Goal: Task Accomplishment & Management: Manage account settings

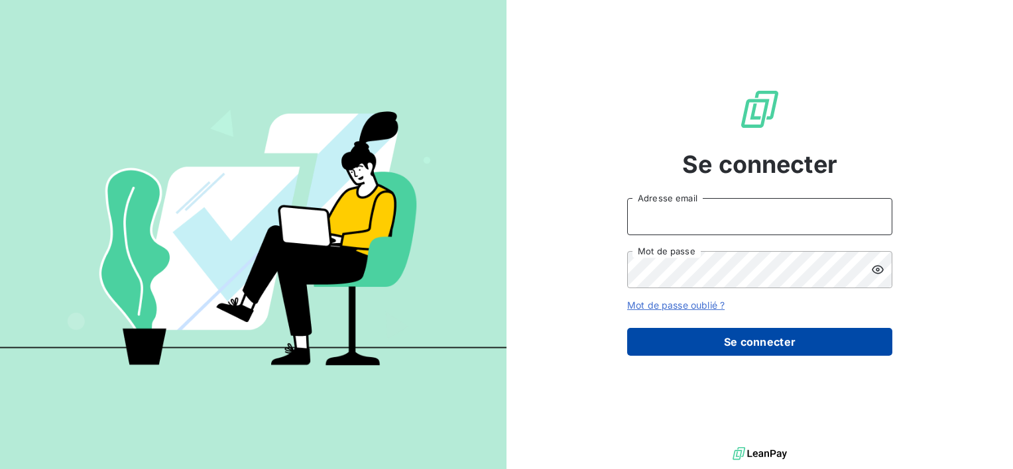
type input "[EMAIL_ADDRESS][DOMAIN_NAME]"
click at [739, 342] on button "Se connecter" at bounding box center [759, 342] width 265 height 28
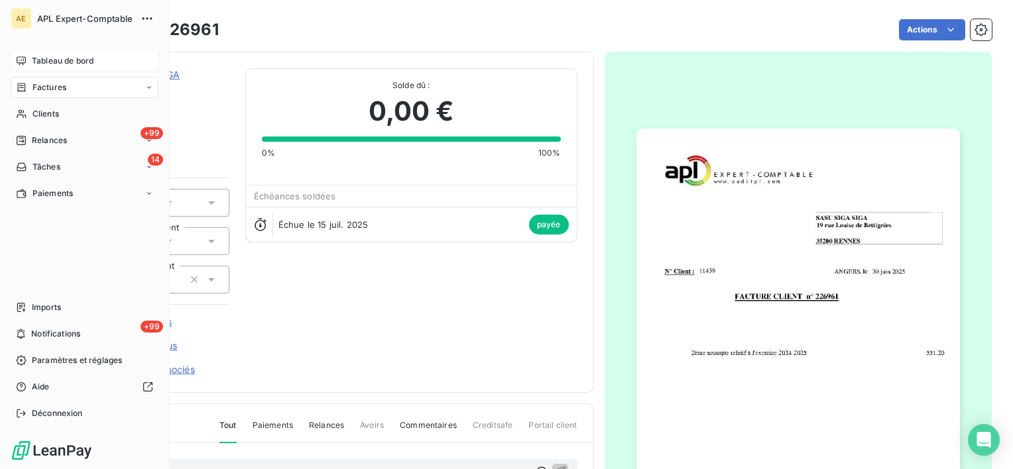
click at [20, 60] on icon at bounding box center [21, 61] width 11 height 11
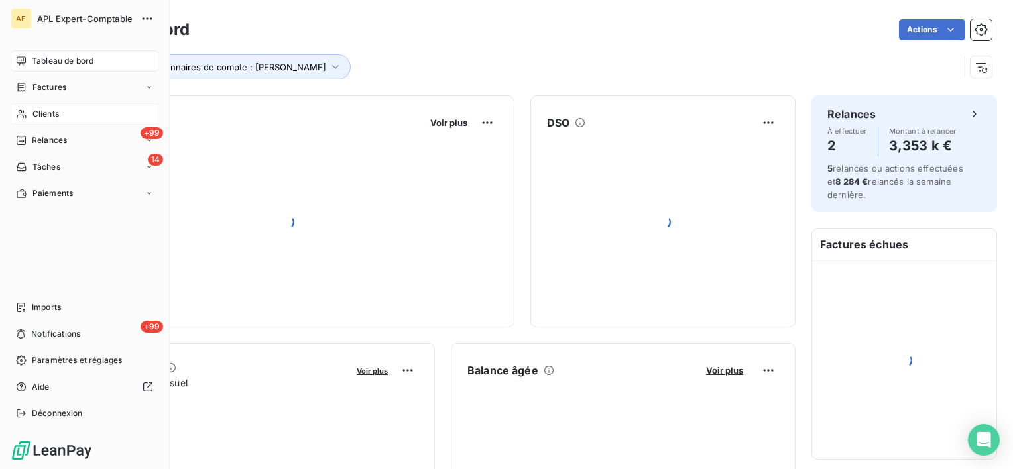
click at [24, 107] on div "Clients" at bounding box center [85, 113] width 148 height 21
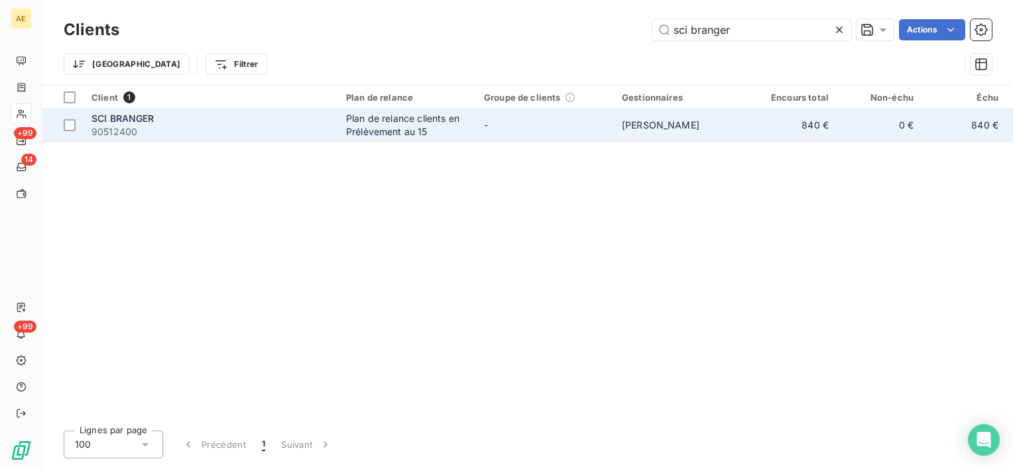
type input "sci branger"
click at [145, 116] on span "SCI BRANGER" at bounding box center [122, 118] width 63 height 11
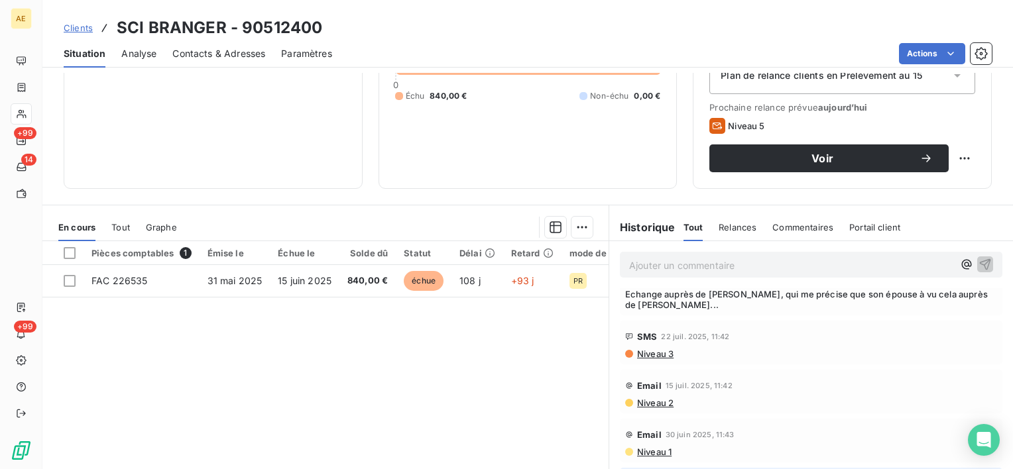
scroll to position [597, 0]
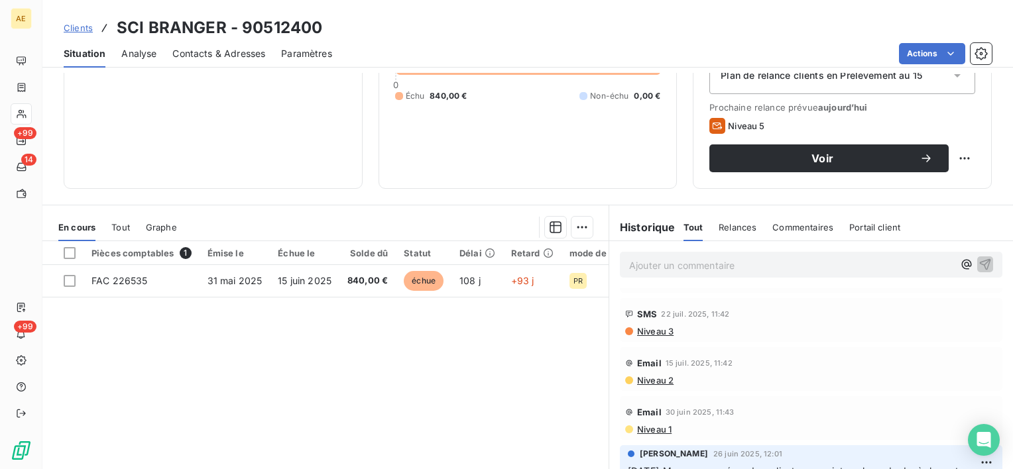
click at [660, 375] on span "Niveau 2" at bounding box center [655, 380] width 38 height 11
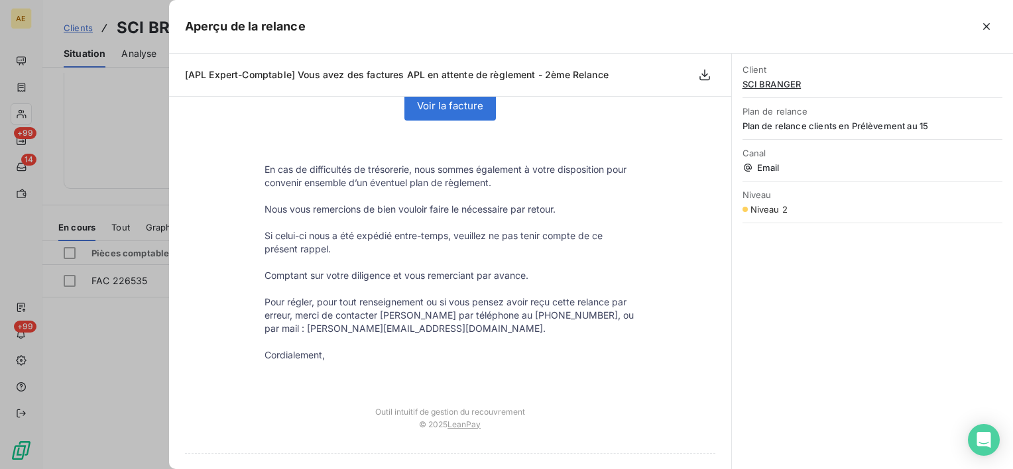
scroll to position [199, 0]
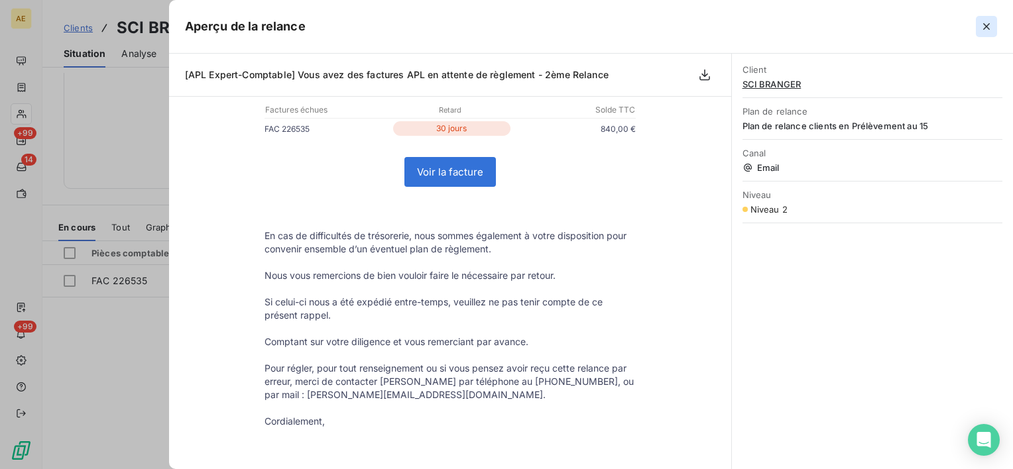
click at [986, 28] on icon "button" at bounding box center [986, 26] width 13 height 13
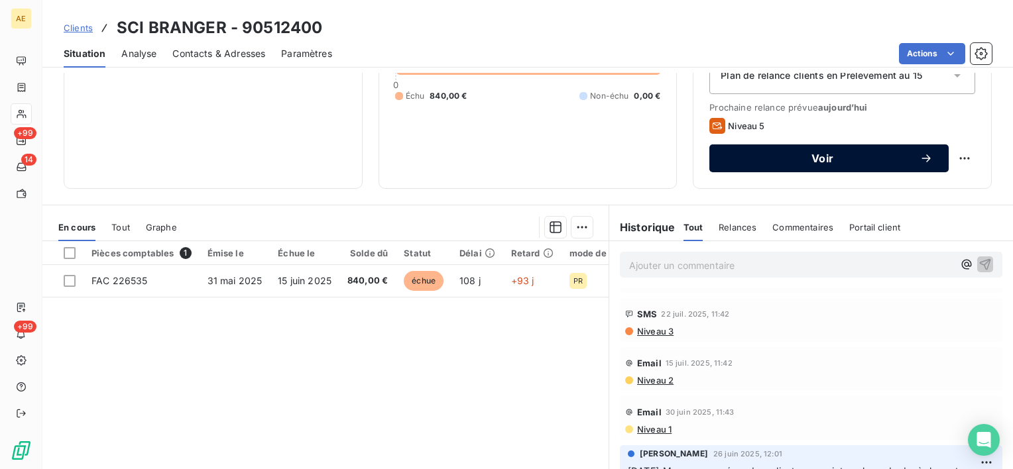
click at [753, 150] on button "Voir" at bounding box center [828, 159] width 239 height 28
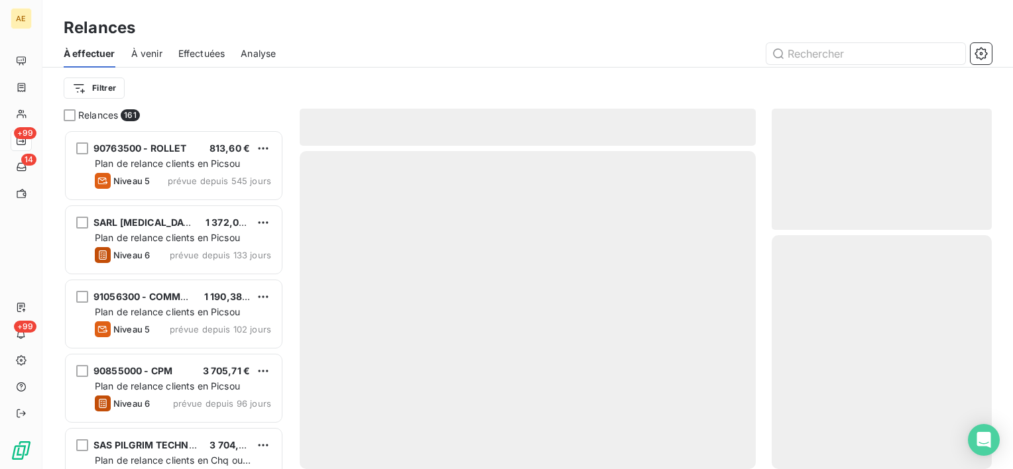
scroll to position [329, 209]
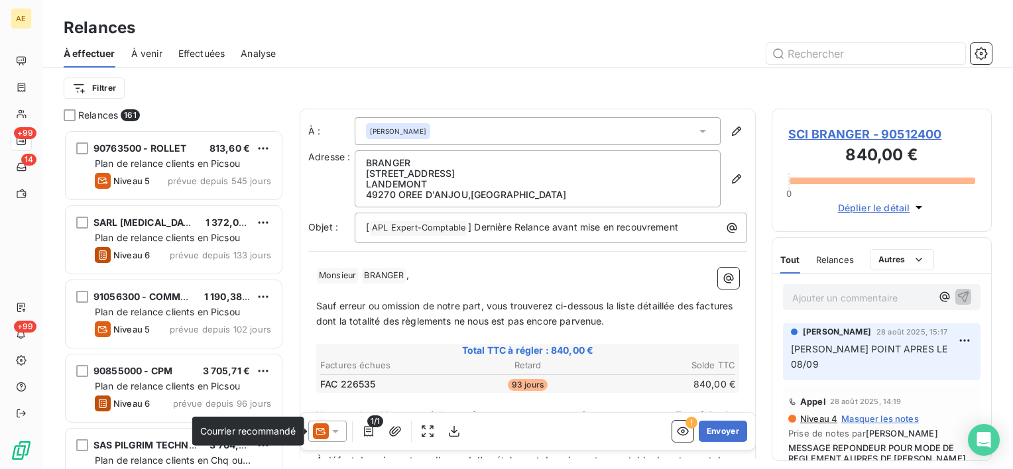
click at [322, 432] on icon at bounding box center [321, 432] width 16 height 16
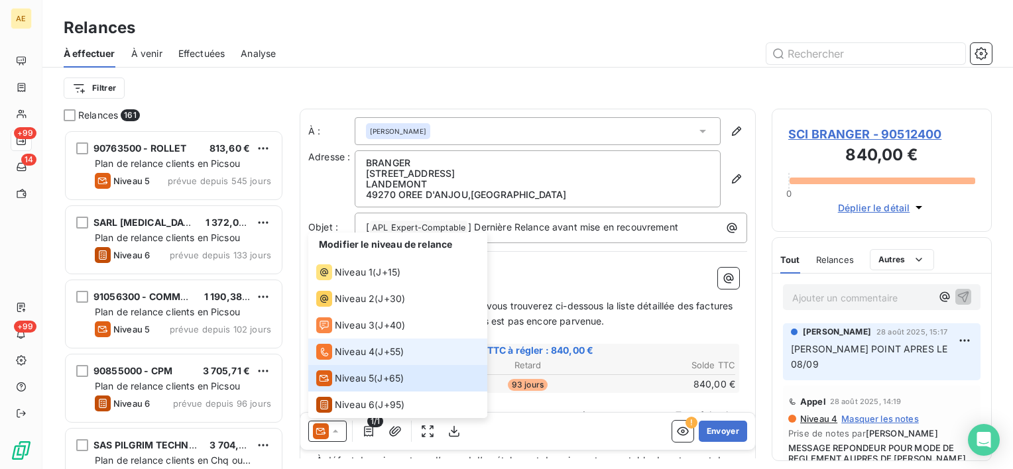
click at [339, 356] on span "Niveau 4" at bounding box center [355, 351] width 40 height 13
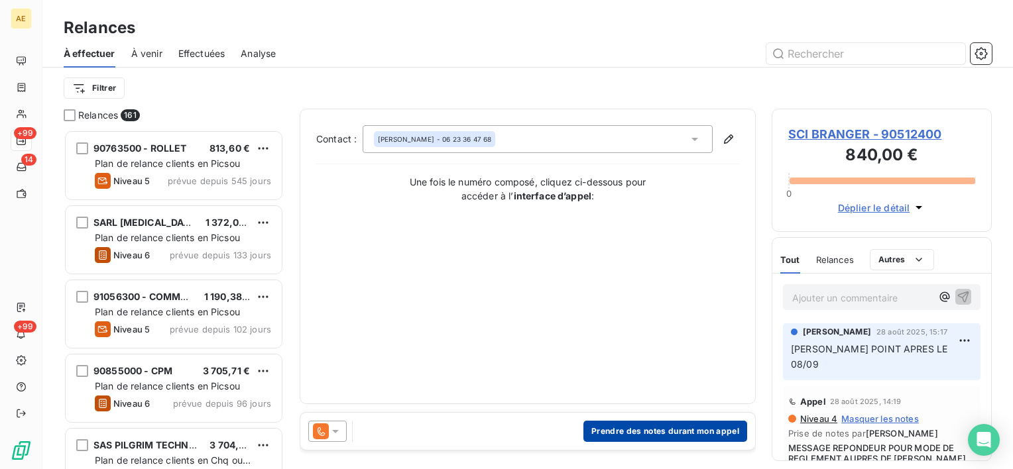
click at [633, 424] on button "Prendre des notes durant mon appel" at bounding box center [665, 431] width 164 height 21
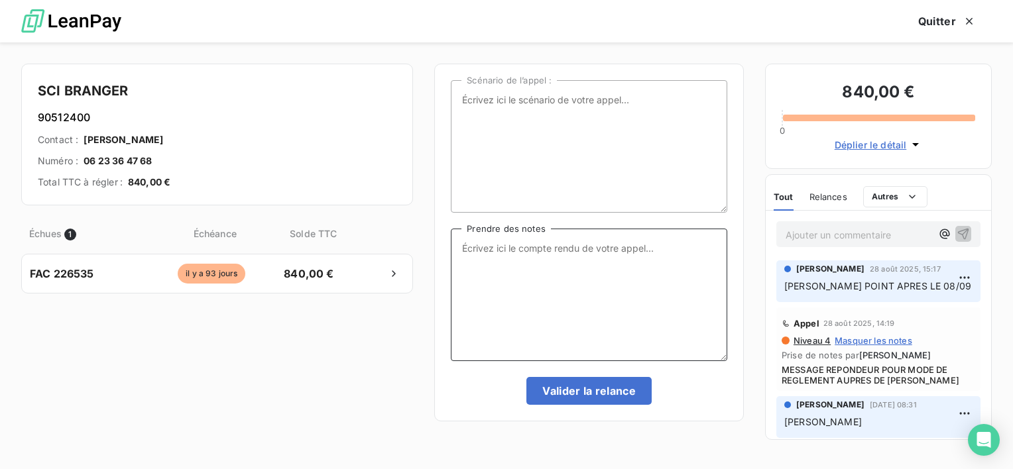
click at [559, 318] on textarea "Prendre des notes" at bounding box center [589, 295] width 276 height 133
type textarea "m"
type textarea "MESSAGE REPONDEUR /MME"
click at [587, 395] on button "Valider la relance" at bounding box center [588, 391] width 125 height 28
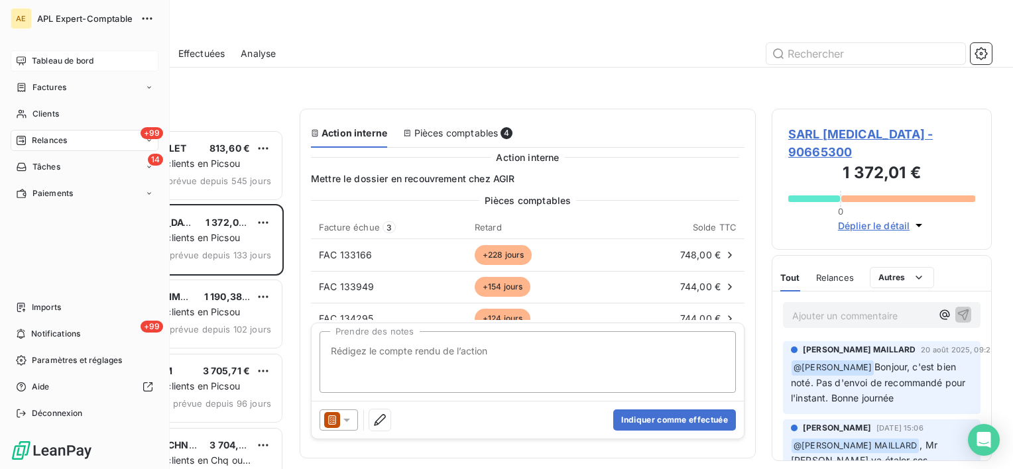
click at [23, 56] on icon at bounding box center [21, 61] width 11 height 11
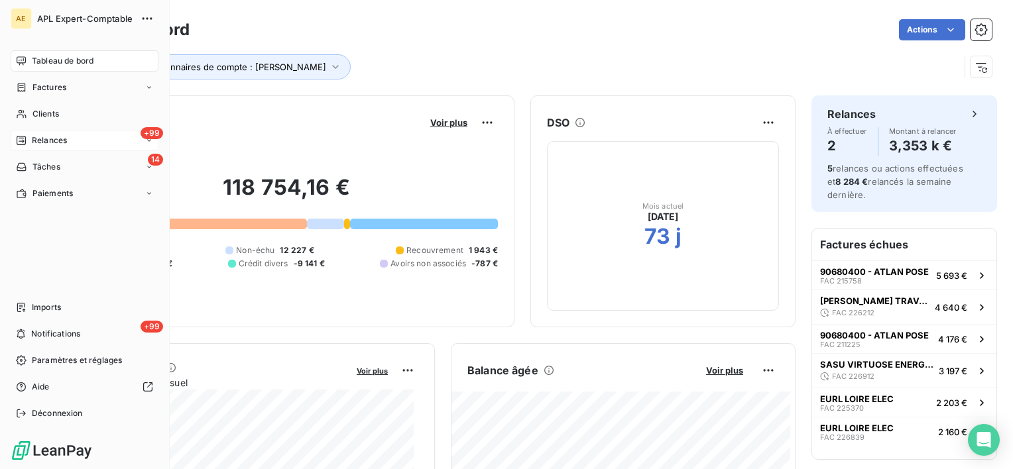
click at [38, 140] on span "Relances" at bounding box center [49, 141] width 35 height 12
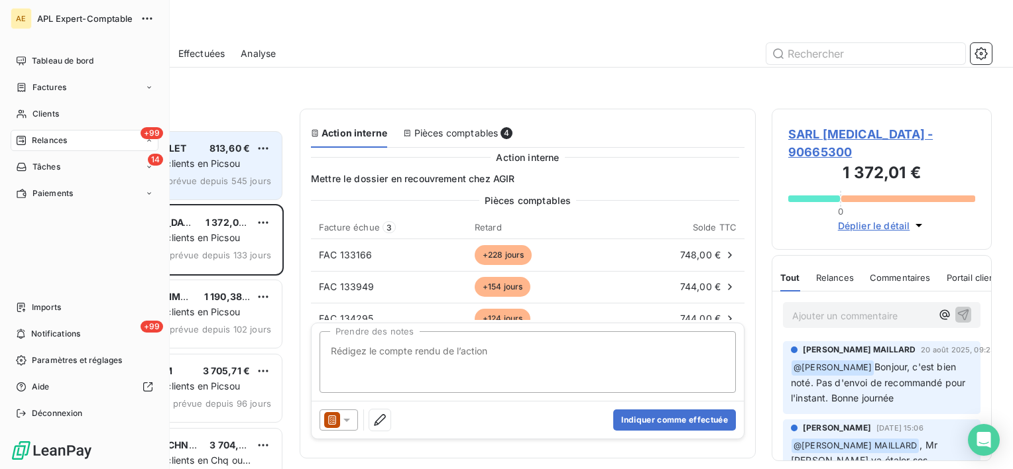
scroll to position [11, 11]
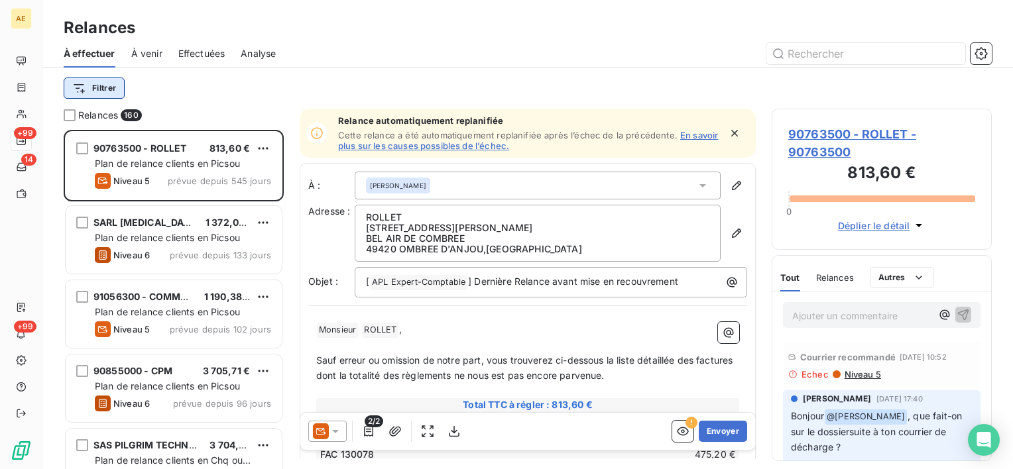
click at [115, 87] on html "AE +99 14 +99 Relances À effectuer À venir Effectuées Analyse Filtrer Relances …" at bounding box center [506, 234] width 1013 height 469
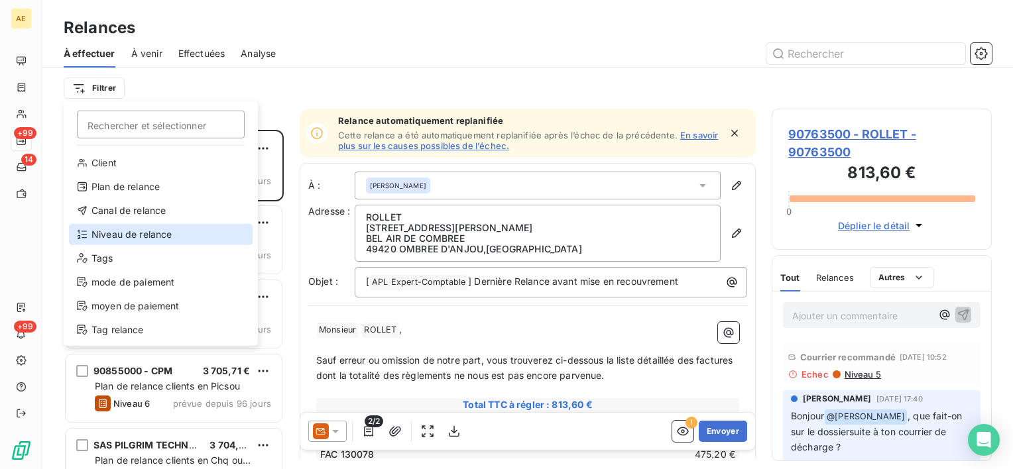
click at [149, 231] on div "Niveau de relance" at bounding box center [161, 234] width 184 height 21
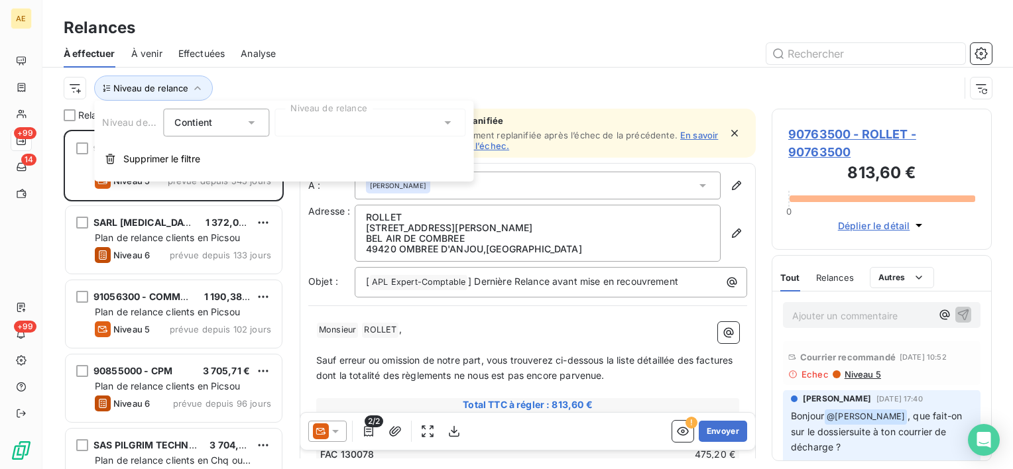
click at [316, 130] on div at bounding box center [369, 123] width 191 height 28
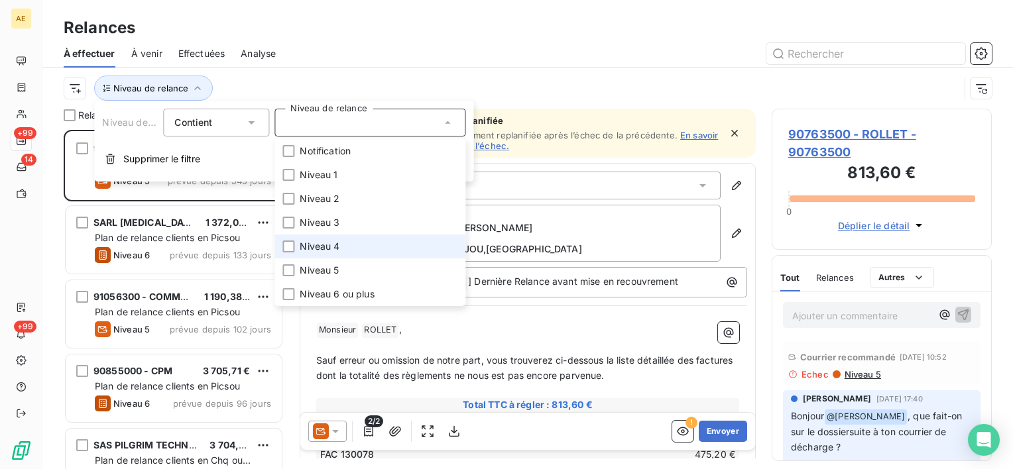
click at [310, 239] on li "Niveau 4" at bounding box center [369, 247] width 191 height 24
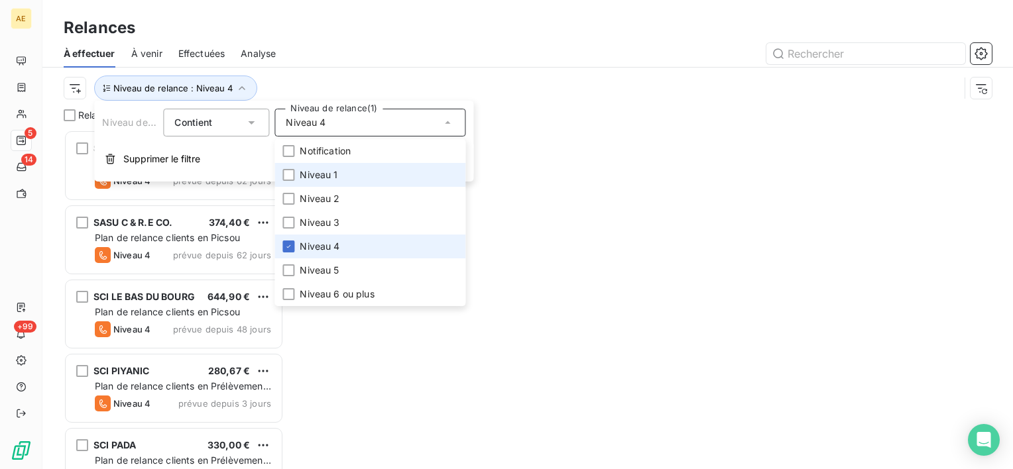
scroll to position [329, 209]
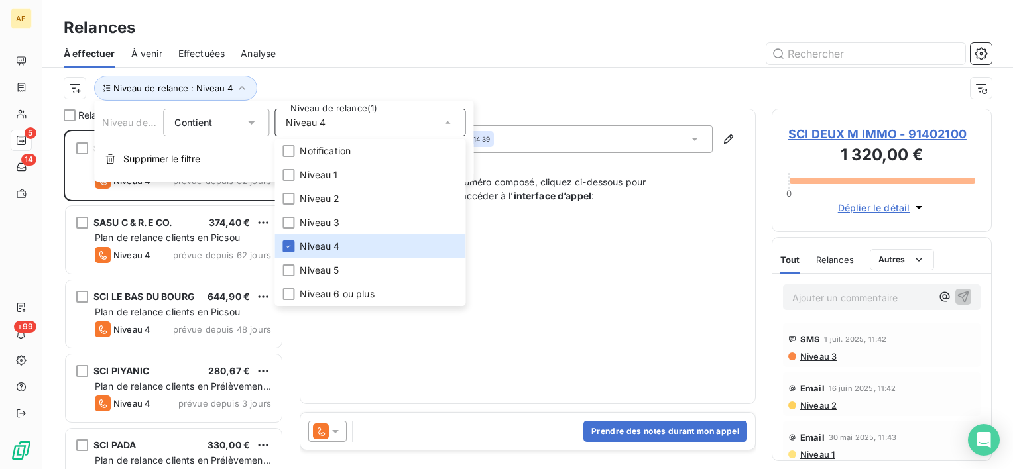
click at [342, 109] on div "Niveau 4" at bounding box center [369, 123] width 191 height 28
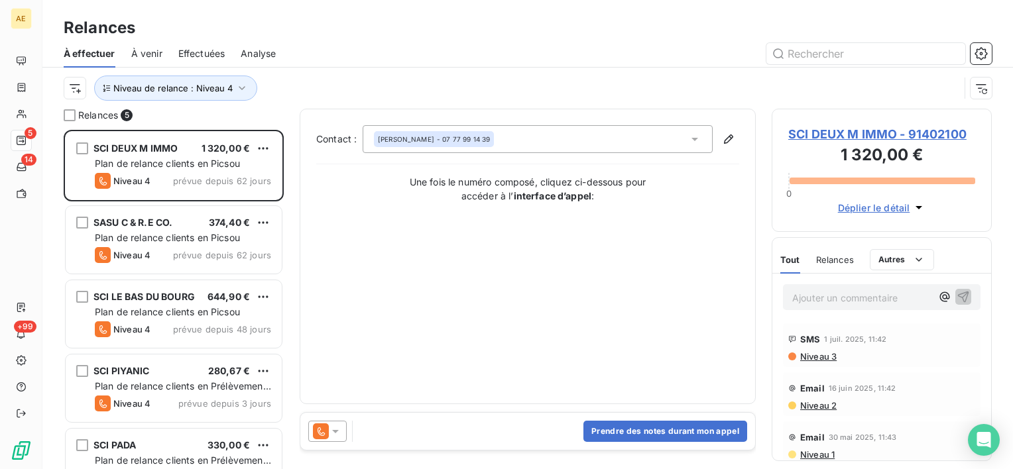
click at [457, 32] on div "Relances" at bounding box center [527, 28] width 970 height 24
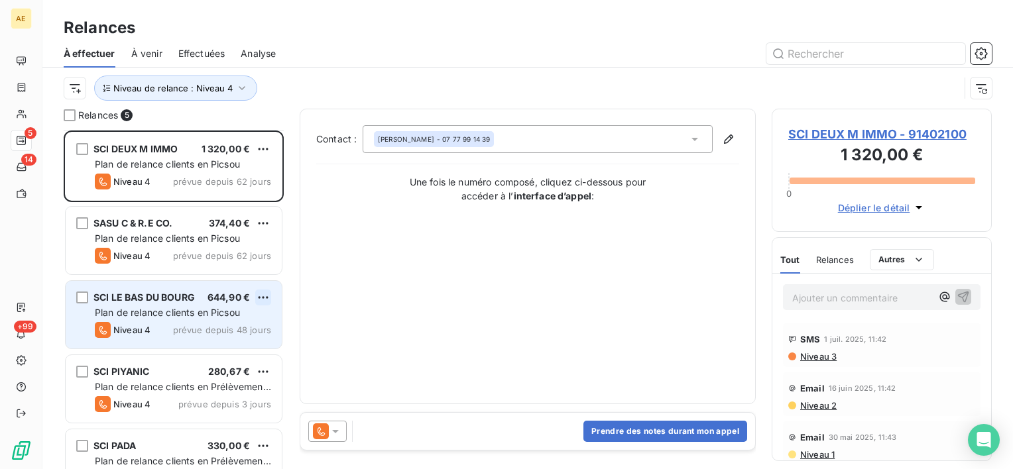
scroll to position [32, 0]
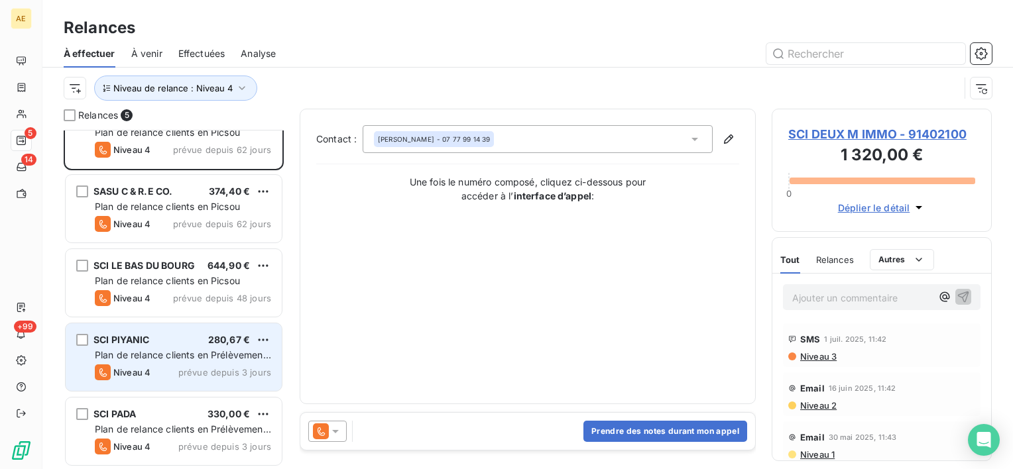
click at [211, 349] on div "Plan de relance clients en Prélèvement au 15" at bounding box center [183, 355] width 176 height 13
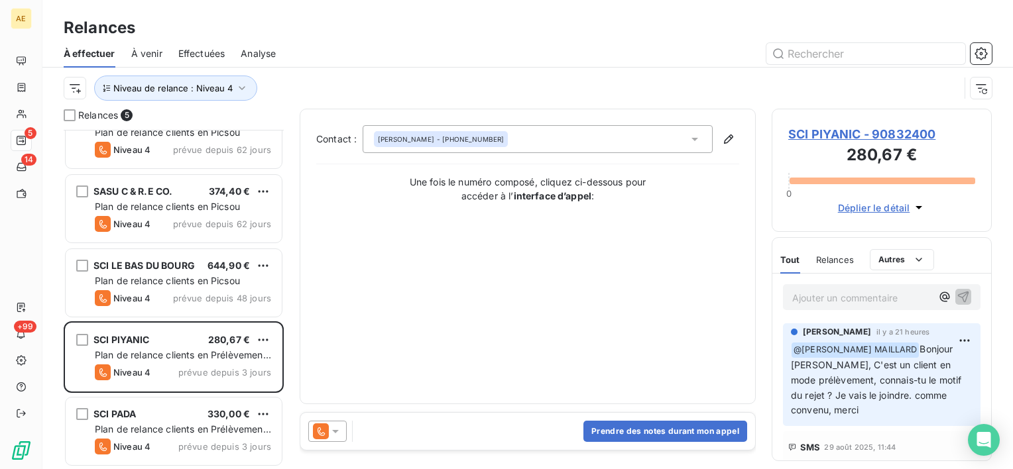
click at [895, 140] on span "SCI PIYANIC - 90832400" at bounding box center [881, 134] width 187 height 18
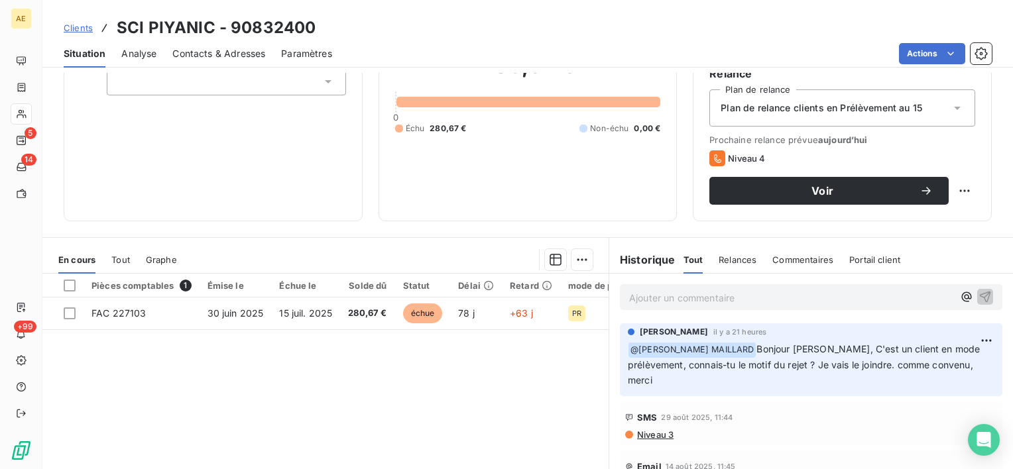
scroll to position [133, 0]
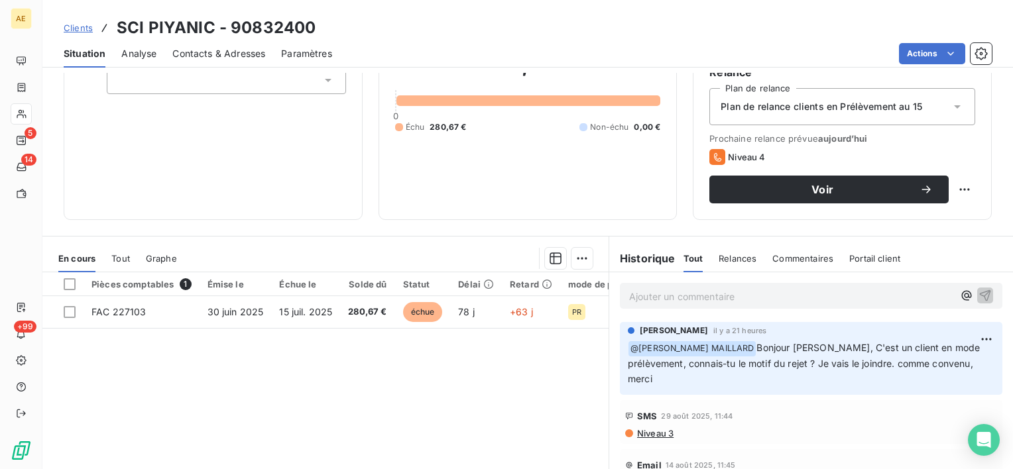
click at [194, 57] on span "Contacts & Adresses" at bounding box center [218, 53] width 93 height 13
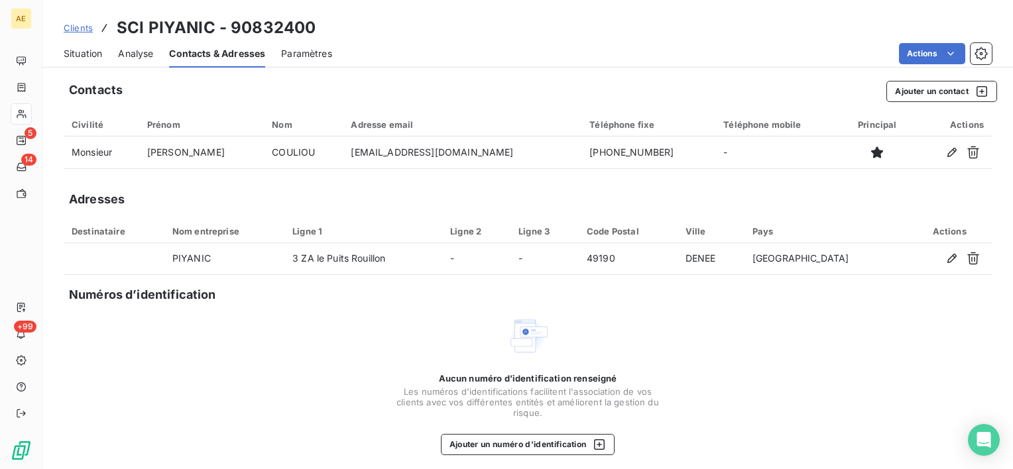
click at [69, 48] on span "Situation" at bounding box center [83, 53] width 38 height 13
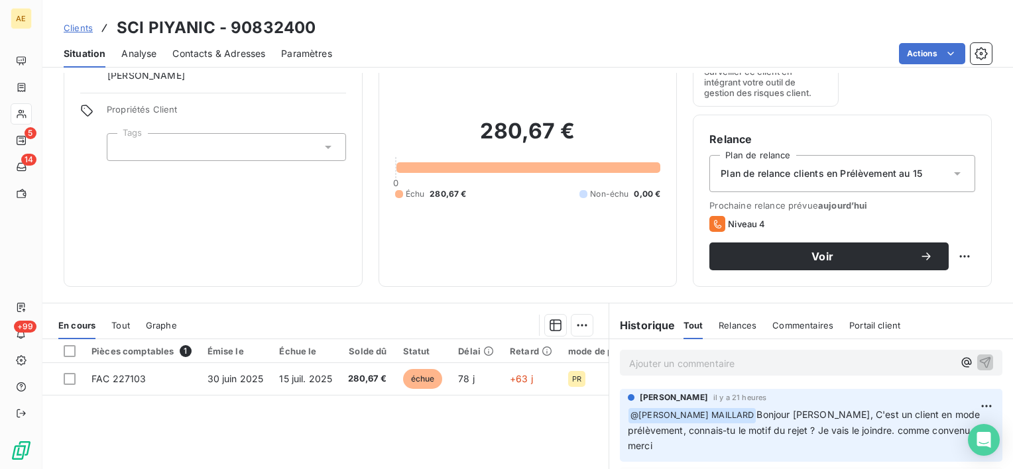
scroll to position [199, 0]
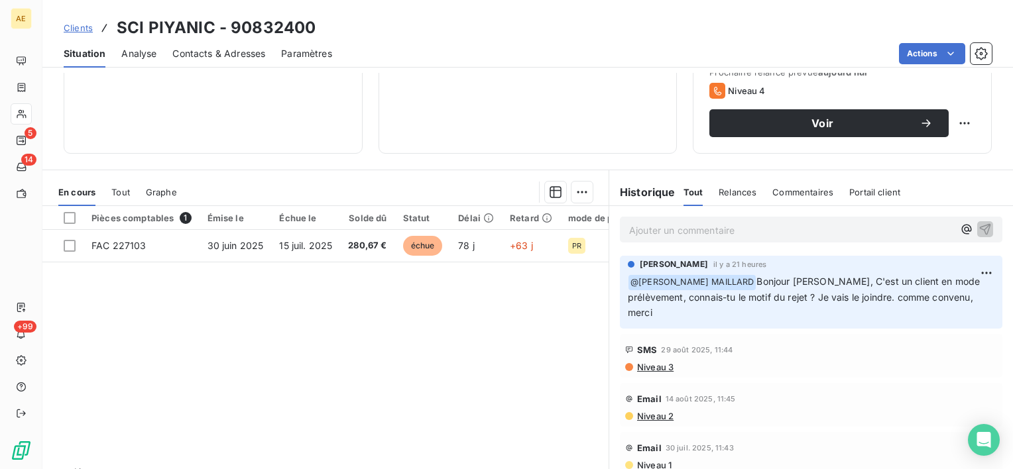
click at [233, 58] on span "Contacts & Adresses" at bounding box center [218, 53] width 93 height 13
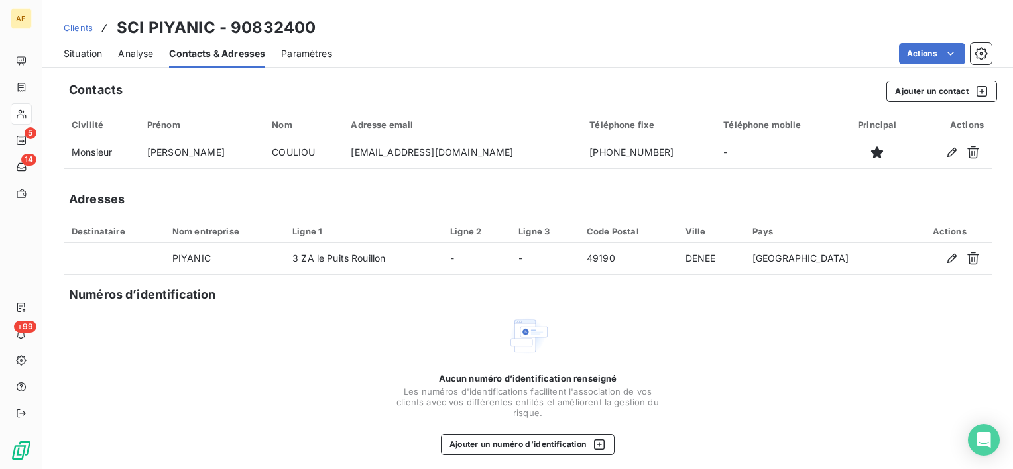
click at [86, 59] on span "Situation" at bounding box center [83, 53] width 38 height 13
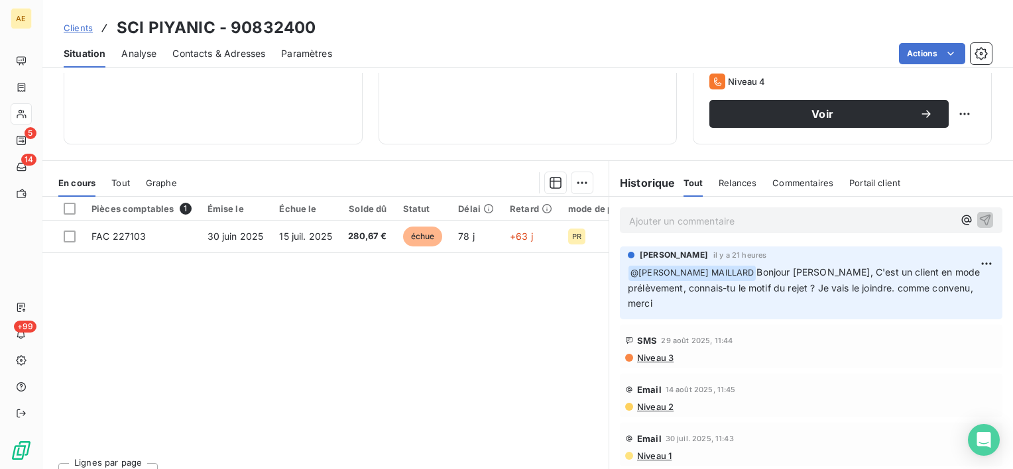
scroll to position [230, 0]
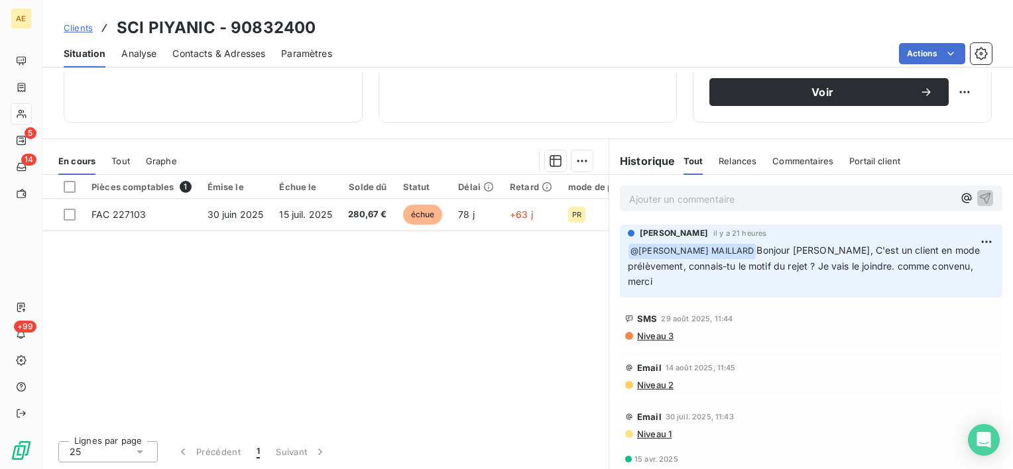
click at [213, 55] on span "Contacts & Adresses" at bounding box center [218, 53] width 93 height 13
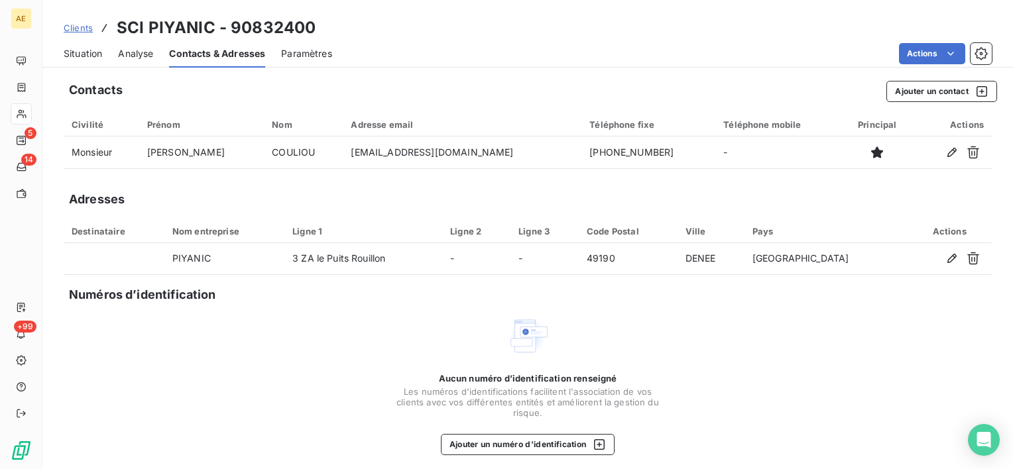
click at [91, 50] on span "Situation" at bounding box center [83, 53] width 38 height 13
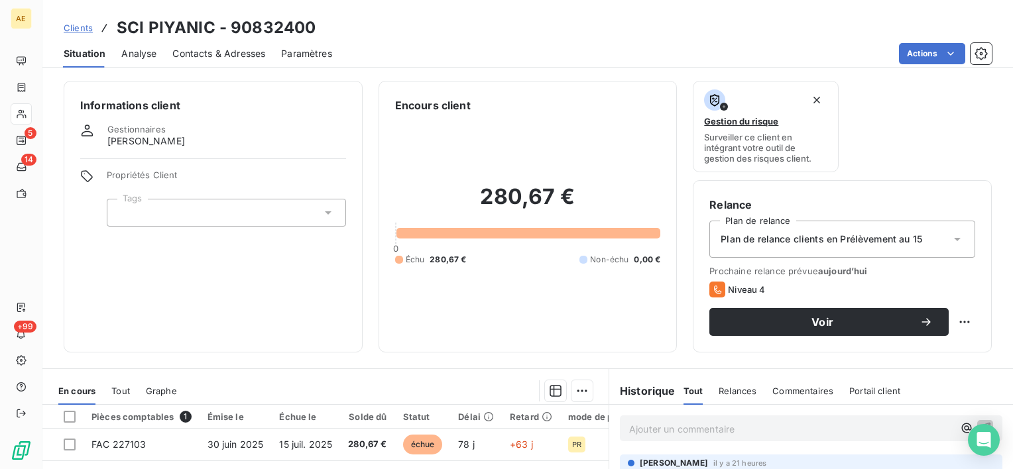
scroll to position [133, 0]
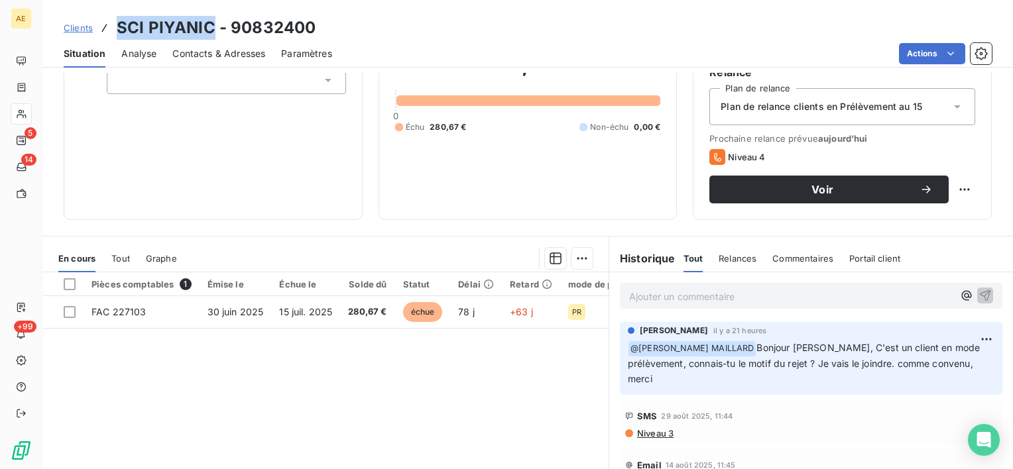
drag, startPoint x: 213, startPoint y: 19, endPoint x: 119, endPoint y: 25, distance: 93.7
click at [119, 25] on h3 "SCI PIYANIC - 90832400" at bounding box center [216, 28] width 199 height 24
copy h3 "SCI PIYANIC"
click at [236, 54] on span "Contacts & Adresses" at bounding box center [218, 53] width 93 height 13
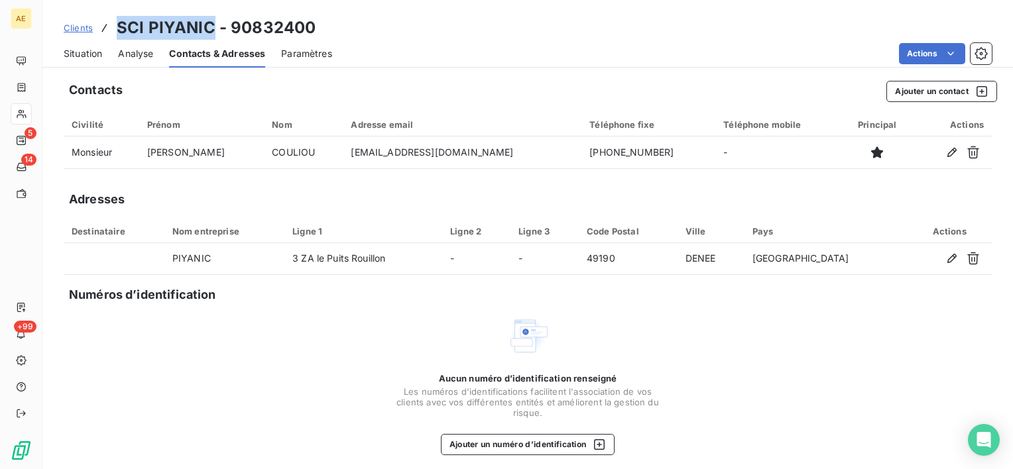
click at [88, 55] on span "Situation" at bounding box center [83, 53] width 38 height 13
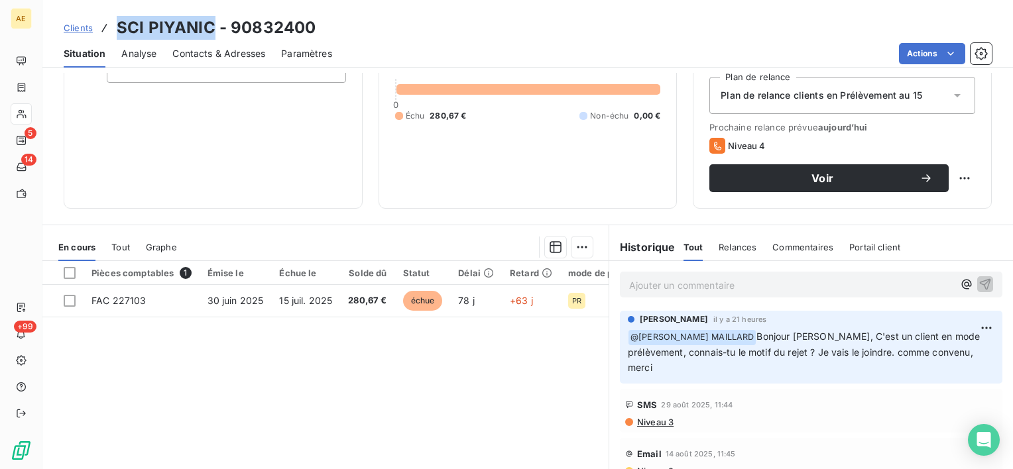
scroll to position [66, 0]
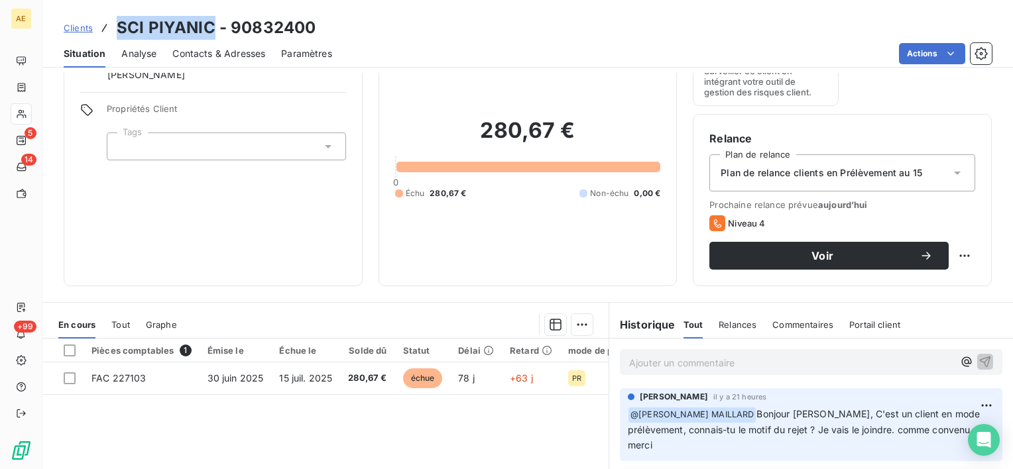
click at [237, 55] on span "Contacts & Adresses" at bounding box center [218, 53] width 93 height 13
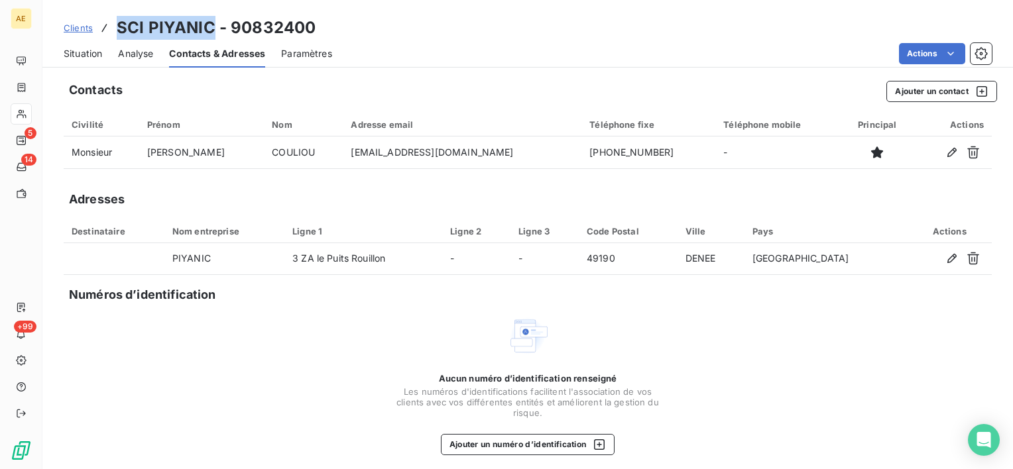
click at [91, 52] on span "Situation" at bounding box center [83, 53] width 38 height 13
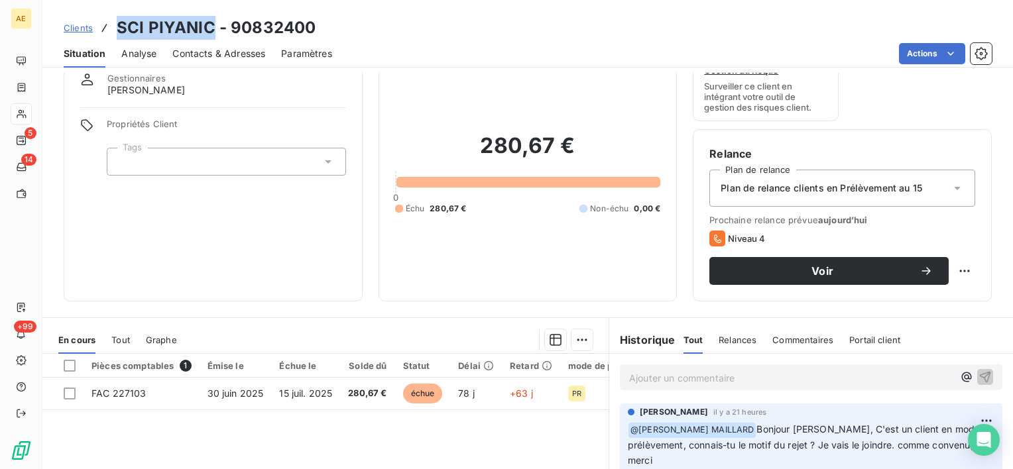
scroll to position [133, 0]
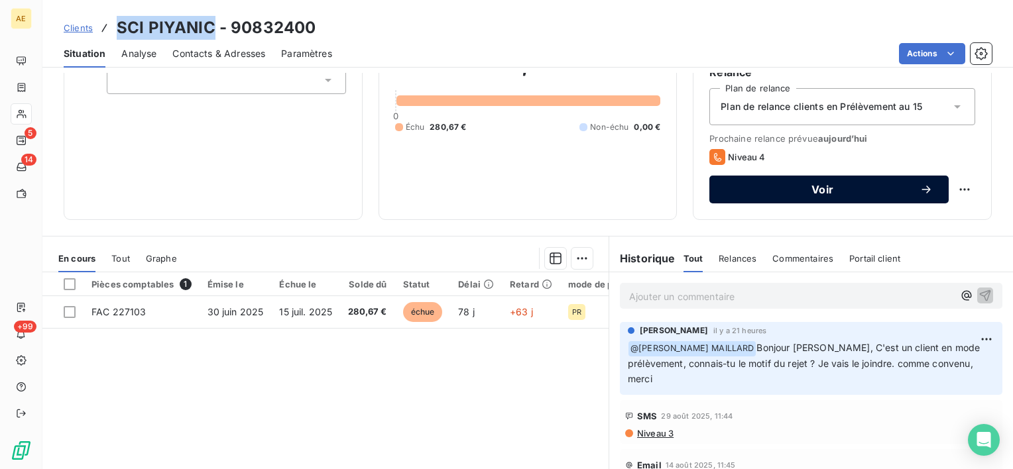
click at [788, 194] on div "Voir" at bounding box center [828, 189] width 207 height 13
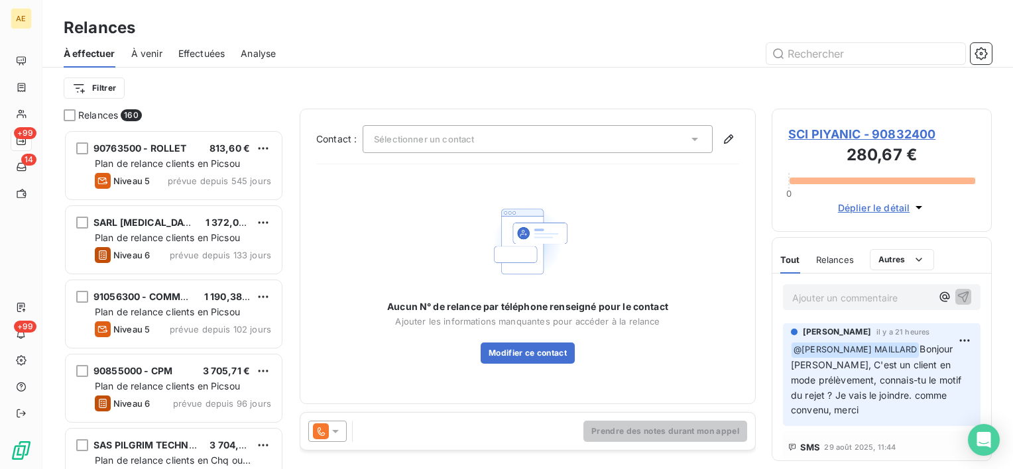
scroll to position [329, 209]
click at [488, 146] on div "Sélectionner un contact" at bounding box center [538, 139] width 350 height 28
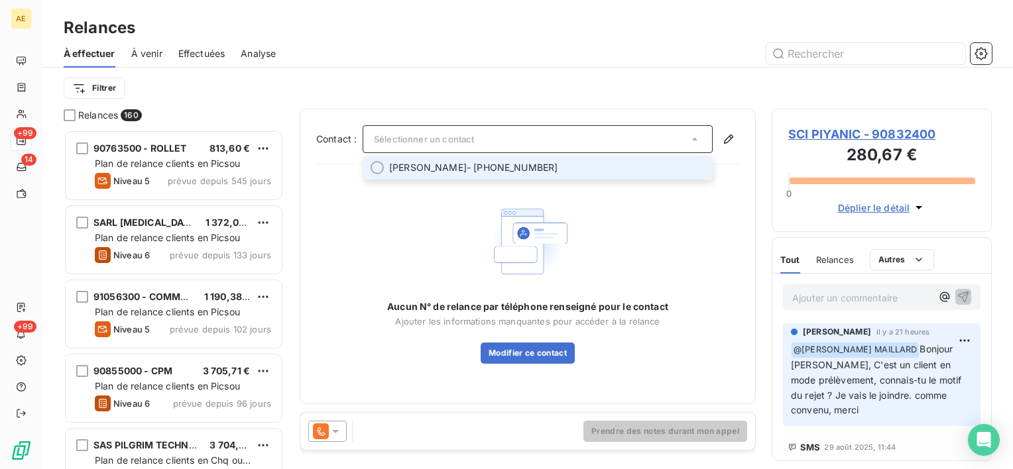
click at [375, 167] on div at bounding box center [377, 167] width 13 height 13
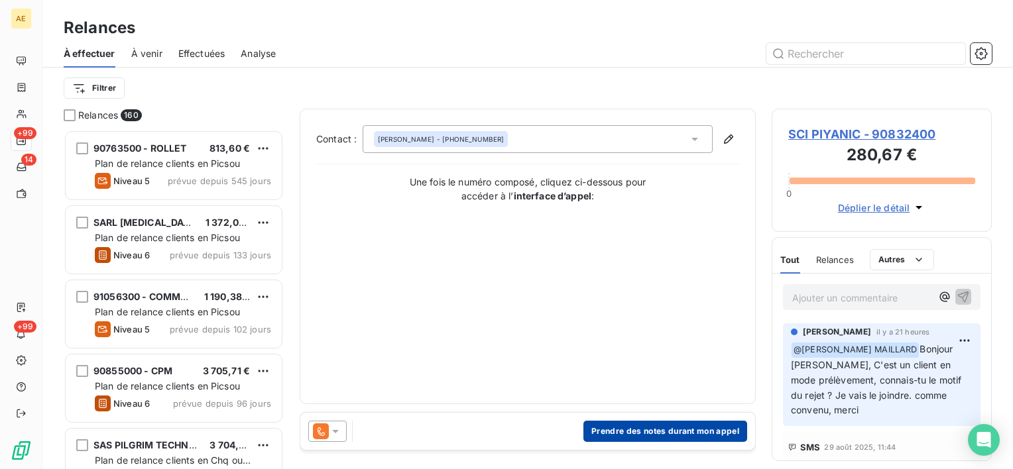
click at [604, 435] on button "Prendre des notes durant mon appel" at bounding box center [665, 431] width 164 height 21
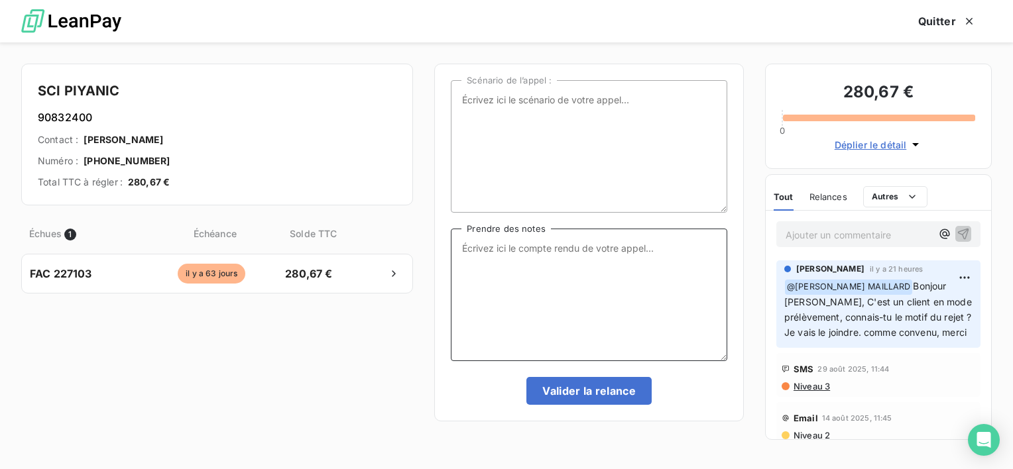
click at [512, 281] on textarea "Prendre des notes" at bounding box center [589, 295] width 276 height 133
paste textarea "[PERSON_NAME] [PERSON_NAME], adorable mais a accès uniquement à la consultation…"
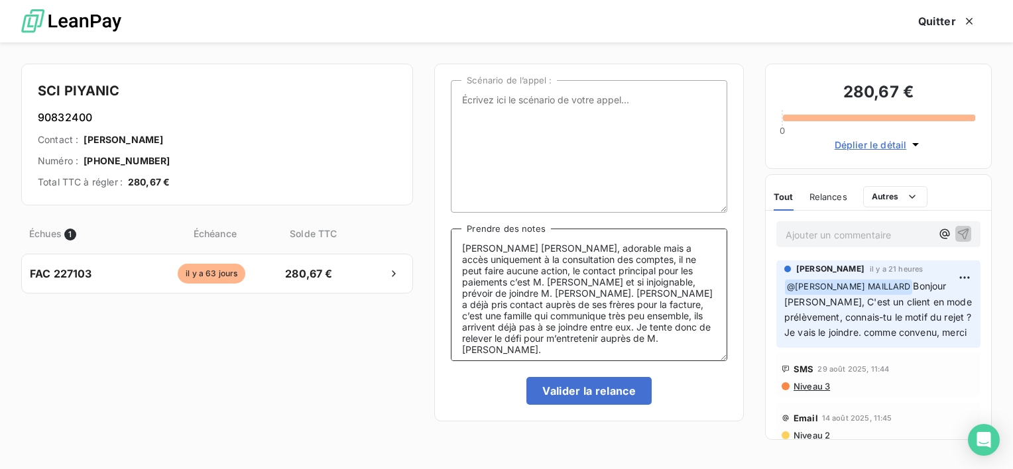
click at [668, 266] on textarea "[PERSON_NAME] [PERSON_NAME], adorable mais a accès uniquement à la consultation…" at bounding box center [589, 295] width 276 height 133
click at [660, 283] on textarea "[PERSON_NAME] [PERSON_NAME], adorable mais a accès uniquement à la consultation…" at bounding box center [589, 295] width 276 height 133
click at [472, 339] on textarea "[PERSON_NAME] [PERSON_NAME], adorable mais a accès uniquement à la consultation…" at bounding box center [589, 295] width 276 height 133
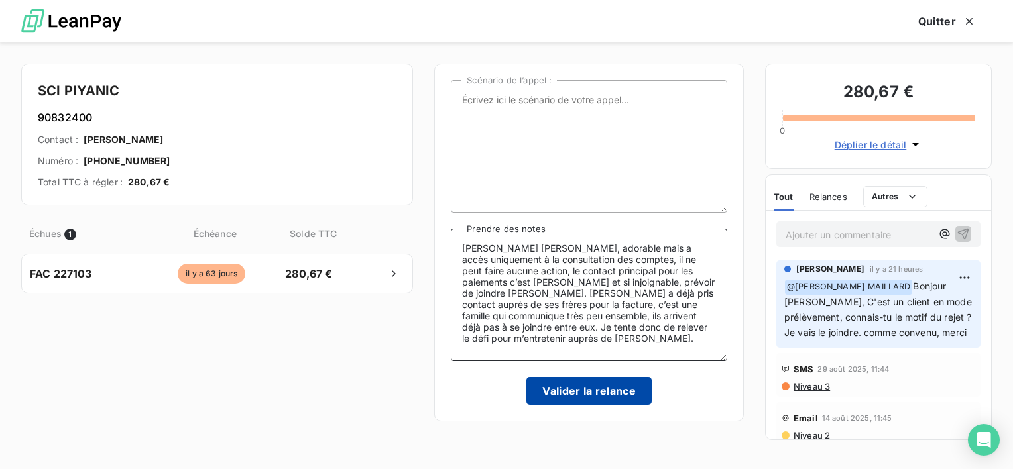
type textarea "[PERSON_NAME] [PERSON_NAME], adorable mais a accès uniquement à la consultation…"
click at [591, 386] on button "Valider la relance" at bounding box center [588, 391] width 125 height 28
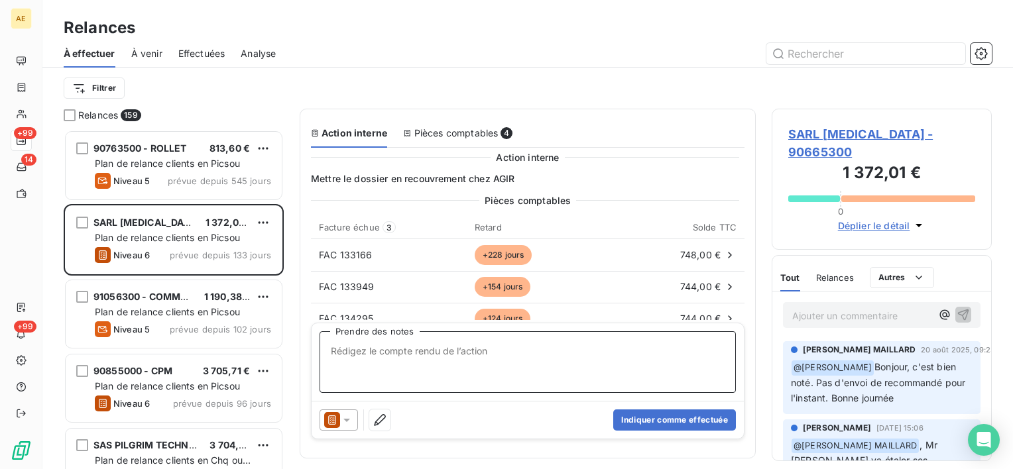
click at [209, 54] on span "Effectuées" at bounding box center [201, 53] width 47 height 13
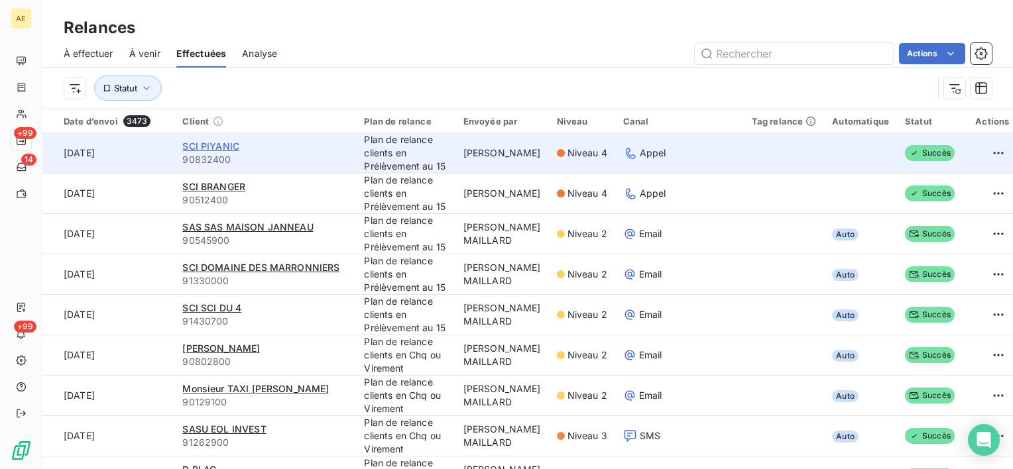
click at [204, 142] on span "SCI PIYANIC" at bounding box center [210, 146] width 57 height 11
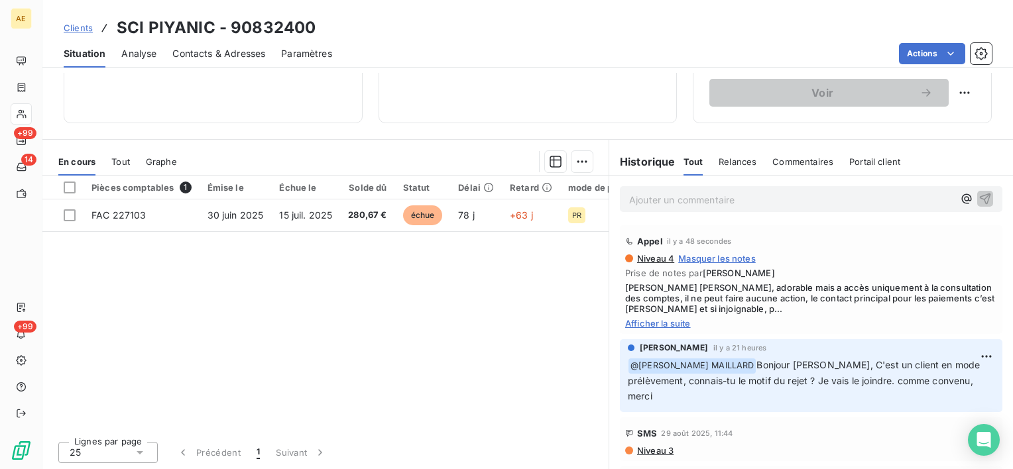
scroll to position [230, 0]
click at [673, 204] on p "Ajouter un commentaire ﻿" at bounding box center [791, 199] width 324 height 17
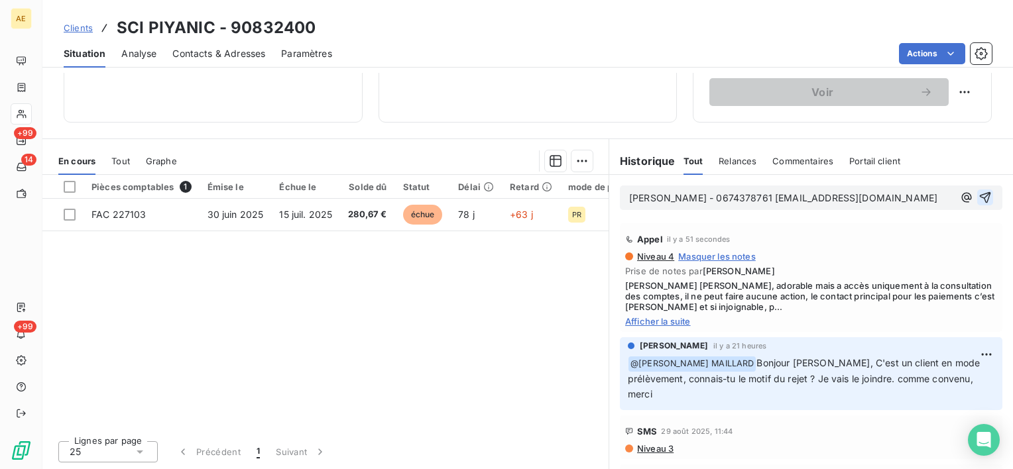
click at [980, 194] on icon "button" at bounding box center [985, 197] width 11 height 11
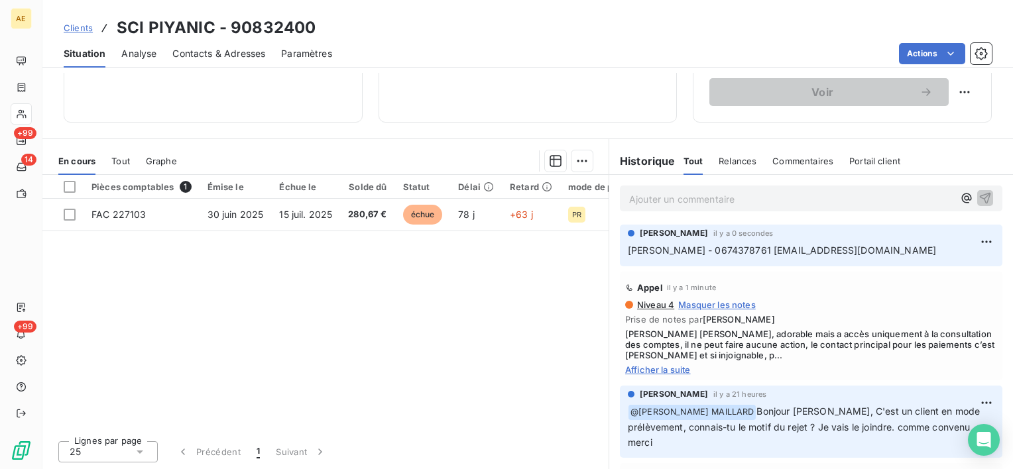
click at [655, 370] on span "Afficher la suite" at bounding box center [811, 370] width 372 height 11
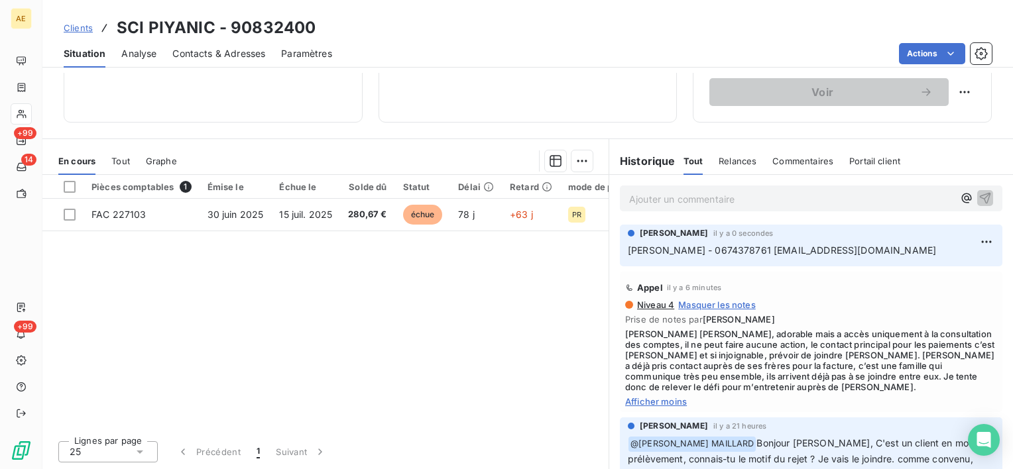
click at [669, 194] on p "Ajouter un commentaire ﻿" at bounding box center [791, 199] width 324 height 17
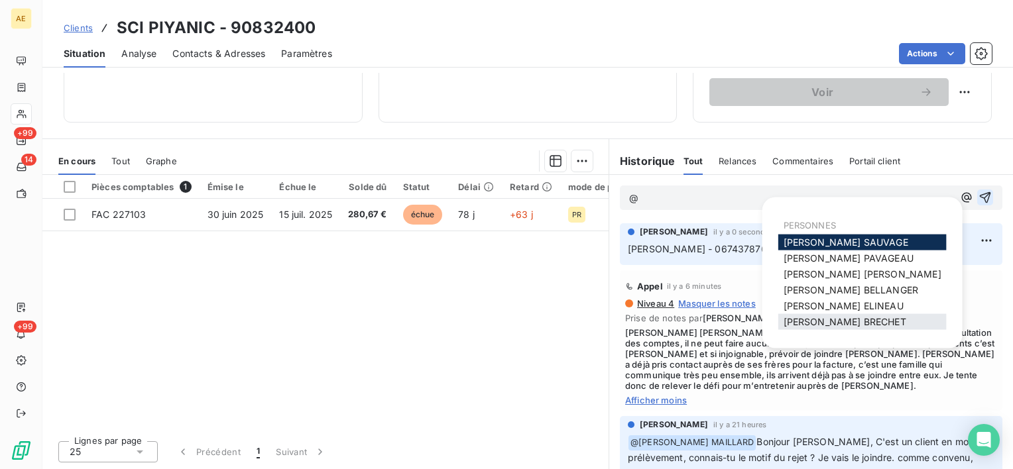
click at [790, 323] on span "[PERSON_NAME]" at bounding box center [845, 321] width 123 height 11
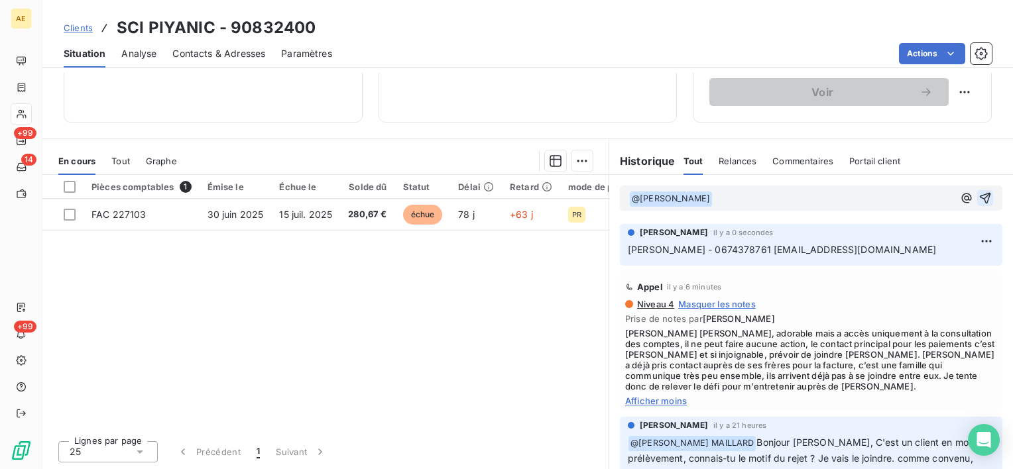
click at [757, 205] on p "﻿ @ [PERSON_NAME] ﻿ ﻿" at bounding box center [791, 199] width 324 height 16
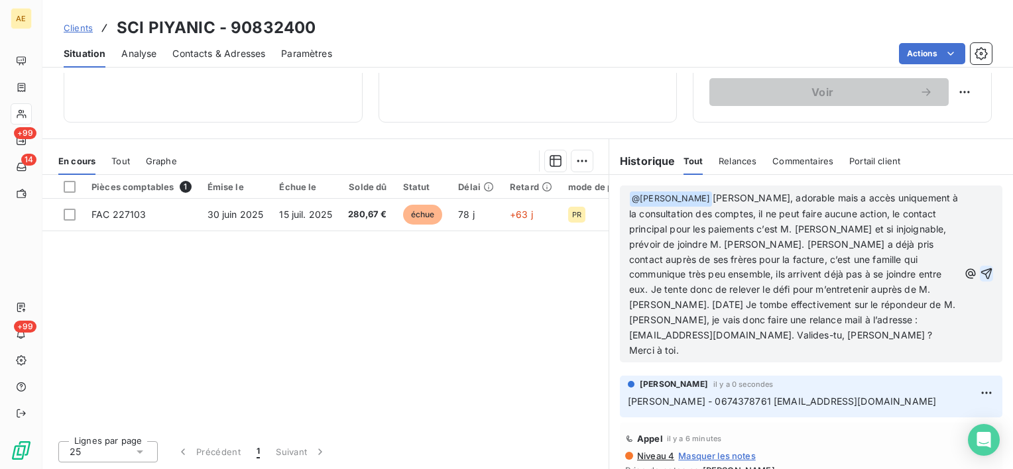
click at [980, 274] on icon "button" at bounding box center [986, 273] width 13 height 13
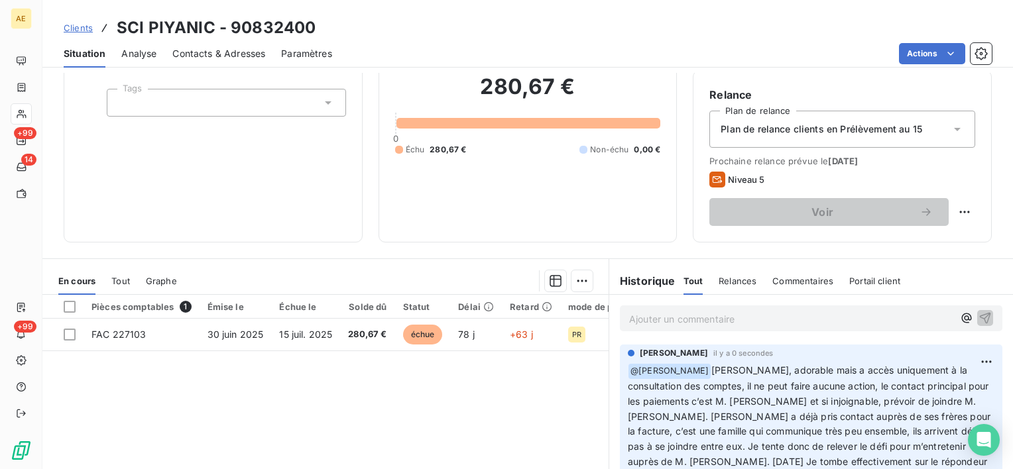
scroll to position [97, 0]
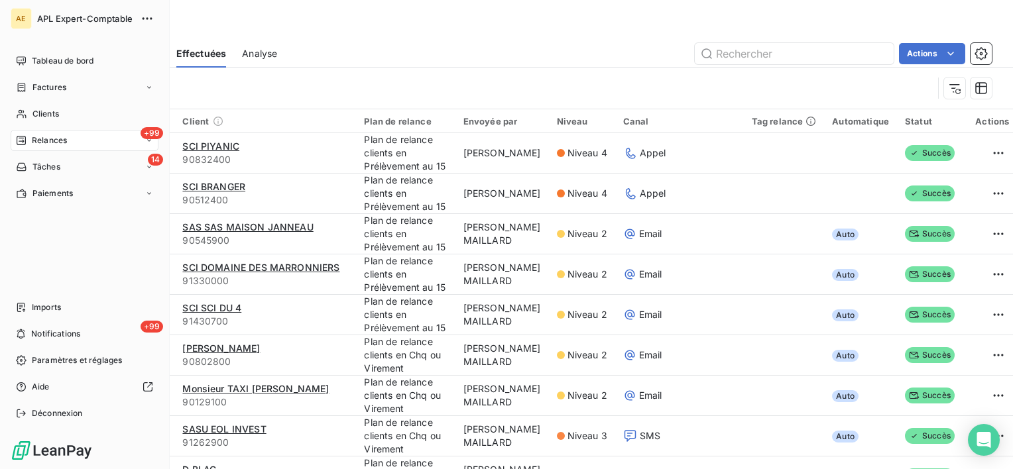
click at [29, 142] on div "Relances" at bounding box center [41, 141] width 51 height 12
click at [49, 64] on span "Tableau de bord" at bounding box center [63, 61] width 62 height 12
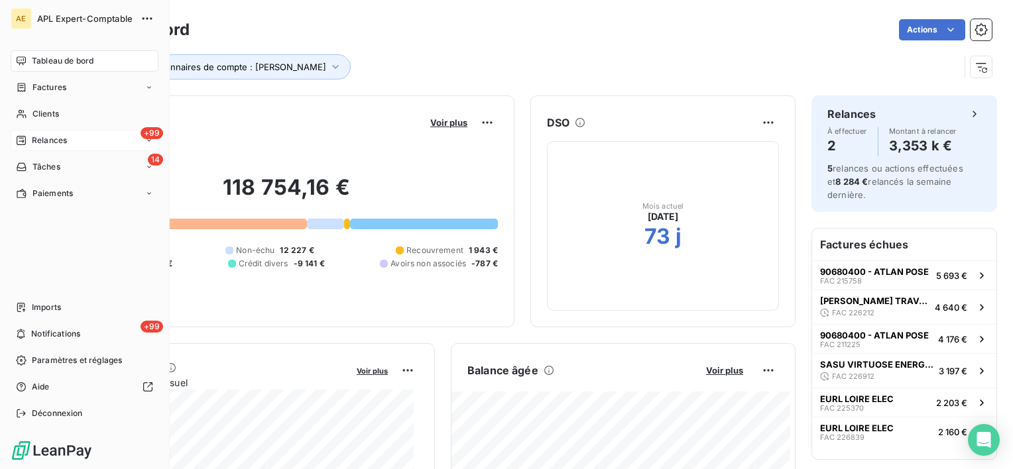
click at [34, 143] on span "Relances" at bounding box center [49, 141] width 35 height 12
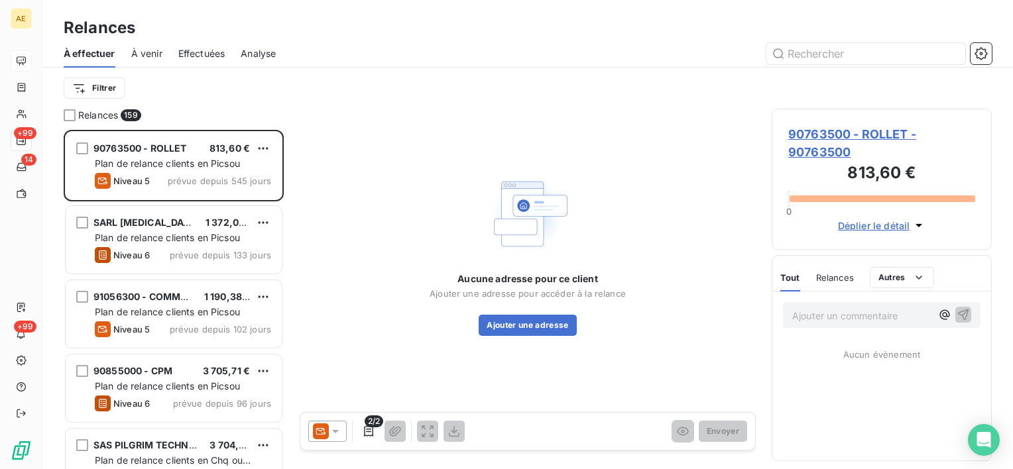
scroll to position [329, 209]
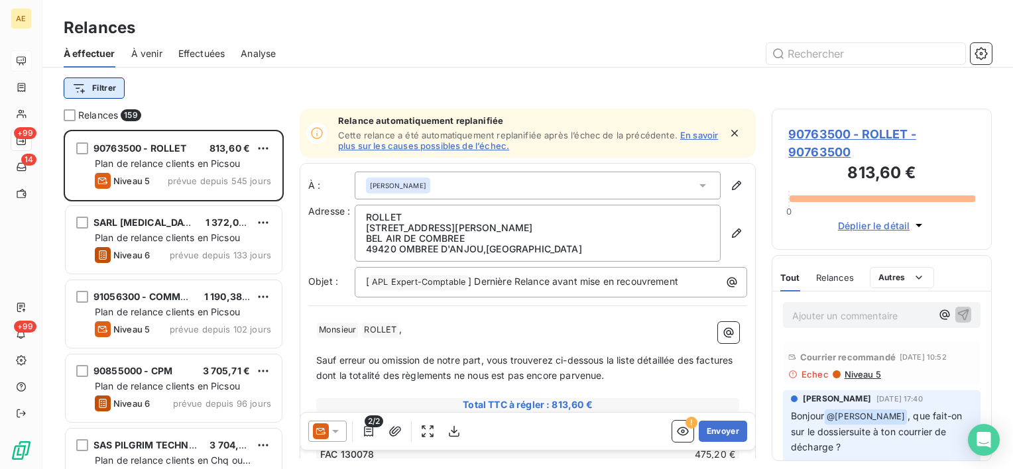
click at [109, 94] on html "AE +99 14 +99 Relances À effectuer À venir Effectuées Analyse Filtrer Relances …" at bounding box center [506, 234] width 1013 height 469
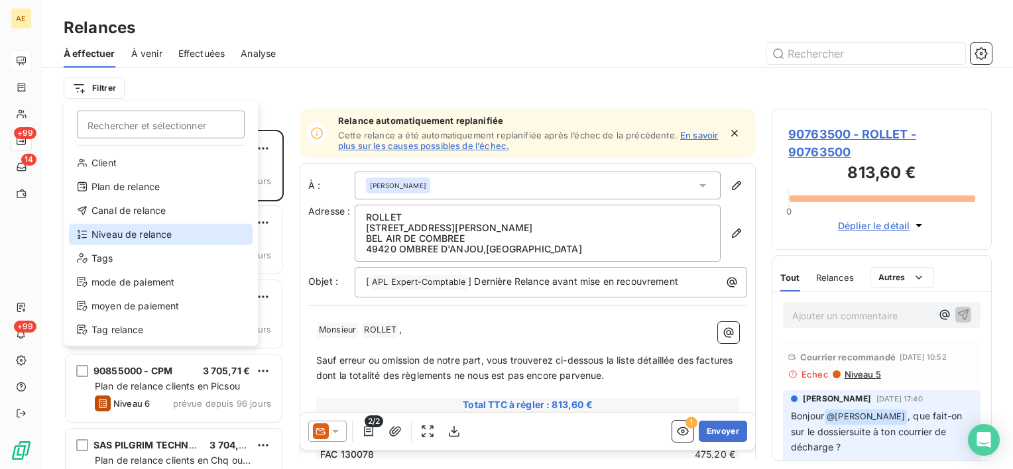
click at [146, 239] on div "Niveau de relance" at bounding box center [161, 234] width 184 height 21
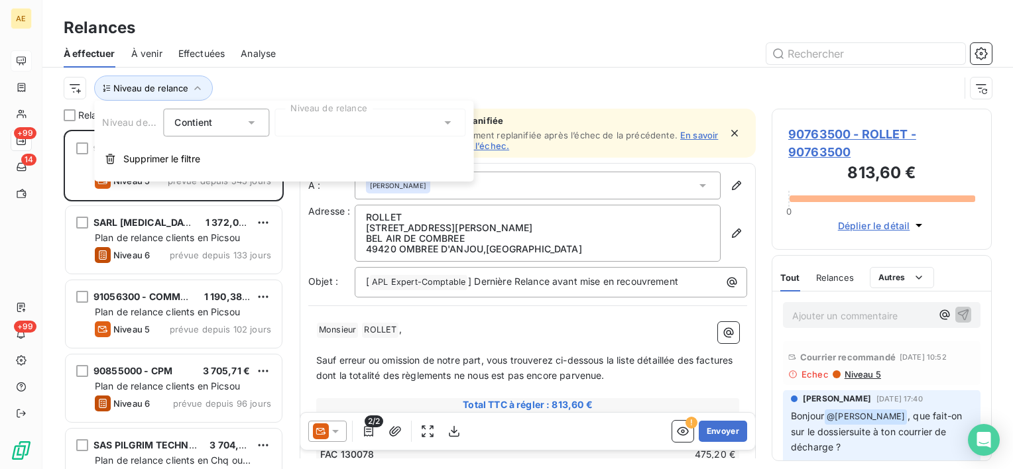
click at [320, 130] on div at bounding box center [369, 123] width 191 height 28
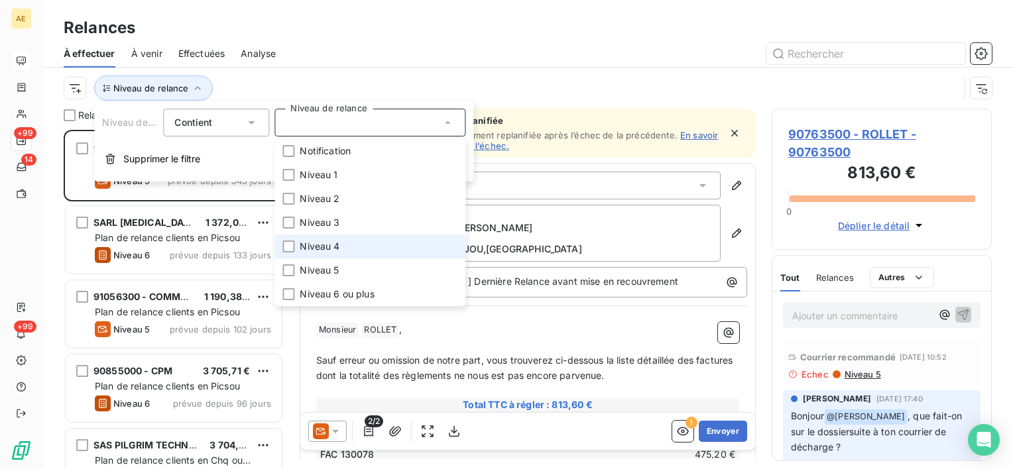
click at [306, 242] on span "Niveau 4" at bounding box center [320, 246] width 40 height 13
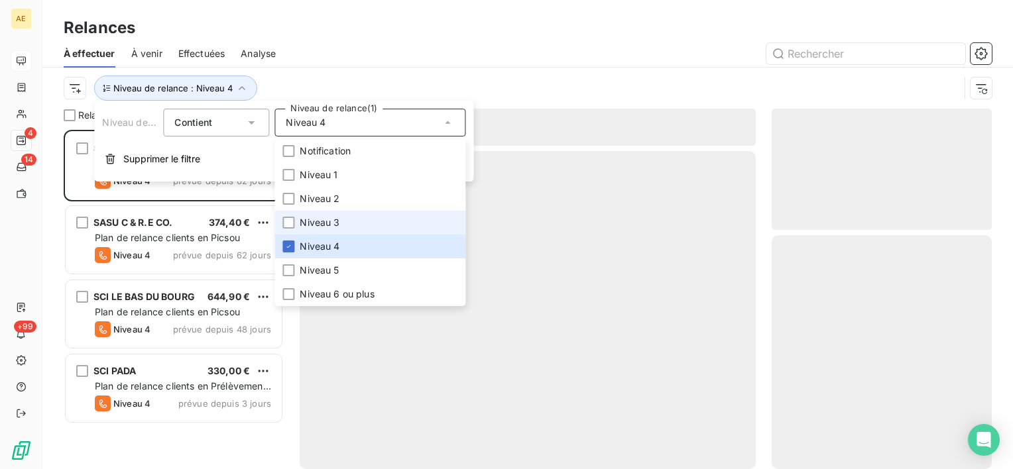
scroll to position [329, 209]
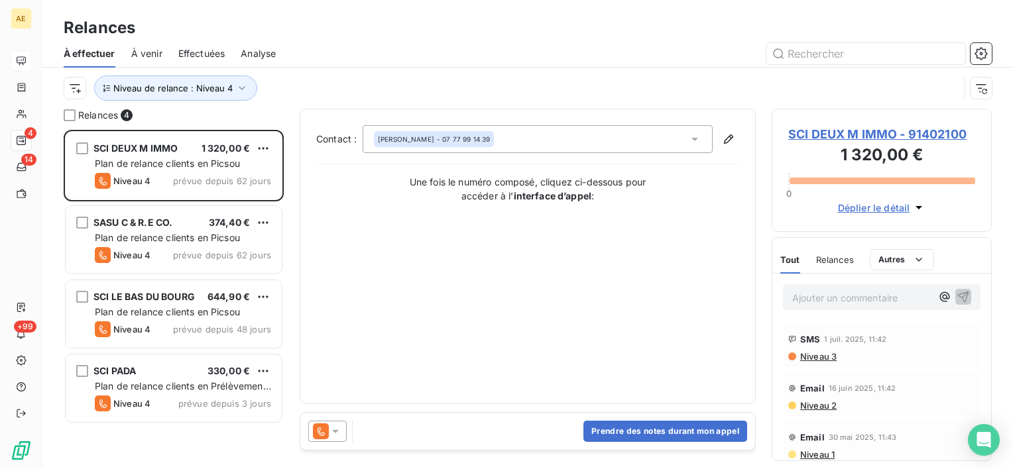
click at [312, 82] on div "Niveau de relance : Niveau 4" at bounding box center [512, 88] width 896 height 25
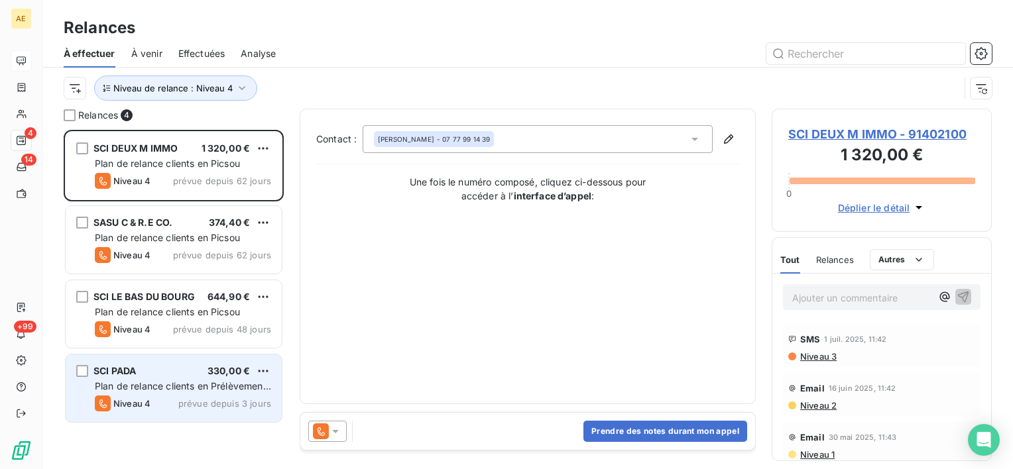
click at [129, 374] on span "SCI PADA" at bounding box center [114, 370] width 42 height 11
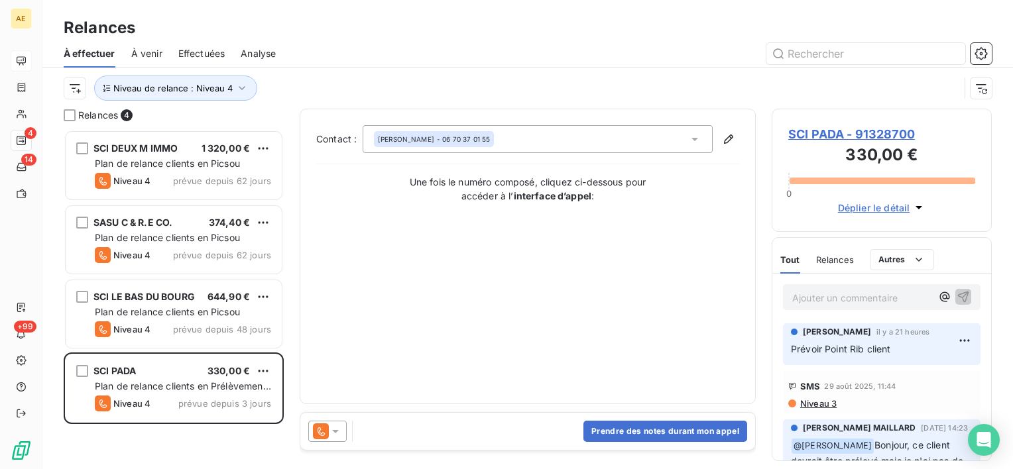
click at [878, 139] on span "SCI PADA - 91328700" at bounding box center [881, 134] width 187 height 18
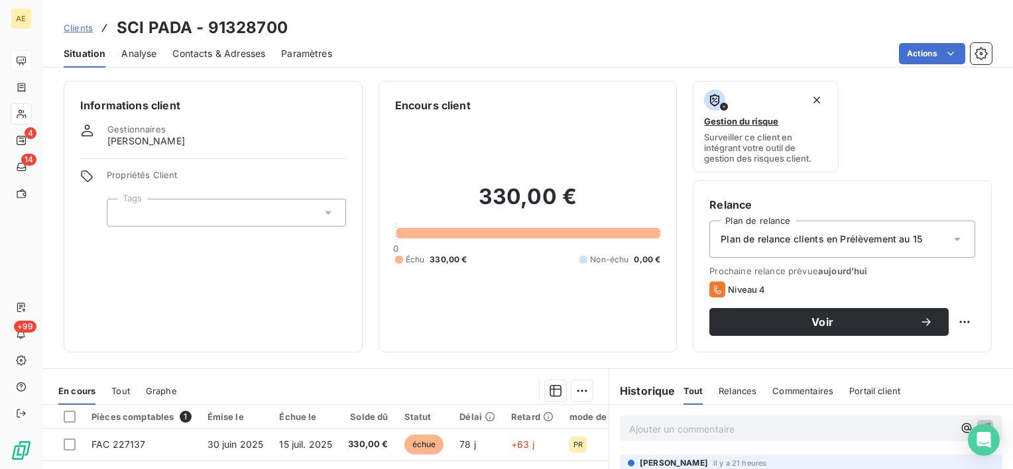
click at [194, 52] on span "Contacts & Adresses" at bounding box center [218, 53] width 93 height 13
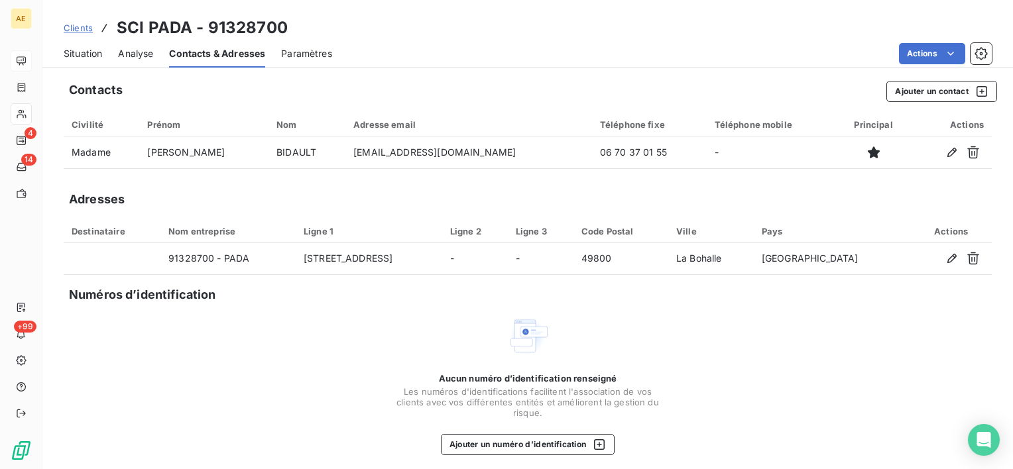
click at [98, 50] on span "Situation" at bounding box center [83, 53] width 38 height 13
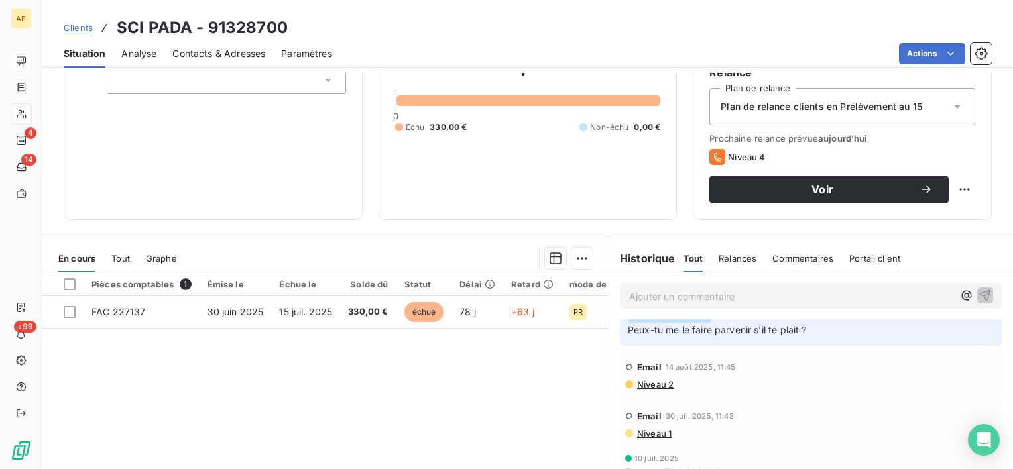
scroll to position [133, 0]
click at [231, 58] on span "Contacts & Adresses" at bounding box center [218, 53] width 93 height 13
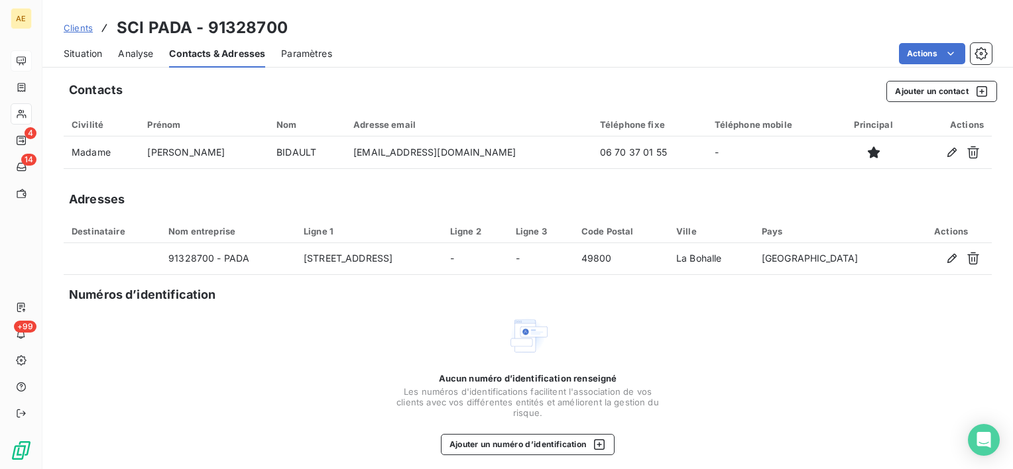
click at [85, 55] on span "Situation" at bounding box center [83, 53] width 38 height 13
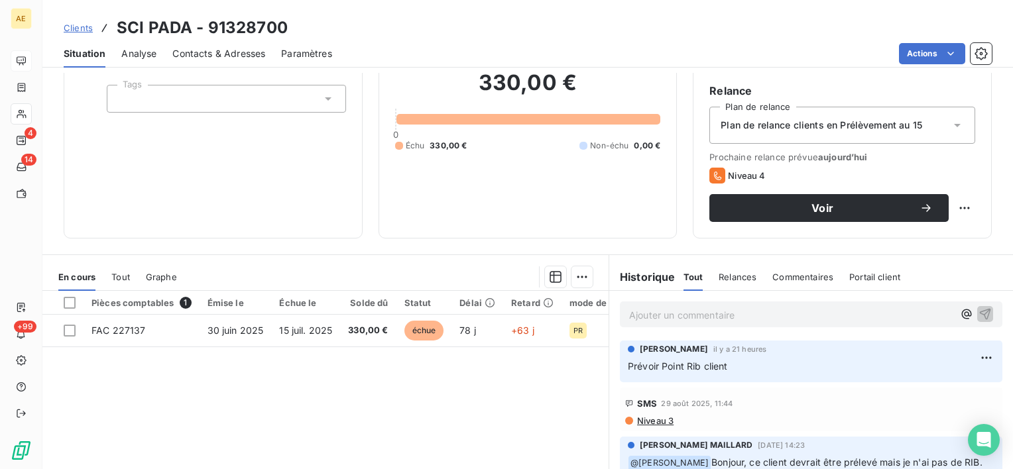
scroll to position [186, 0]
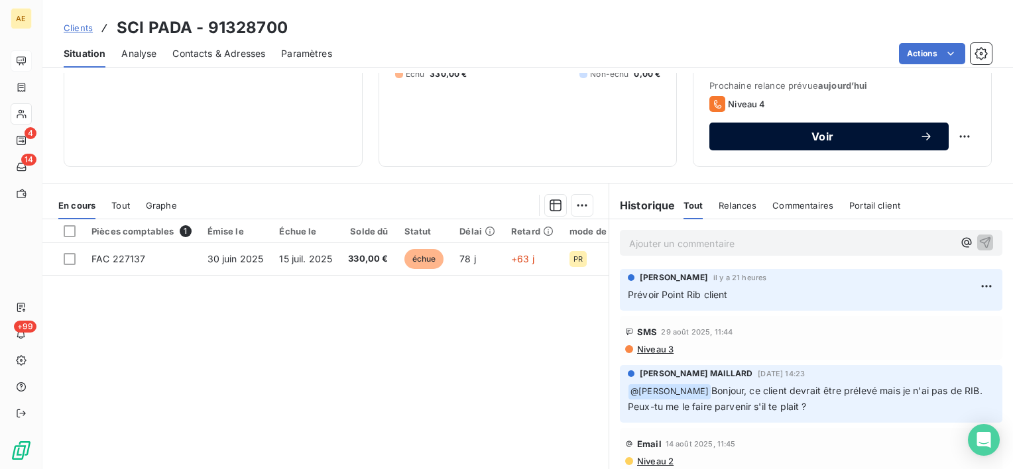
click at [795, 142] on div "Voir" at bounding box center [828, 136] width 207 height 13
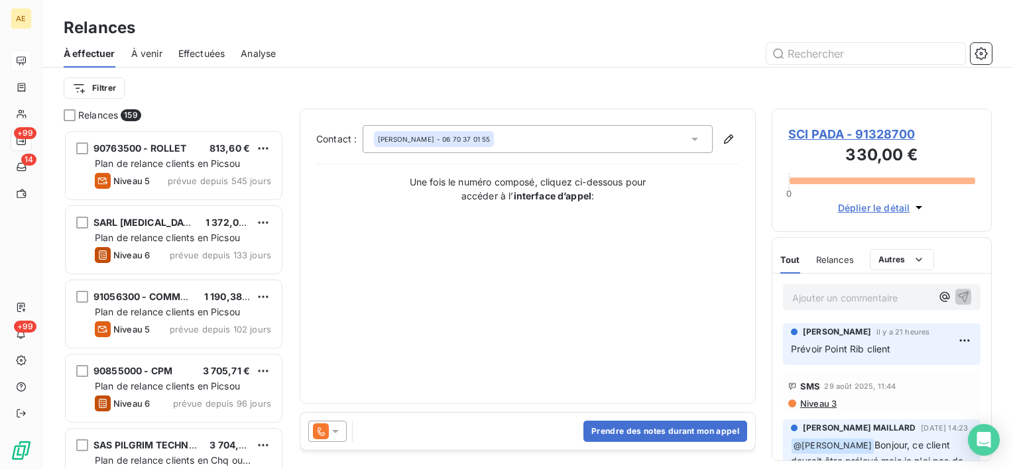
scroll to position [329, 209]
click at [634, 427] on button "Prendre des notes durant mon appel" at bounding box center [665, 431] width 164 height 21
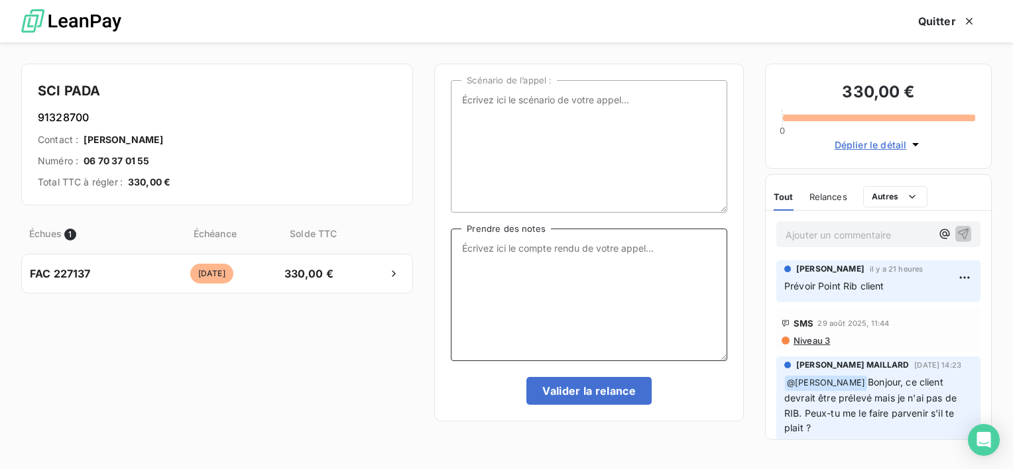
click at [537, 312] on textarea "Prendre des notes" at bounding box center [589, 295] width 276 height 133
paste textarea "Si sympathique, elle accepte le mode prélèvement pour la SCI PADA : lui faire p…"
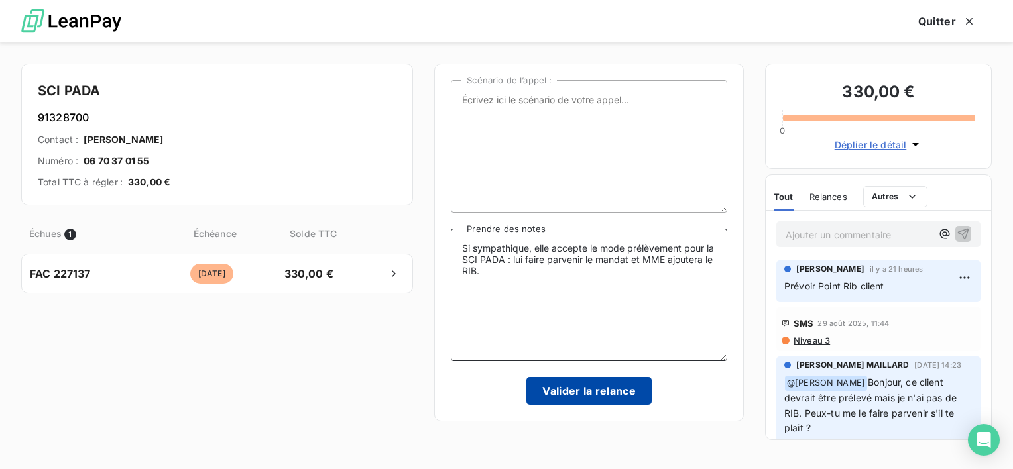
type textarea "Si sympathique, elle accepte le mode prélèvement pour la SCI PADA : lui faire p…"
click at [586, 397] on button "Valider la relance" at bounding box center [588, 391] width 125 height 28
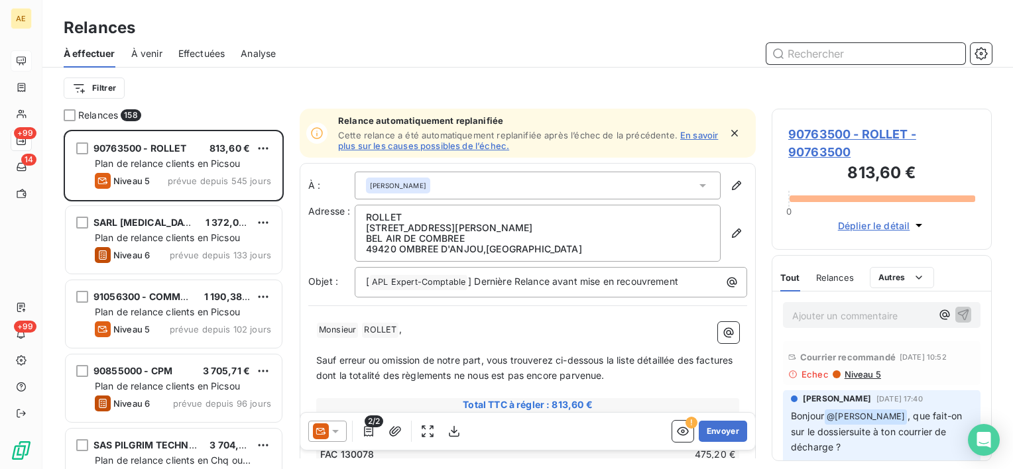
click at [204, 53] on span "Effectuées" at bounding box center [201, 53] width 47 height 13
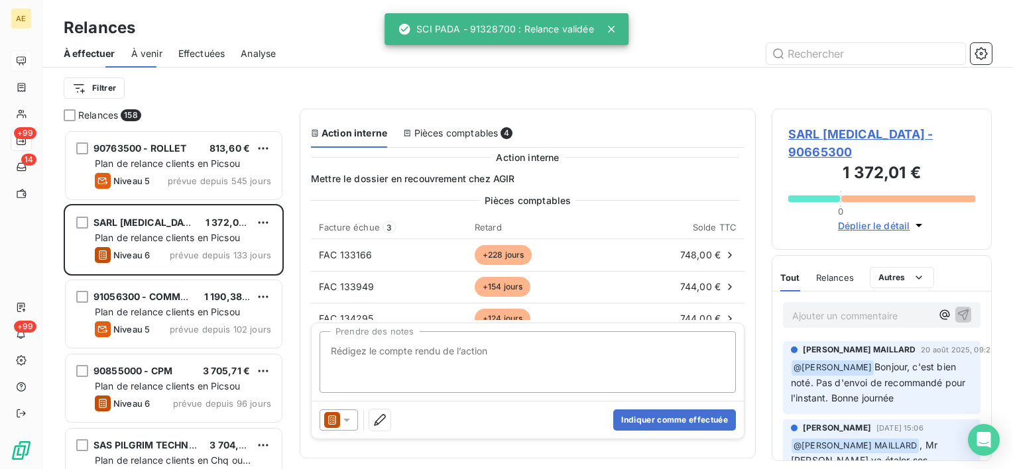
scroll to position [329, 209]
click at [209, 52] on span "Effectuées" at bounding box center [201, 53] width 47 height 13
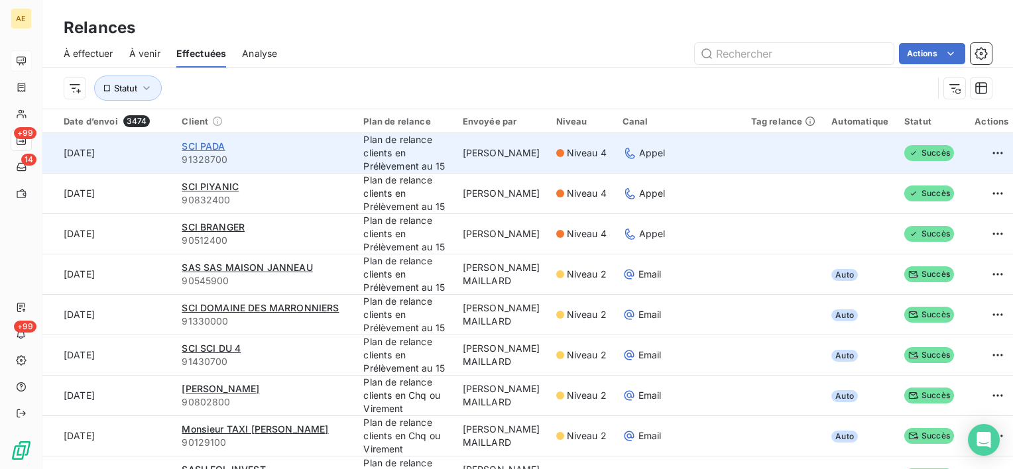
click at [207, 144] on span "SCI PADA" at bounding box center [203, 146] width 43 height 11
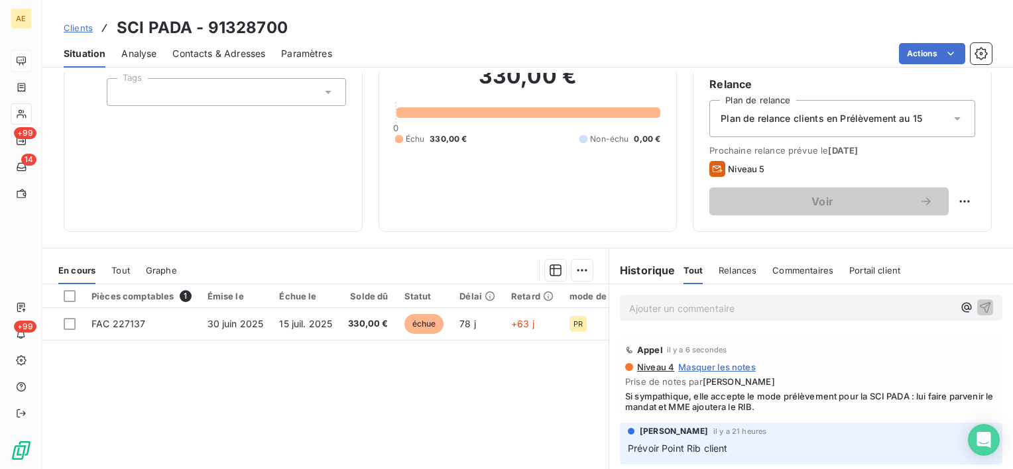
scroll to position [230, 0]
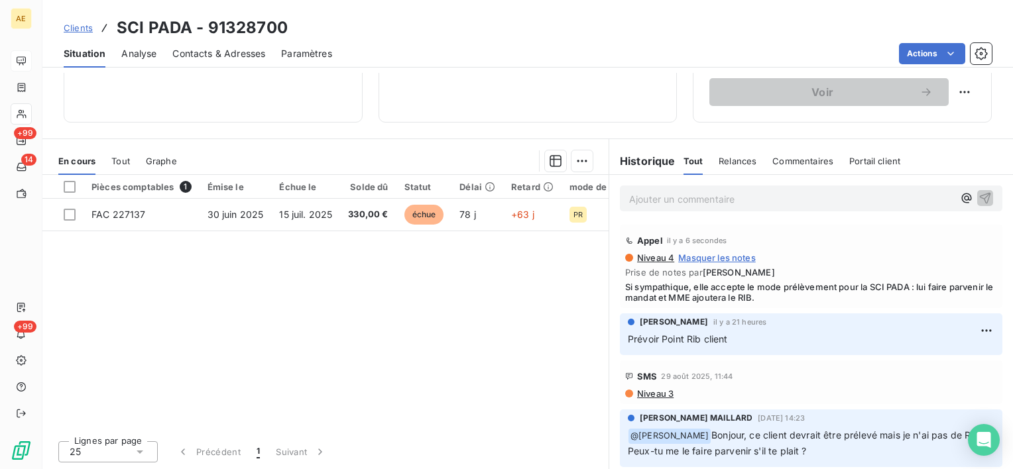
click at [638, 207] on div "Ajouter un commentaire ﻿" at bounding box center [811, 199] width 382 height 26
click at [642, 204] on p "Ajouter un commentaire ﻿" at bounding box center [791, 199] width 324 height 17
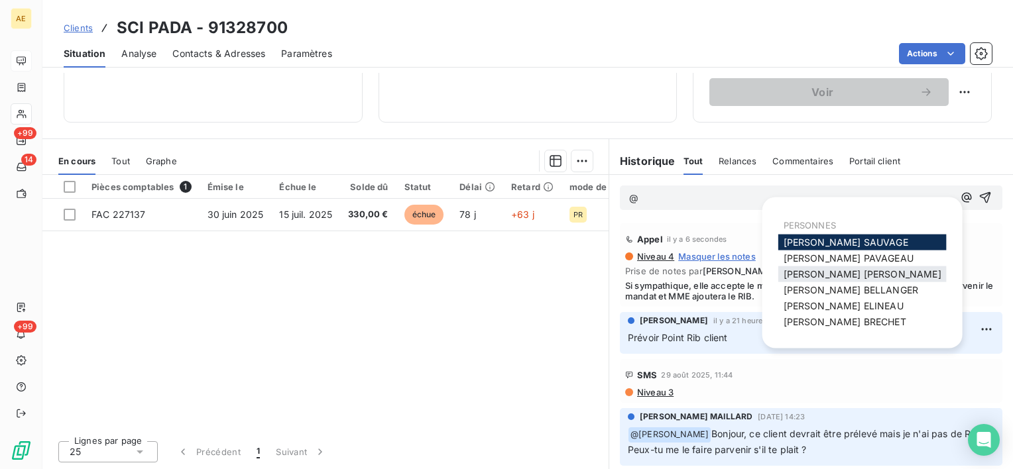
click at [793, 278] on span "[PERSON_NAME] MAILLARD" at bounding box center [863, 273] width 158 height 11
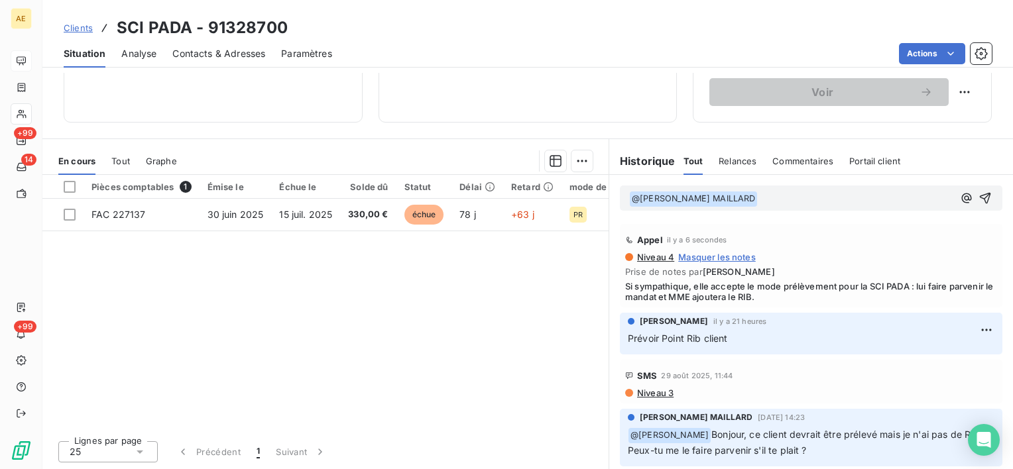
click at [775, 194] on p "﻿ @ [PERSON_NAME] MAILLARD ﻿ ﻿" at bounding box center [791, 199] width 324 height 16
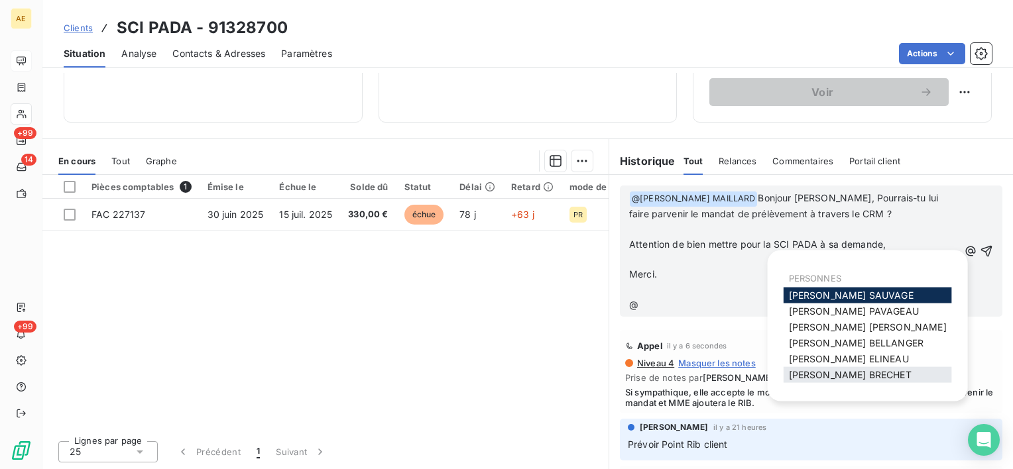
click at [864, 373] on span "[PERSON_NAME]" at bounding box center [850, 374] width 123 height 11
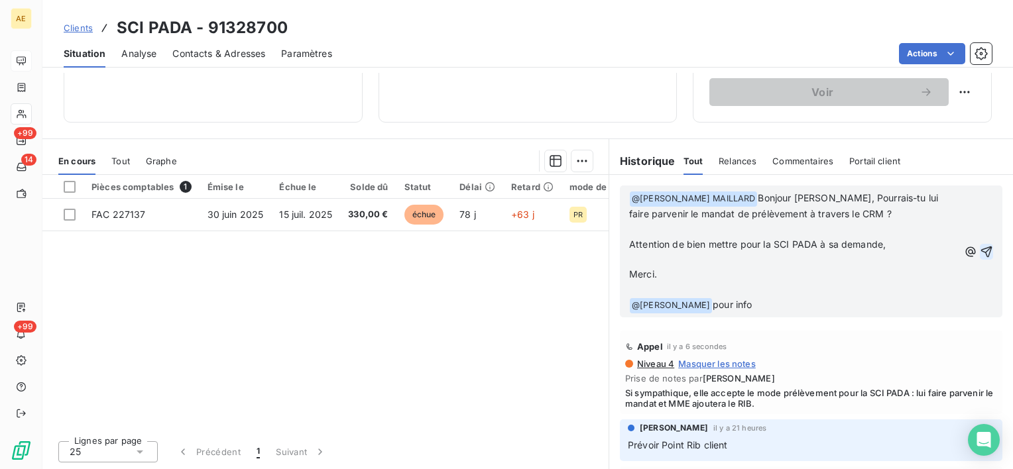
click at [980, 249] on icon "button" at bounding box center [986, 251] width 13 height 13
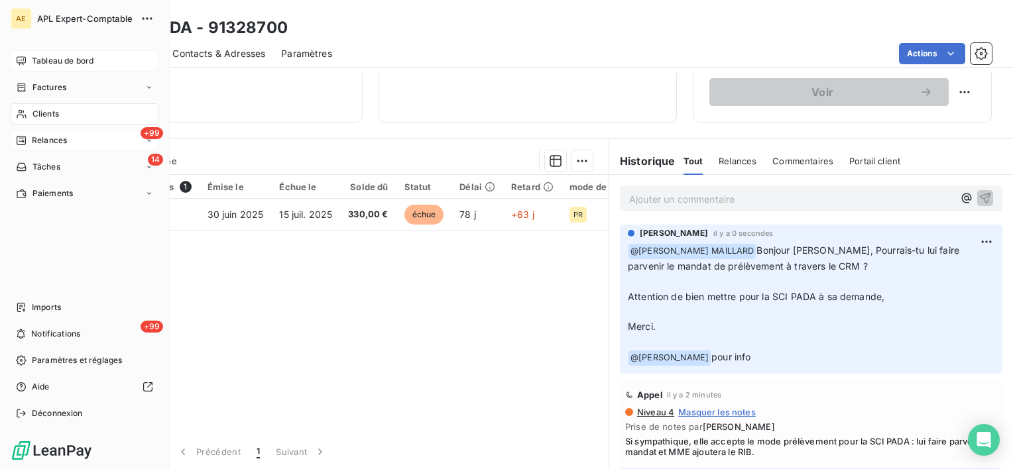
click at [37, 141] on span "Relances" at bounding box center [49, 141] width 35 height 12
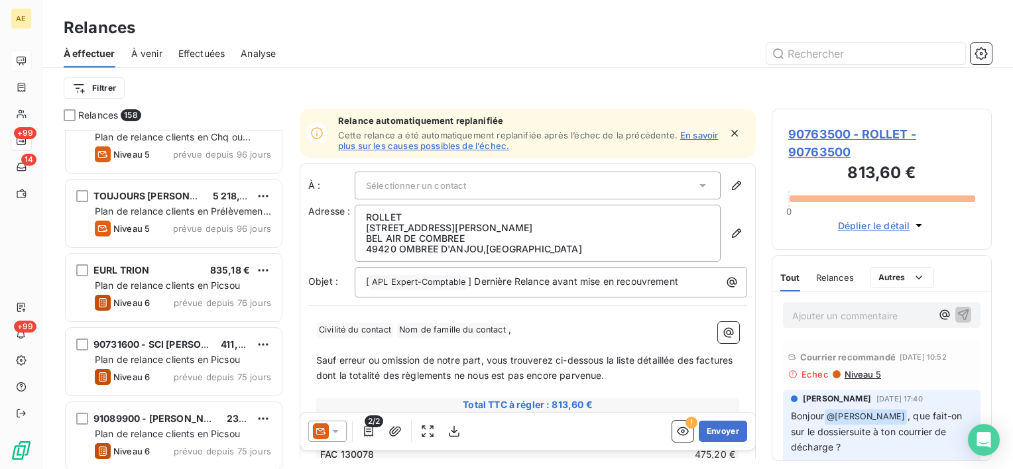
scroll to position [331, 0]
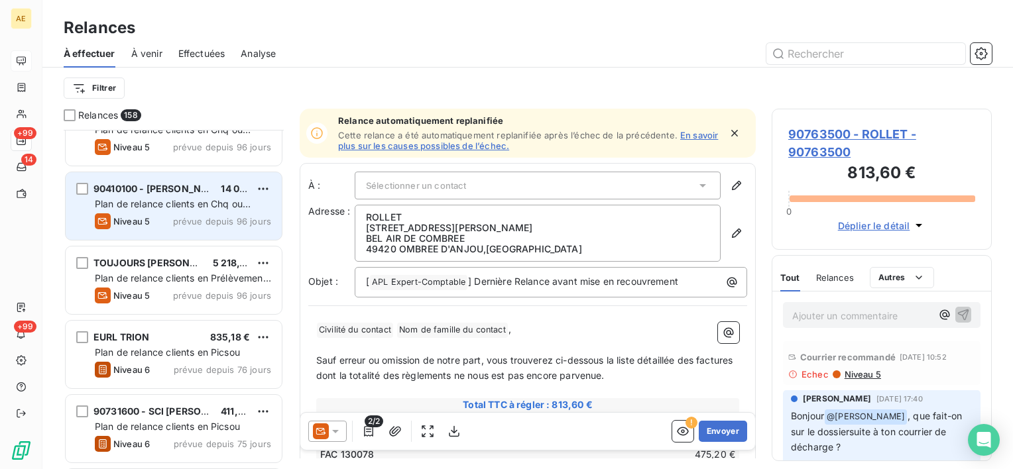
click at [202, 204] on span "Plan de relance clients en Chq ou Virement" at bounding box center [173, 210] width 156 height 25
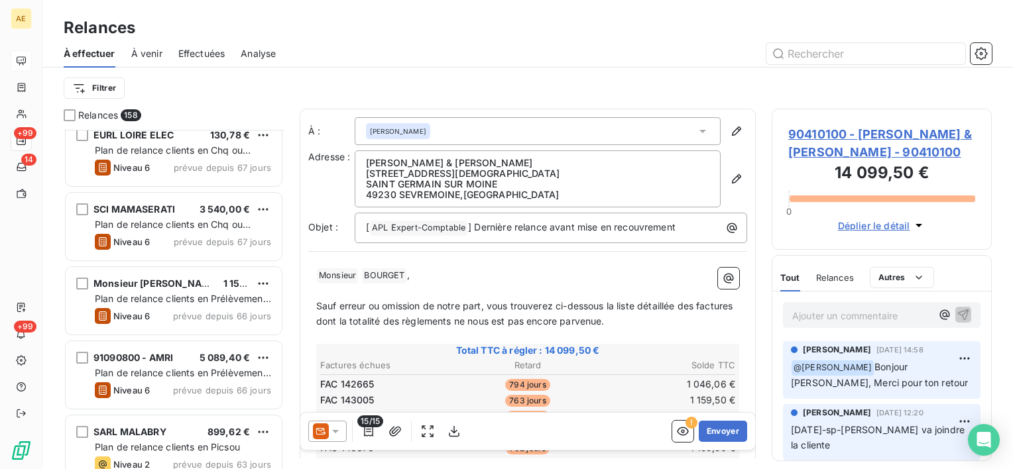
scroll to position [1061, 0]
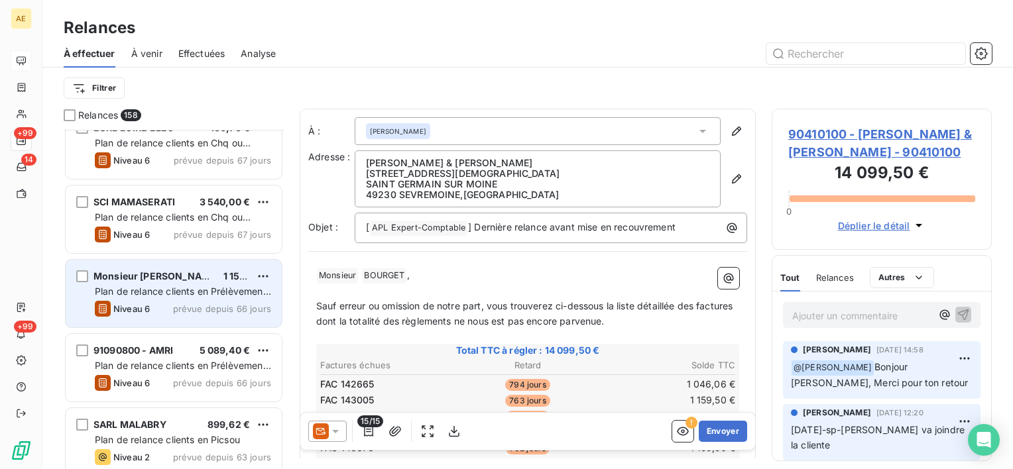
click at [202, 286] on span "Plan de relance clients en Prélèvement au 15" at bounding box center [183, 298] width 176 height 25
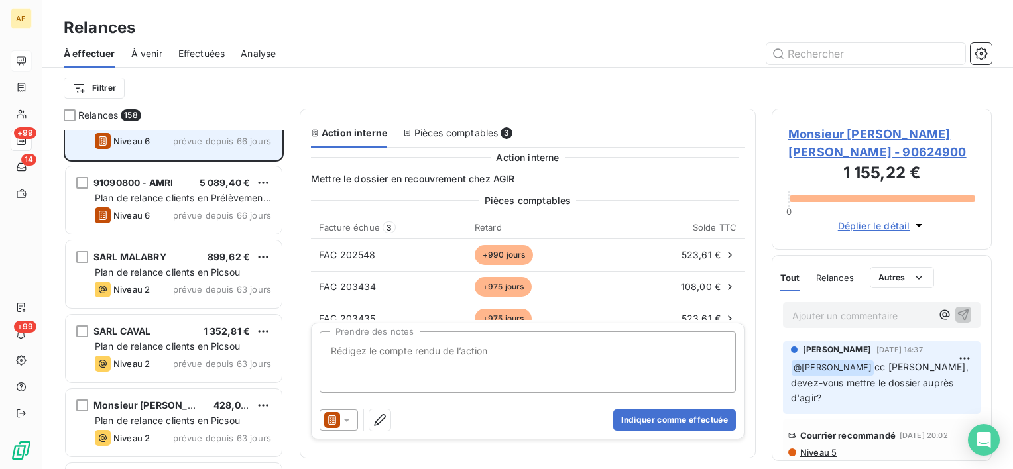
scroll to position [1259, 0]
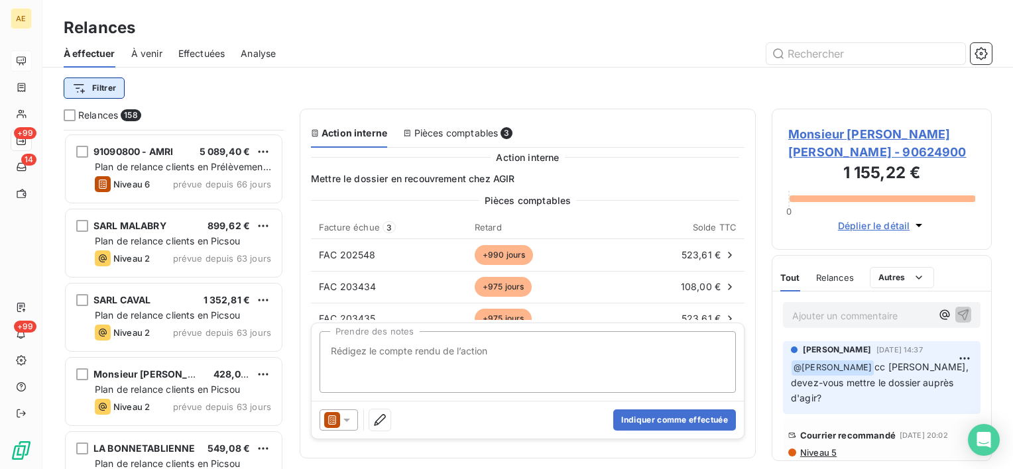
click at [107, 86] on html "AE +99 14 +99 Relances À effectuer À venir Effectuées Analyse Filtrer Relances …" at bounding box center [506, 234] width 1013 height 469
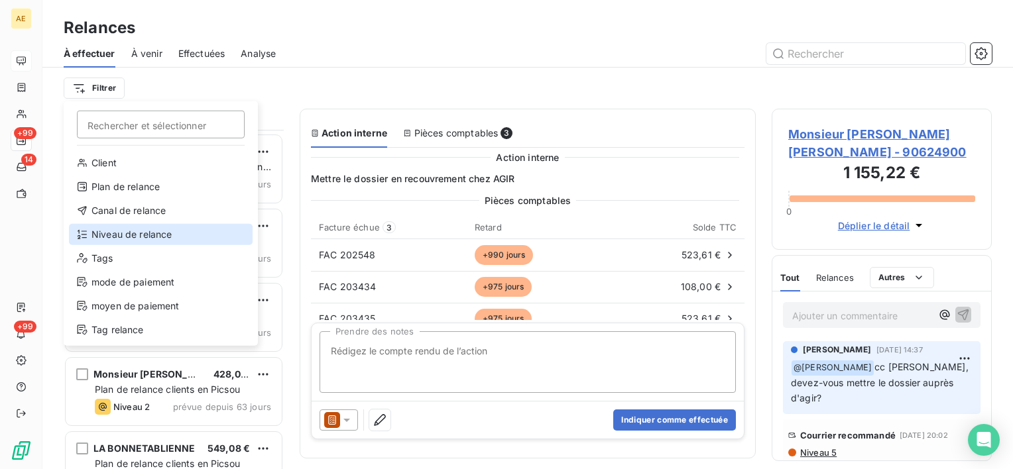
click at [141, 228] on div "Niveau de relance" at bounding box center [161, 234] width 184 height 21
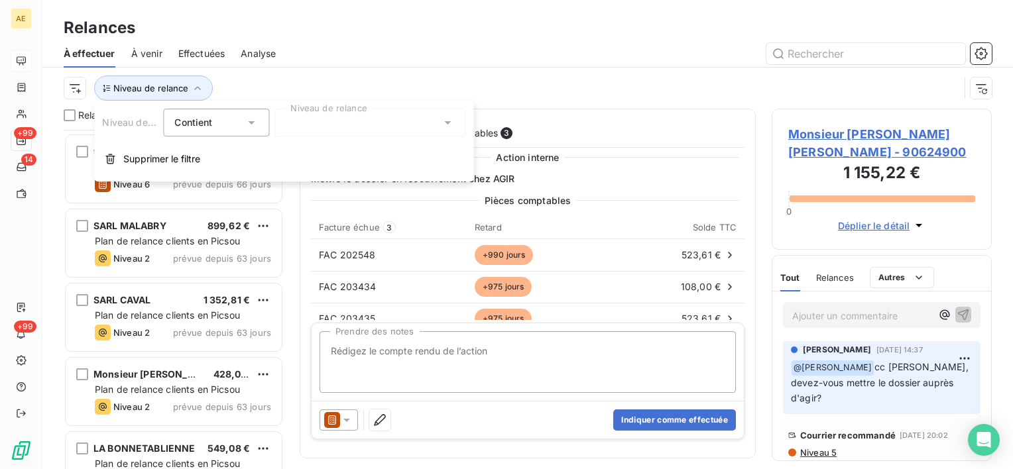
click at [337, 123] on div at bounding box center [369, 123] width 191 height 28
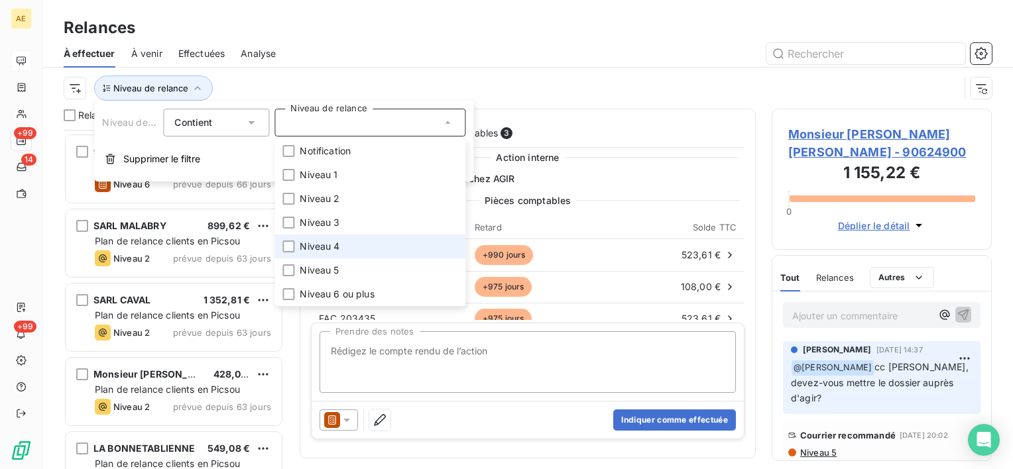
click at [326, 244] on span "Niveau 4" at bounding box center [320, 246] width 40 height 13
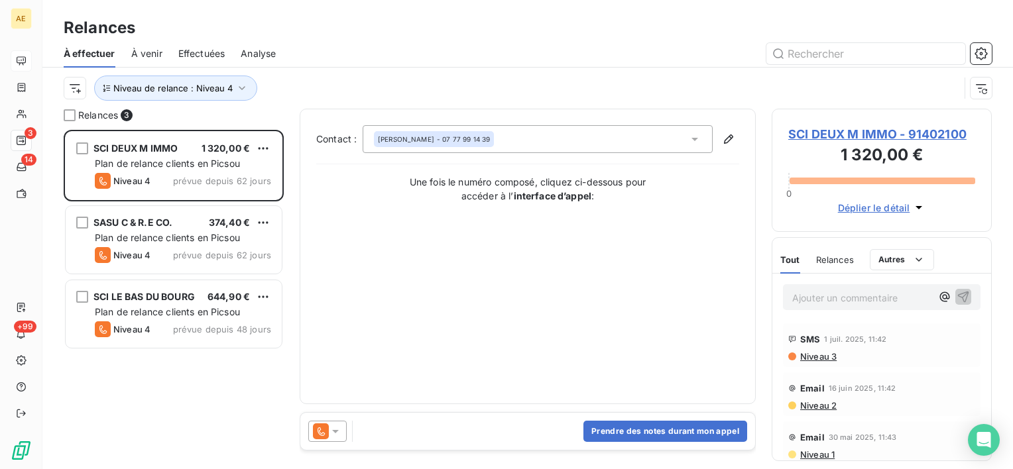
click at [358, 99] on div "Niveau de relance : Niveau 4" at bounding box center [512, 88] width 896 height 25
click at [229, 92] on span "Niveau de relance : Niveau 4" at bounding box center [172, 88] width 119 height 11
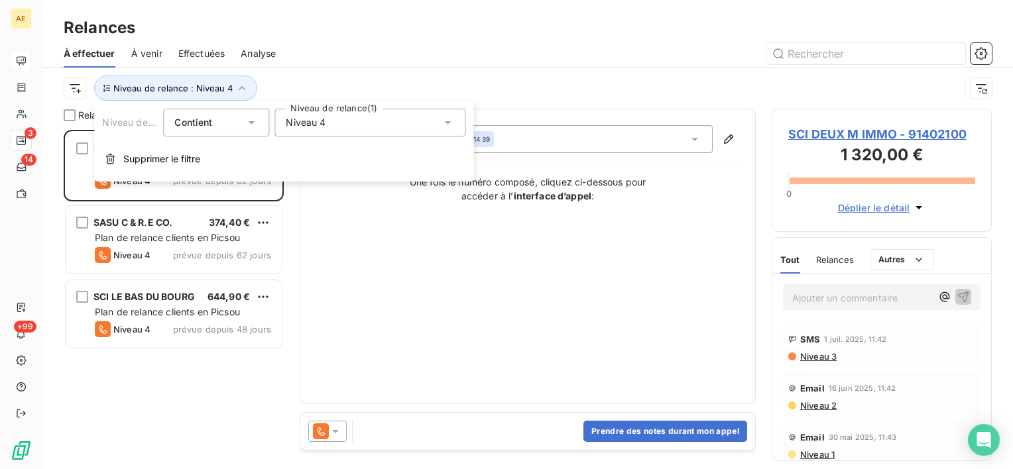
click at [361, 124] on div "Niveau 4" at bounding box center [369, 123] width 191 height 28
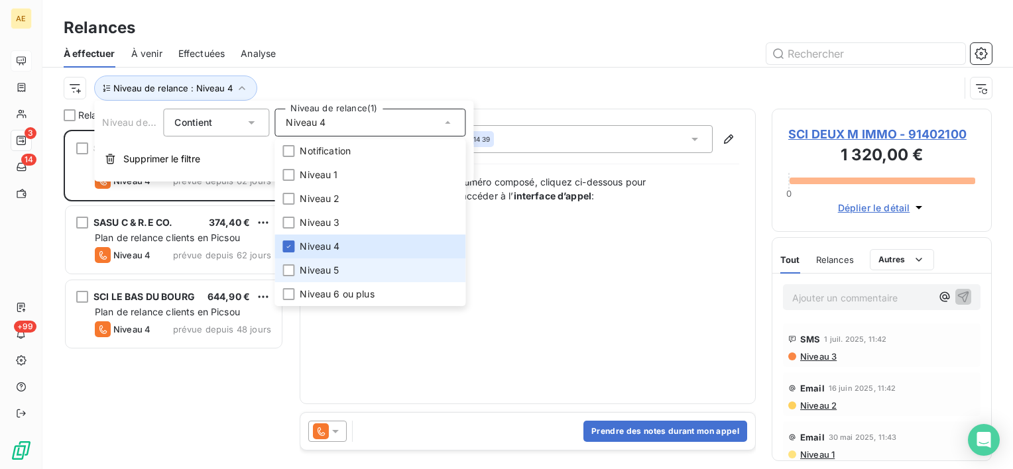
click at [327, 270] on span "Niveau 5" at bounding box center [319, 270] width 39 height 13
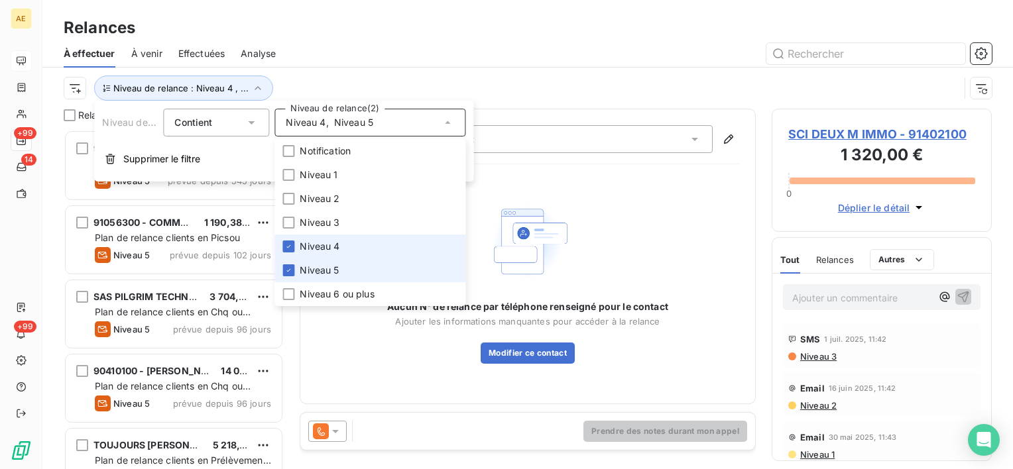
scroll to position [329, 209]
click at [289, 251] on div at bounding box center [288, 247] width 12 height 12
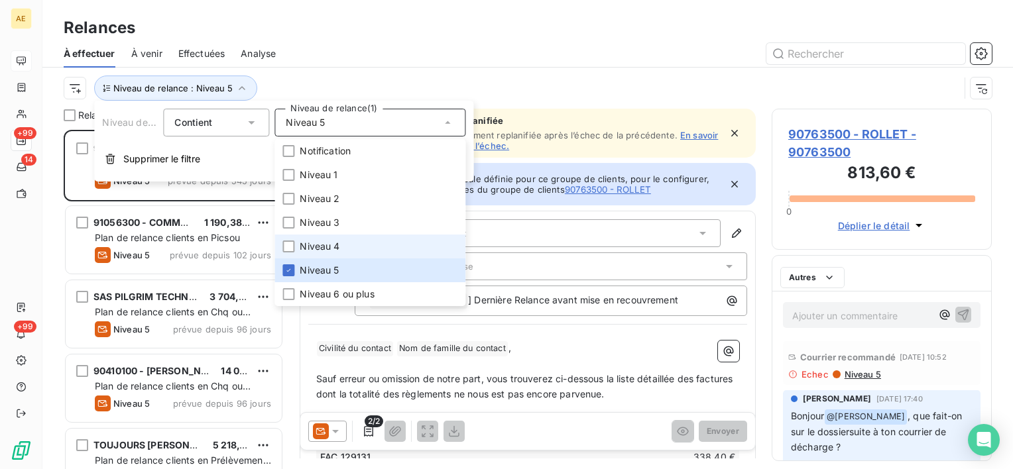
scroll to position [329, 209]
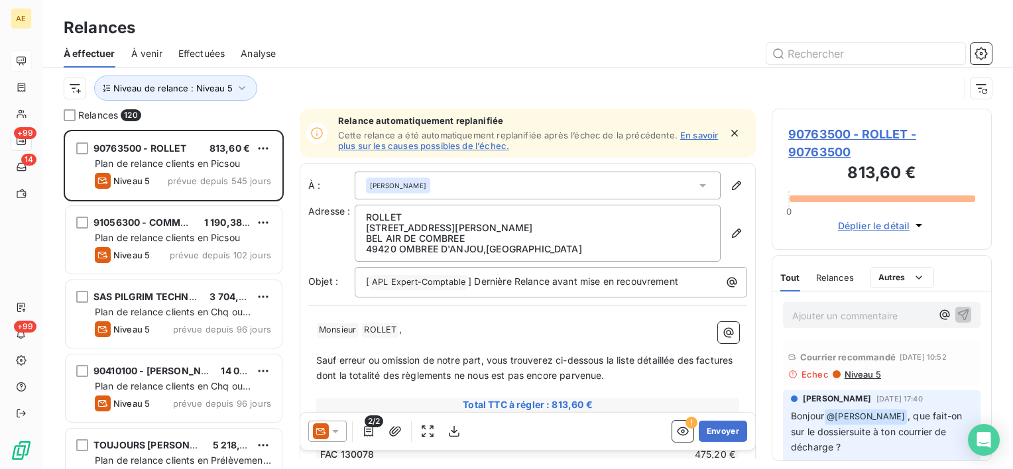
click at [392, 19] on div "Relances" at bounding box center [527, 28] width 970 height 24
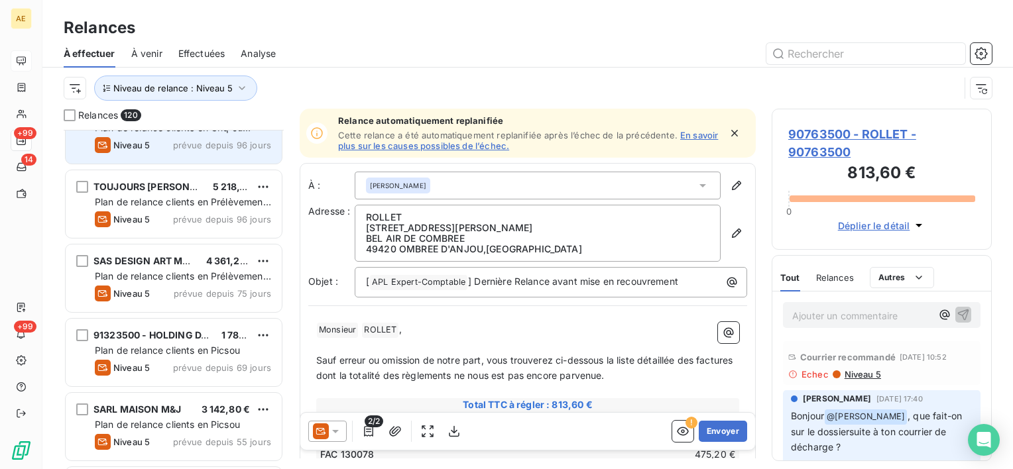
scroll to position [265, 0]
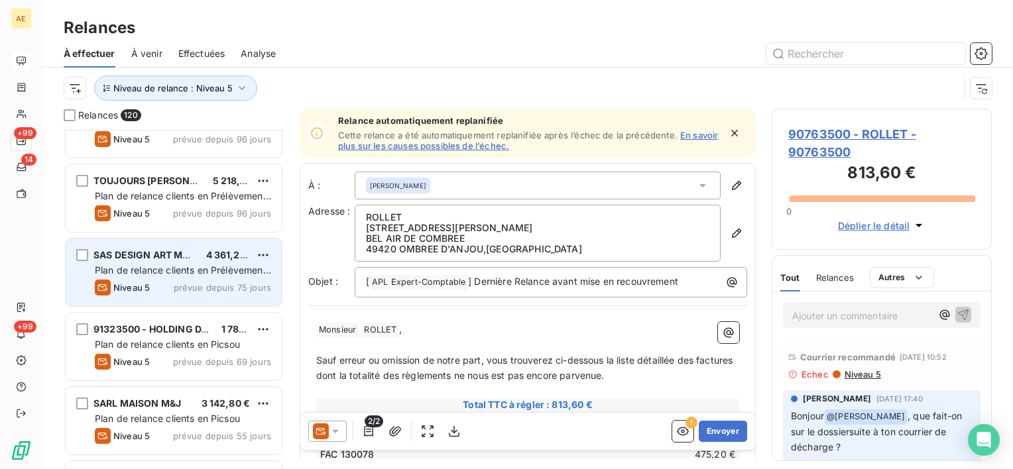
click at [202, 262] on div "SAS DESIGN ART METAL 4 361,23 € Plan de relance clients en Prélèvement au 15 Ni…" at bounding box center [174, 273] width 216 height 68
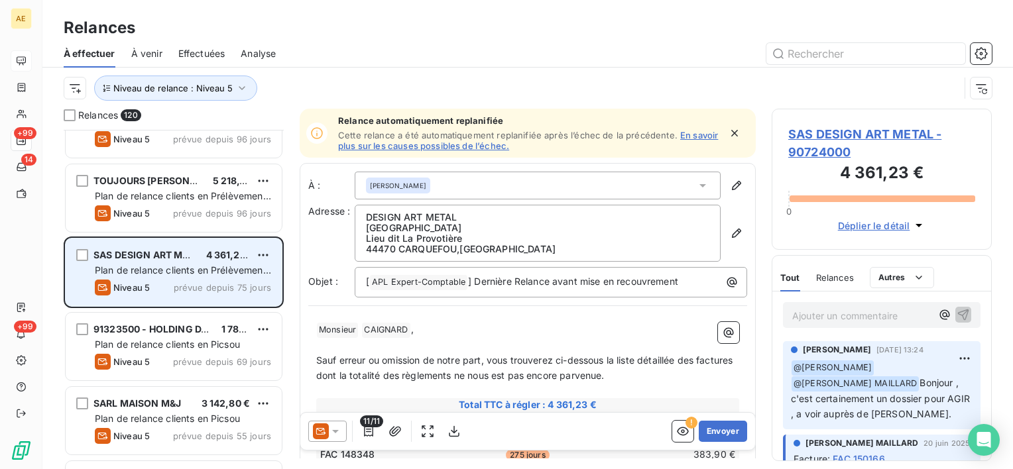
scroll to position [331, 0]
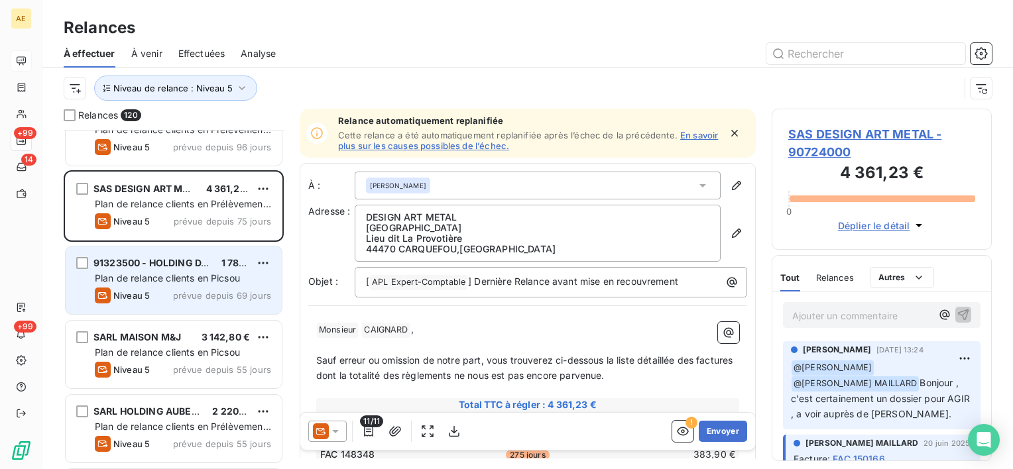
click at [203, 266] on div "91323500 - HOLDING DA SILVA 1 788,00 €" at bounding box center [183, 263] width 176 height 12
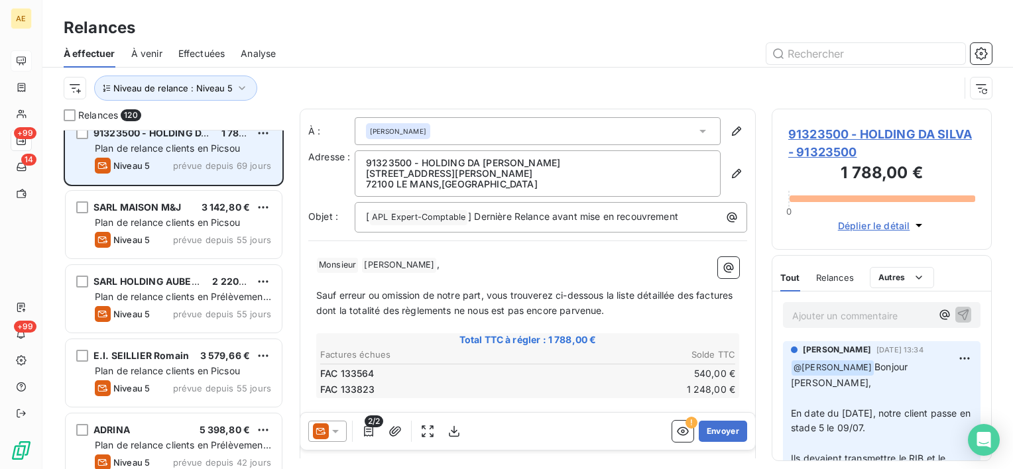
scroll to position [464, 0]
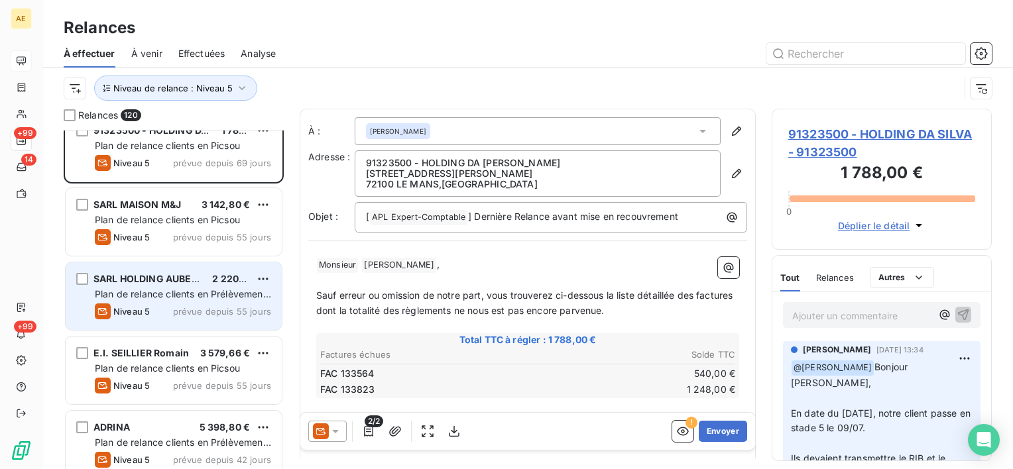
click at [197, 286] on div "SARL HOLDING AUBERT FAMILY 2 220,00 € Plan de relance clients en Prélèvement au…" at bounding box center [174, 297] width 216 height 68
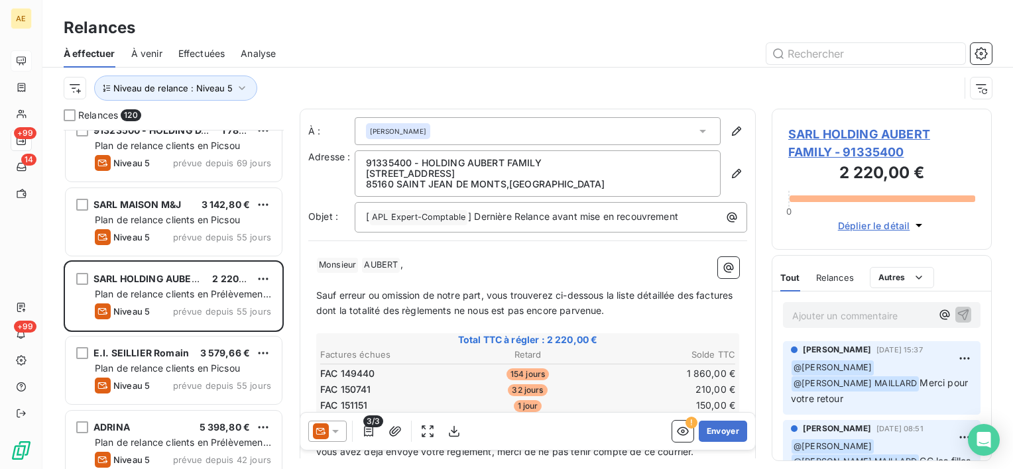
click at [892, 150] on span "SARL HOLDING AUBERT FAMILY - 91335400" at bounding box center [881, 143] width 187 height 36
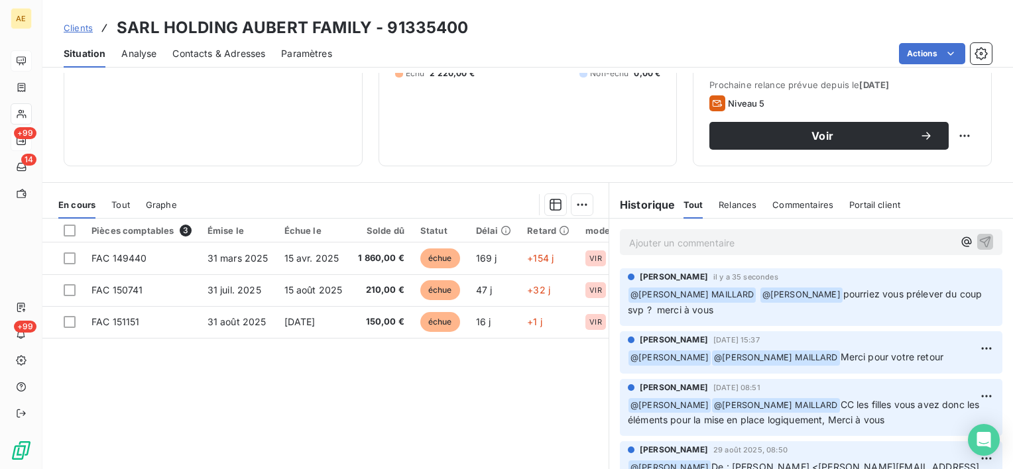
scroll to position [164, 0]
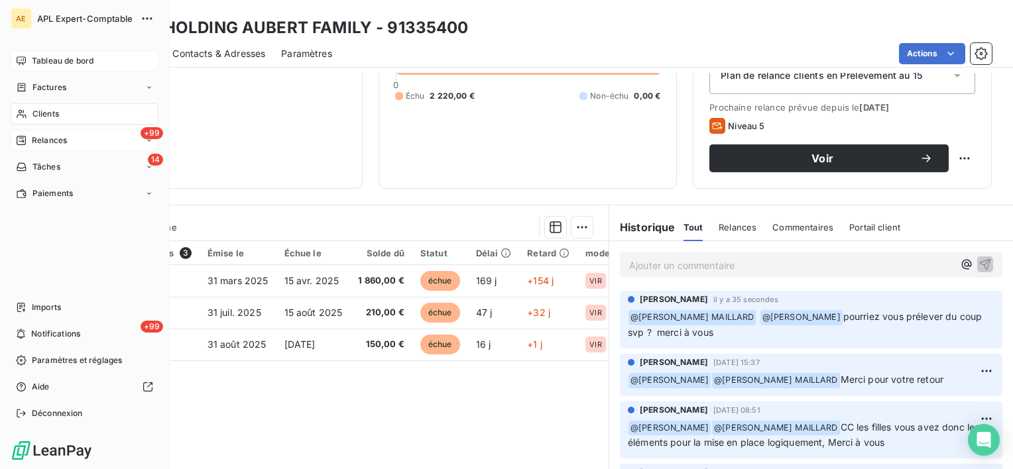
click at [36, 141] on span "Relances" at bounding box center [49, 141] width 35 height 12
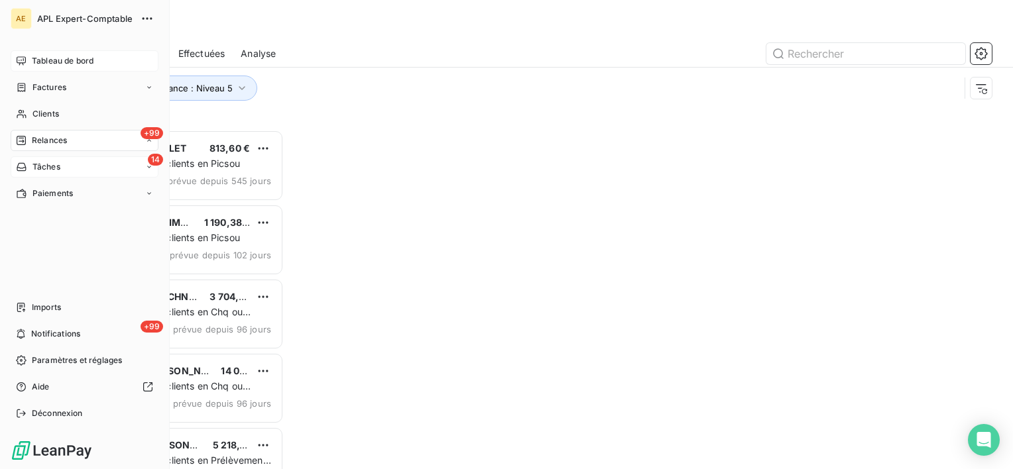
scroll to position [329, 209]
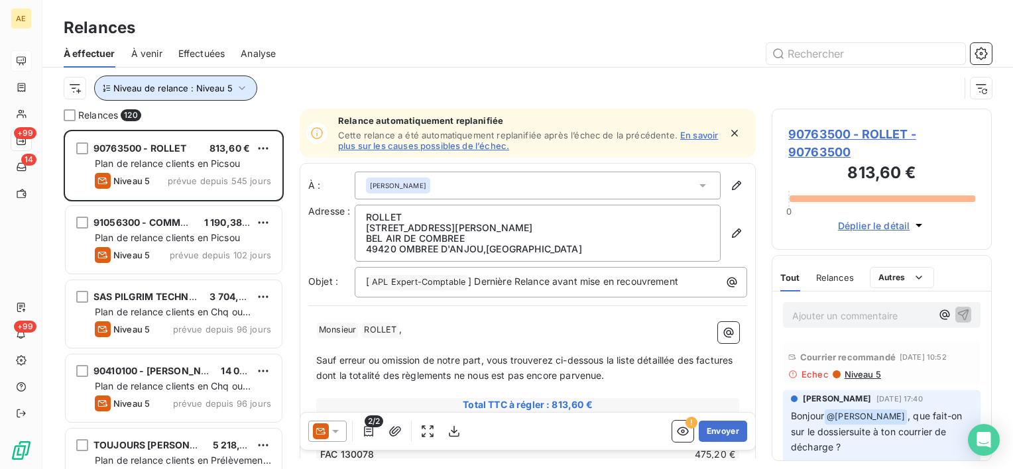
click at [221, 87] on span "Niveau de relance : Niveau 5" at bounding box center [172, 88] width 119 height 11
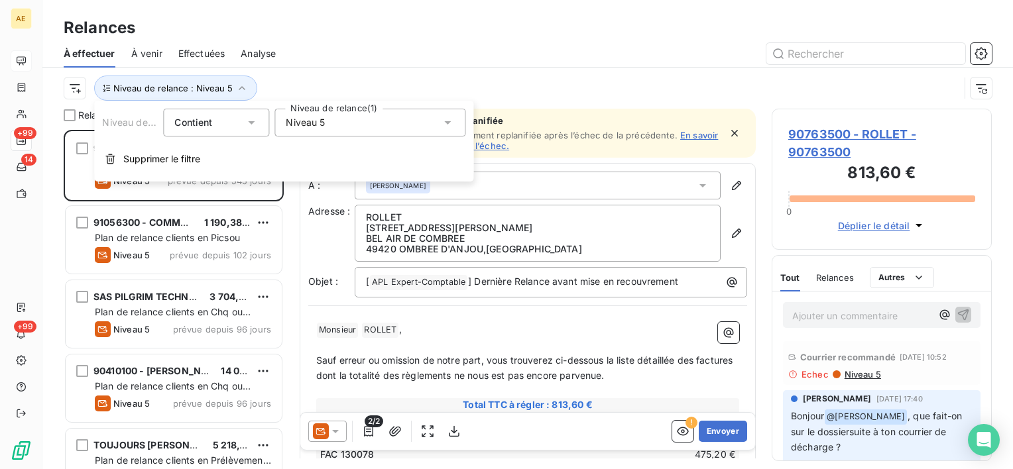
click at [326, 127] on div "Niveau 5" at bounding box center [369, 123] width 191 height 28
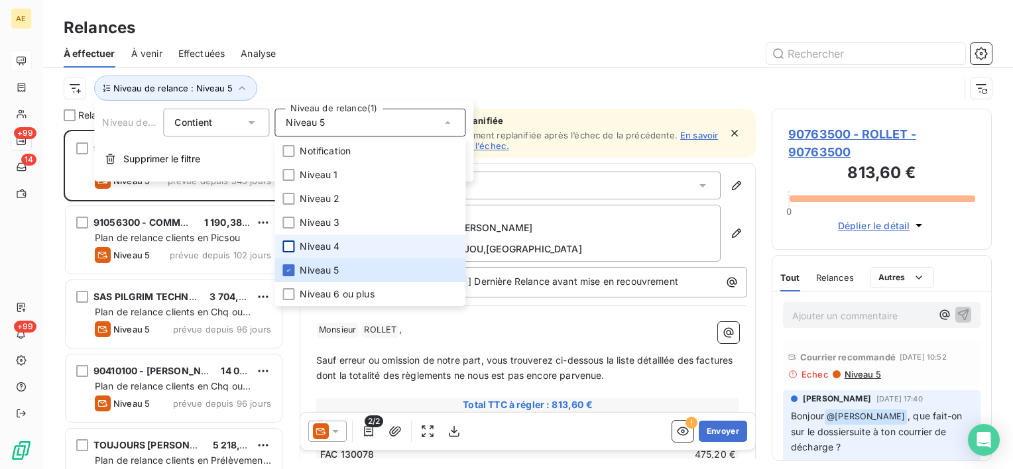
click at [292, 249] on div at bounding box center [288, 247] width 12 height 12
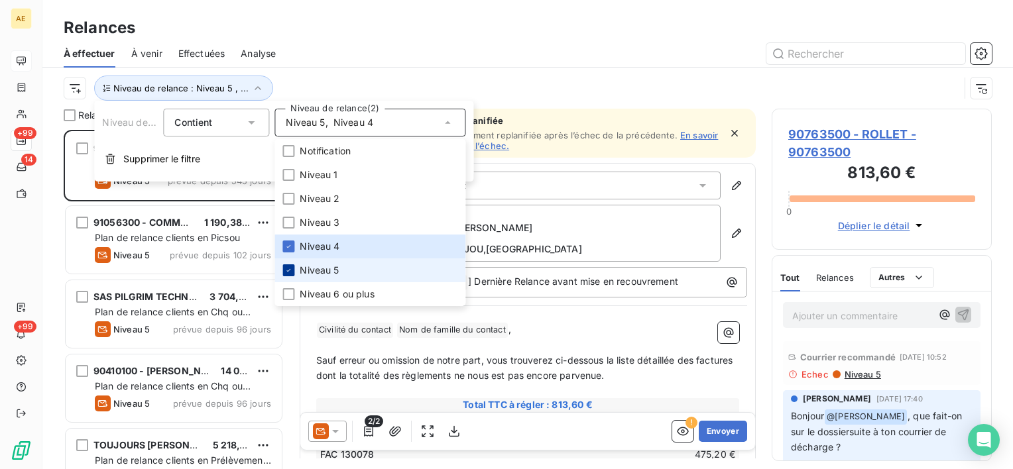
click at [292, 264] on div at bounding box center [288, 270] width 12 height 12
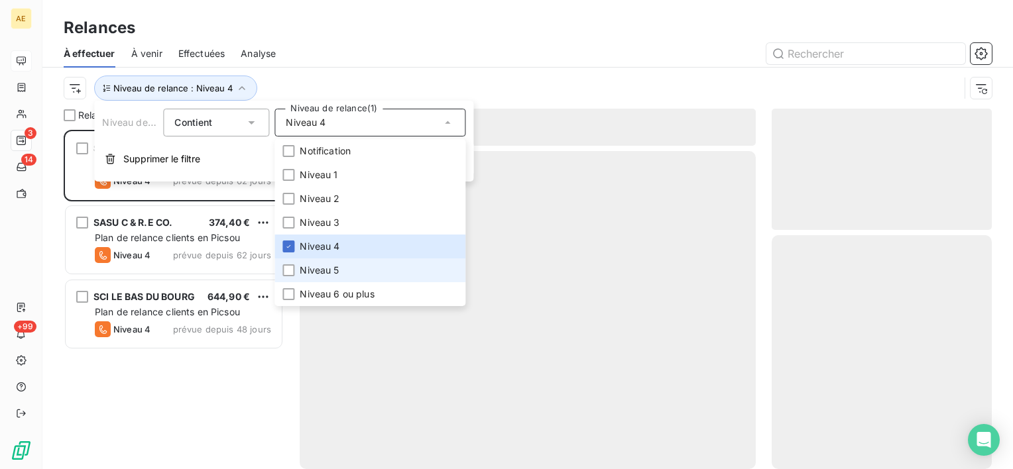
scroll to position [329, 209]
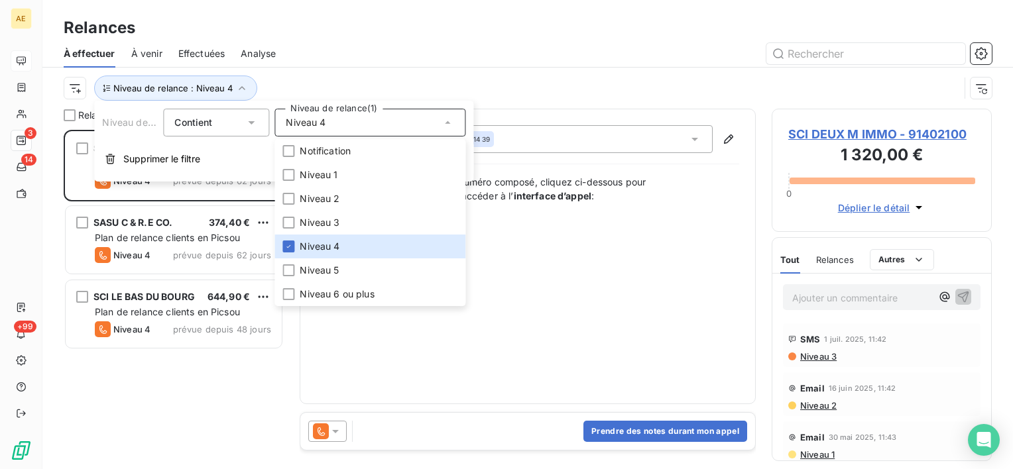
click at [550, 101] on div "Niveau de relance : Niveau 4" at bounding box center [528, 88] width 928 height 41
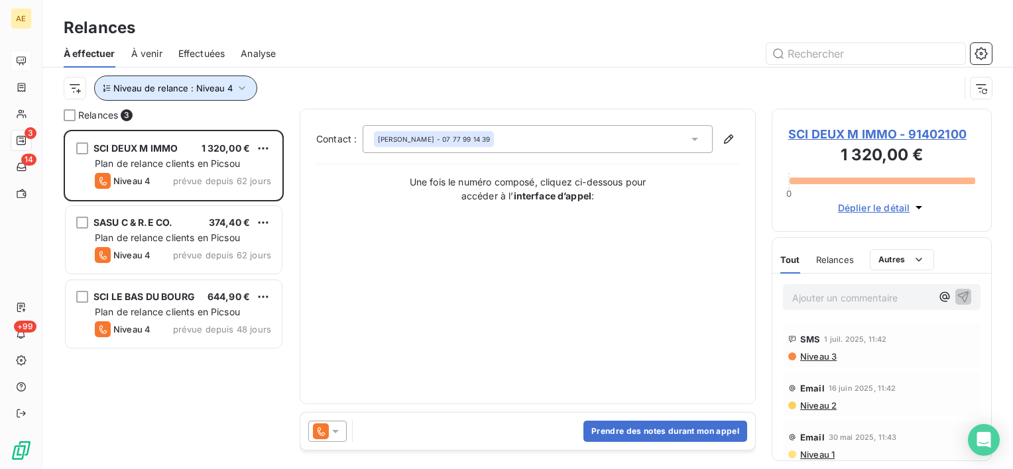
click at [235, 90] on icon "button" at bounding box center [241, 88] width 13 height 13
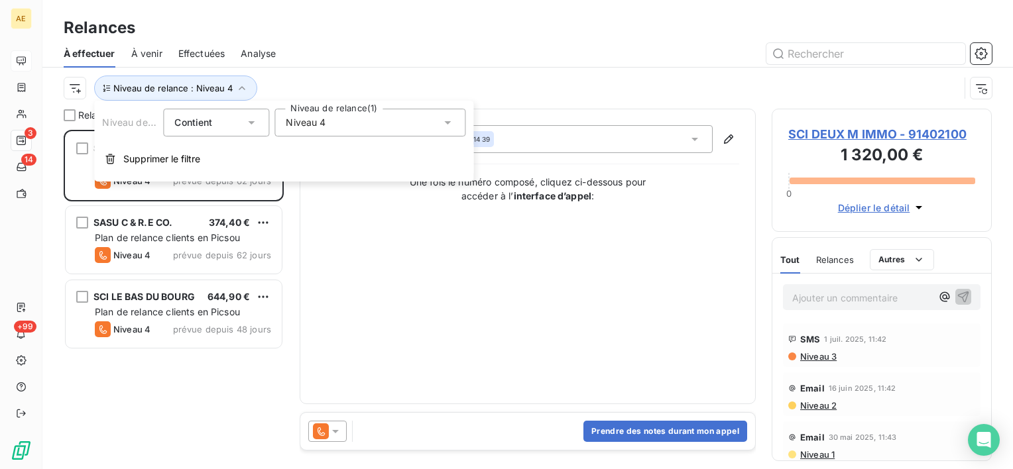
click at [331, 129] on div "Niveau 4" at bounding box center [369, 123] width 191 height 28
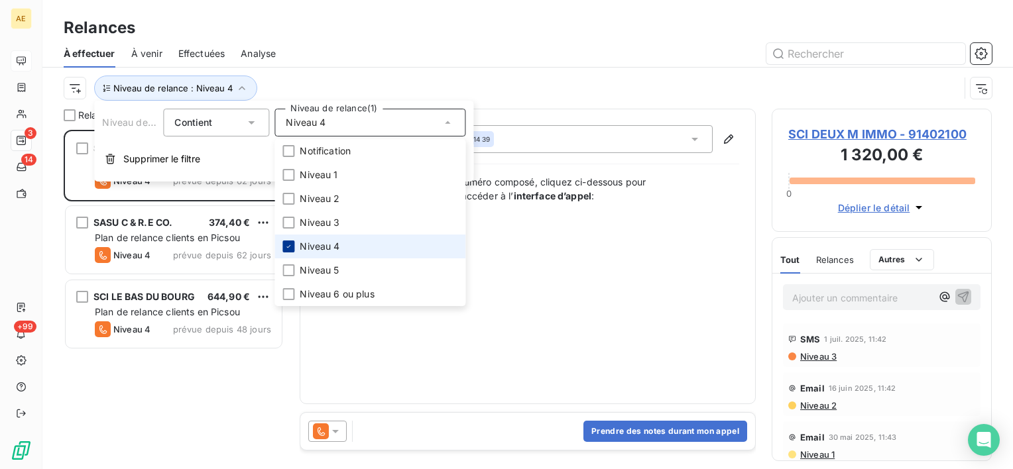
click at [289, 249] on icon at bounding box center [288, 247] width 8 height 8
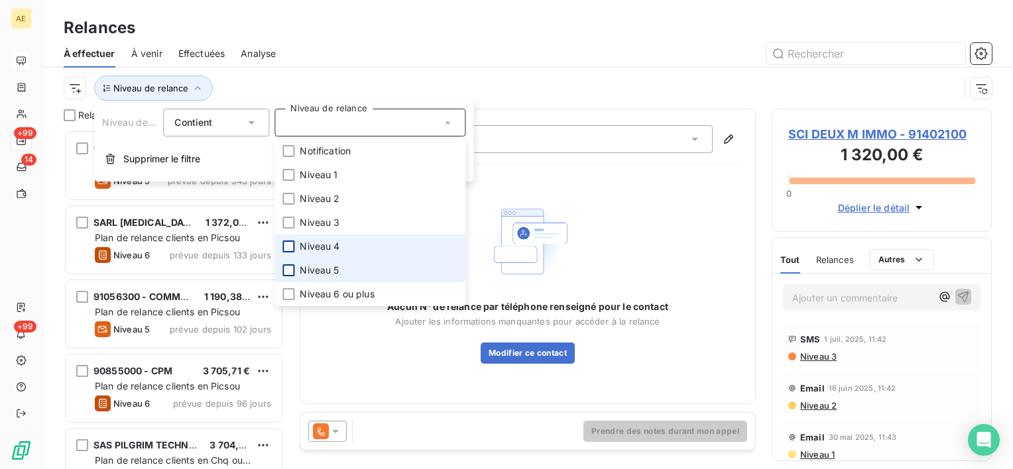
click at [291, 272] on div at bounding box center [288, 270] width 12 height 12
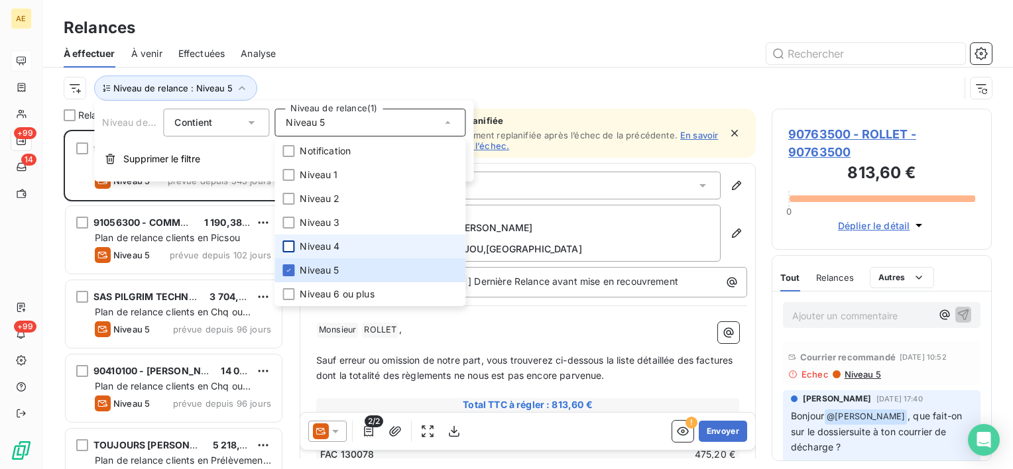
click at [391, 94] on div "Niveau de relance : Niveau 5" at bounding box center [512, 88] width 896 height 25
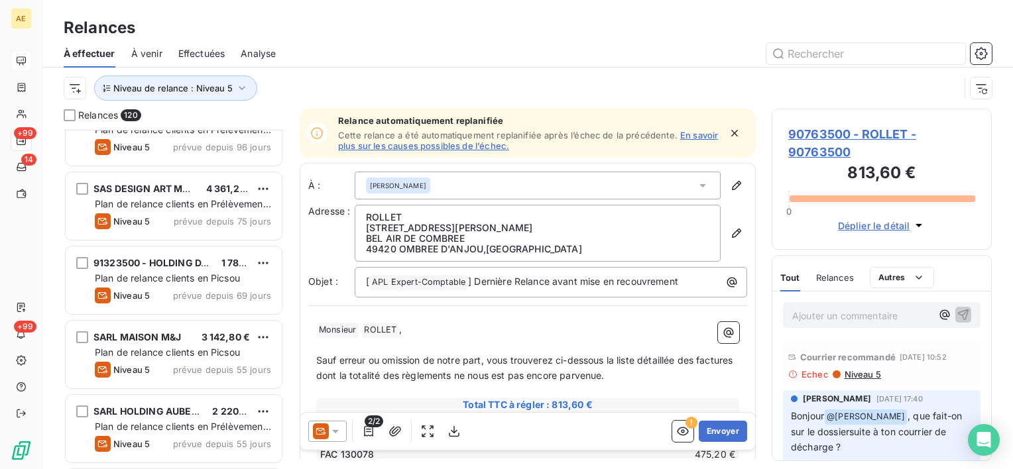
scroll to position [729, 0]
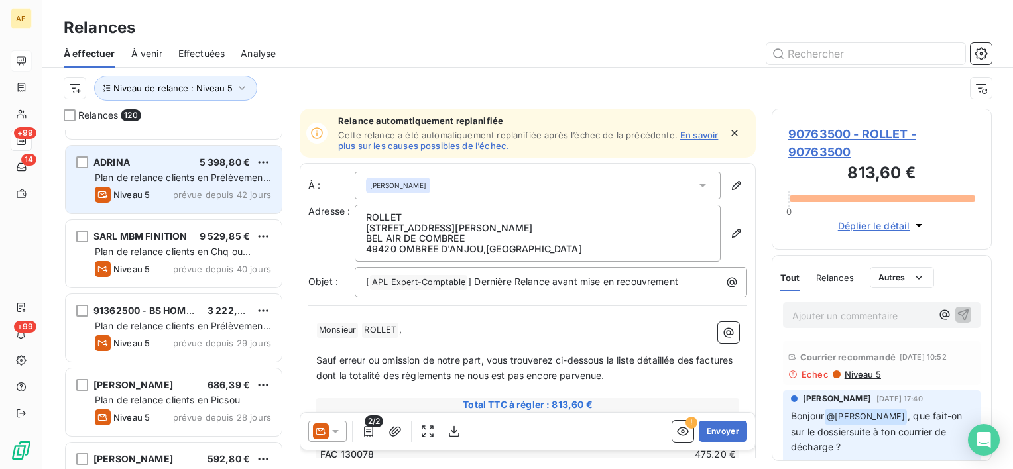
click at [204, 168] on div "5 398,80 €" at bounding box center [225, 162] width 51 height 13
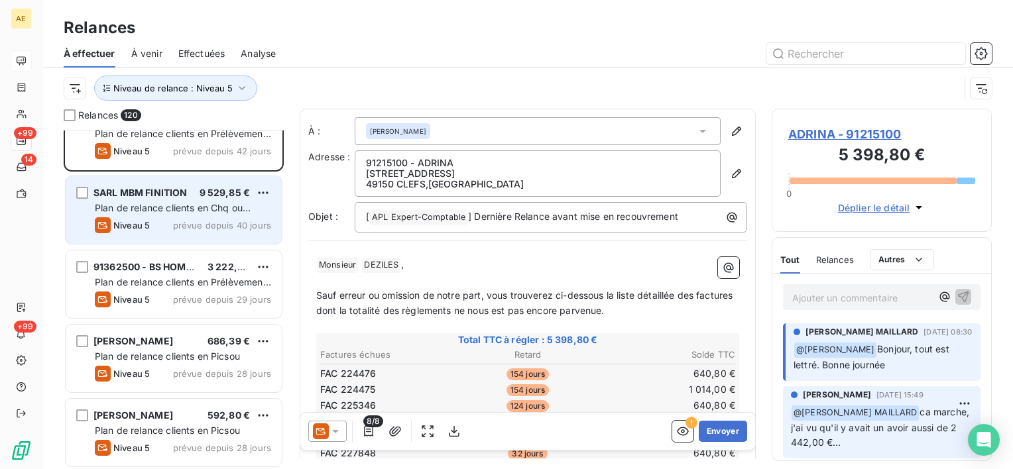
scroll to position [795, 0]
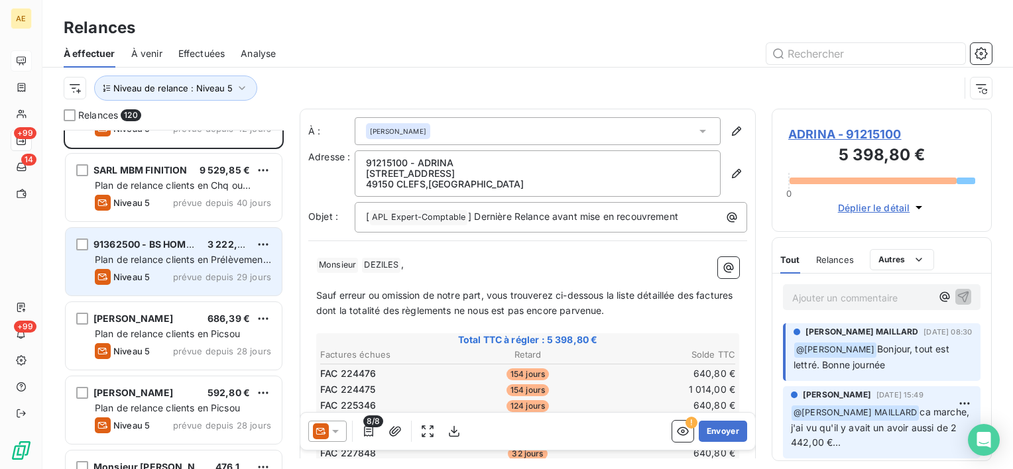
click at [207, 249] on span "3 222,00 €" at bounding box center [232, 244] width 51 height 11
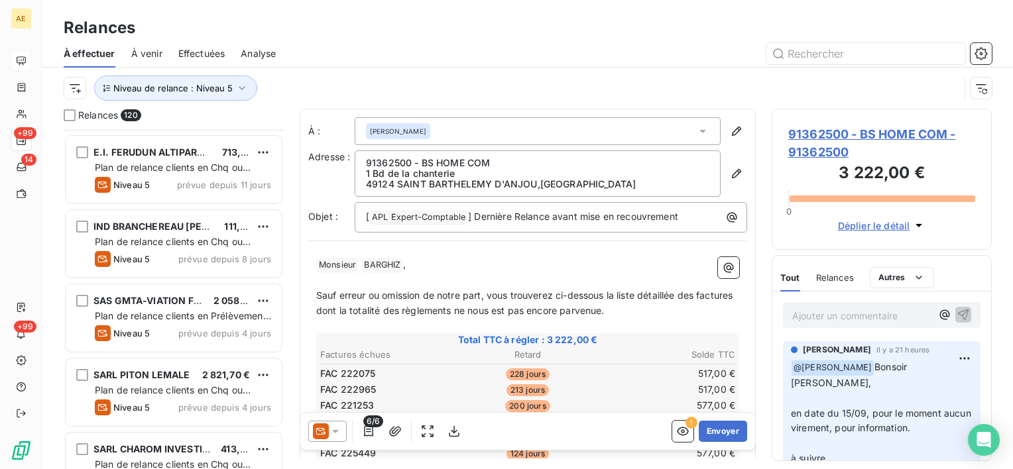
scroll to position [8154, 0]
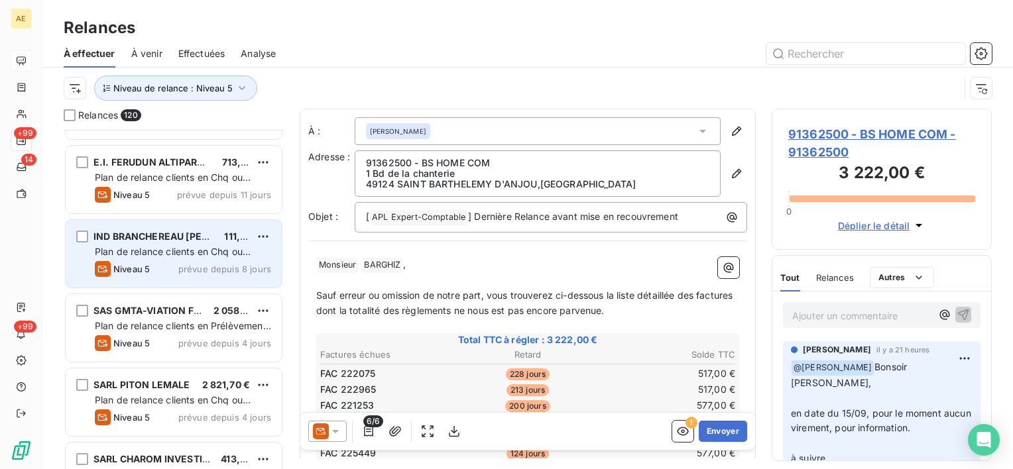
click at [227, 249] on span "Plan de relance clients en Chq ou Virement" at bounding box center [173, 258] width 156 height 25
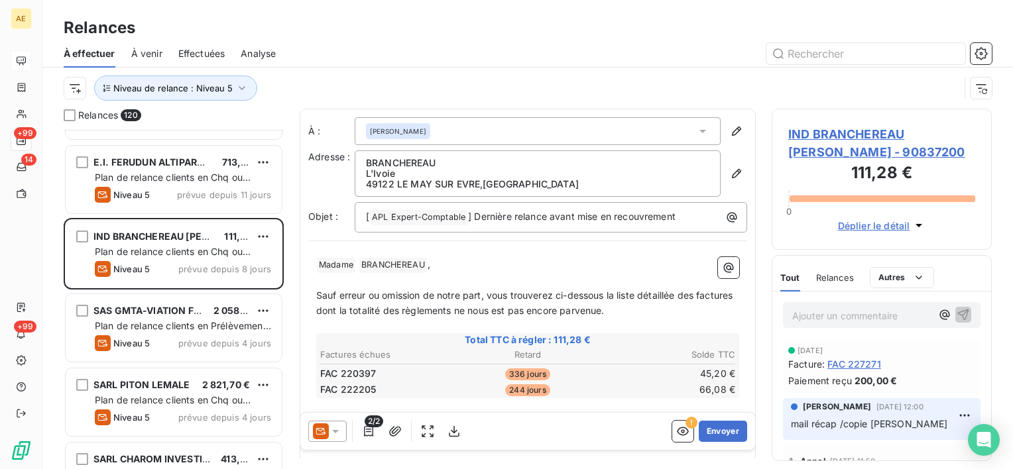
click at [924, 130] on span "IND BRANCHEREAU [PERSON_NAME] - 90837200" at bounding box center [881, 143] width 187 height 36
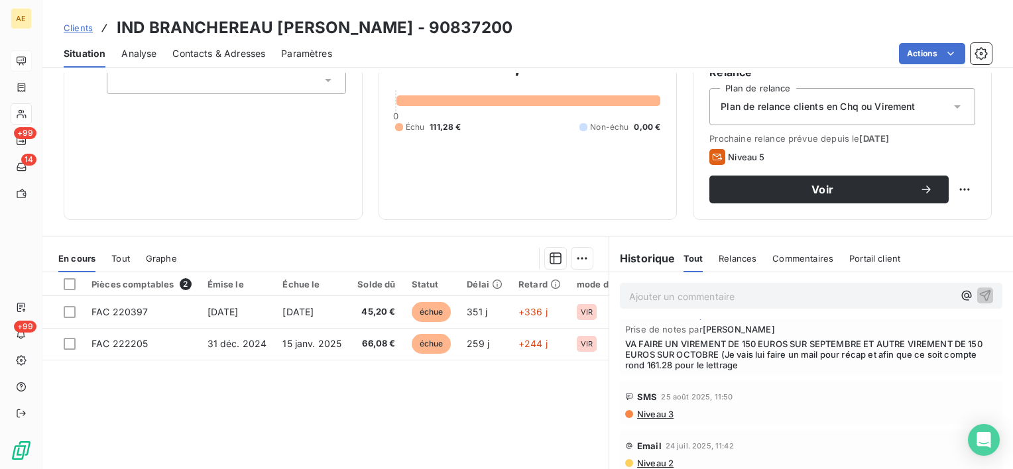
scroll to position [66, 0]
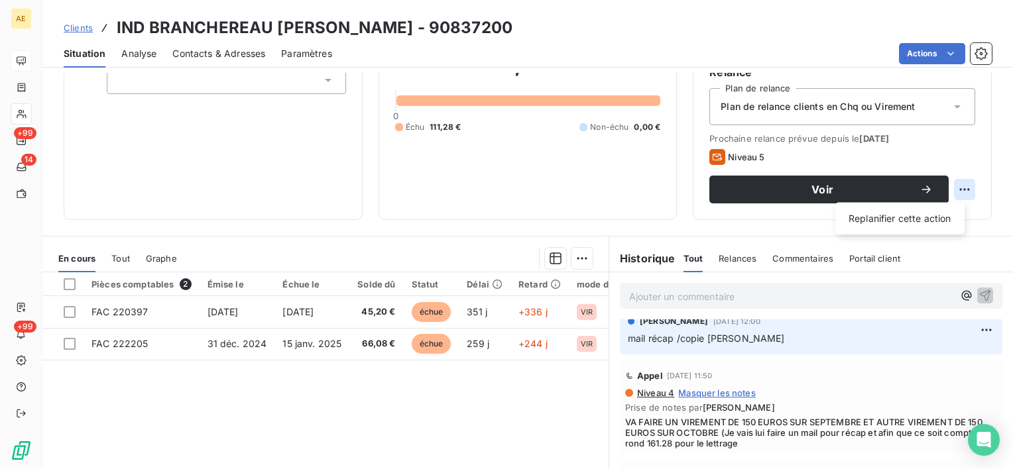
click at [949, 191] on html "AE +99 14 +99 Clients IND BRANCHEREAU [PERSON_NAME] - 90837200 Situation Analys…" at bounding box center [506, 234] width 1013 height 469
click at [921, 216] on div "Replanifier cette action" at bounding box center [900, 218] width 119 height 21
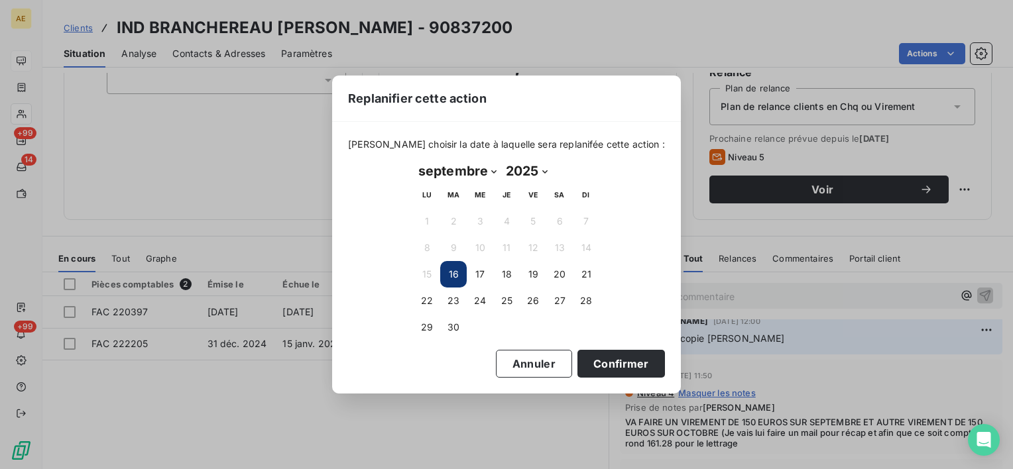
click at [489, 168] on select "janvier février mars avril mai juin juillet août septembre octobre novembre déc…" at bounding box center [458, 170] width 88 height 21
select select "9"
click at [414, 160] on select "janvier février mars avril mai juin juillet août septembre octobre novembre déc…" at bounding box center [458, 170] width 88 height 21
click at [475, 298] on button "22" at bounding box center [480, 301] width 27 height 27
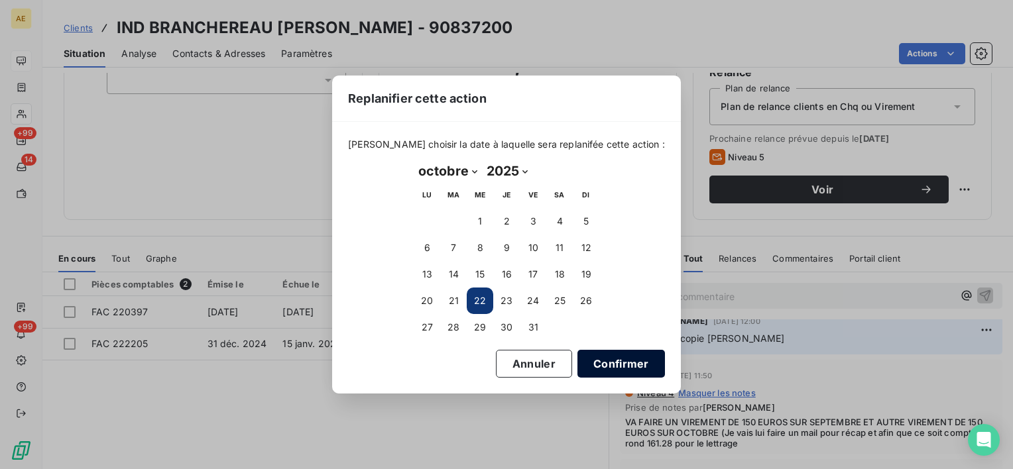
click at [593, 361] on button "Confirmer" at bounding box center [621, 364] width 88 height 28
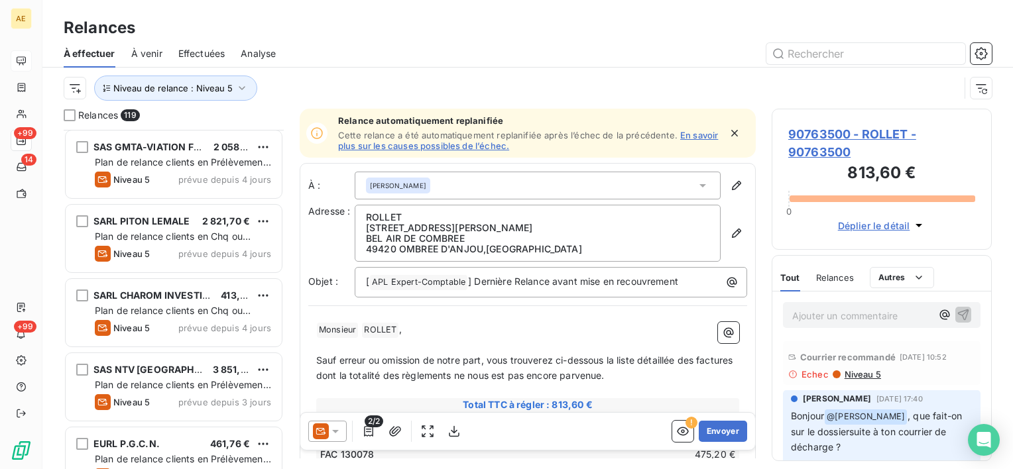
scroll to position [8154, 0]
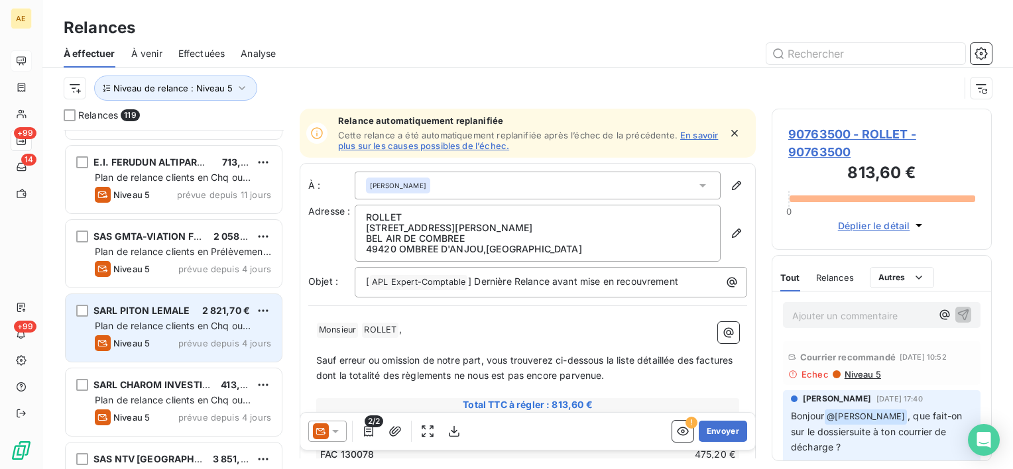
click at [191, 321] on span "Plan de relance clients en Chq ou Virement" at bounding box center [173, 332] width 156 height 25
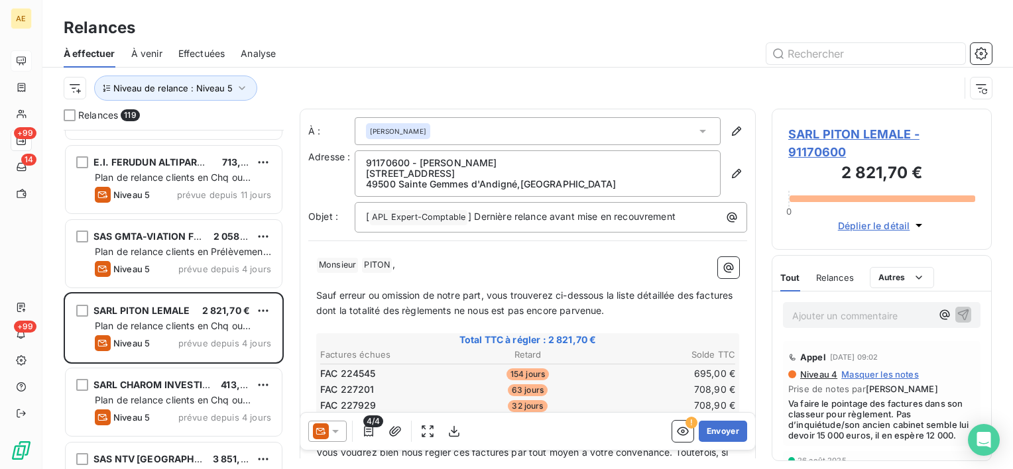
click at [846, 140] on span "SARL PITON LEMALE - 91170600" at bounding box center [881, 143] width 187 height 36
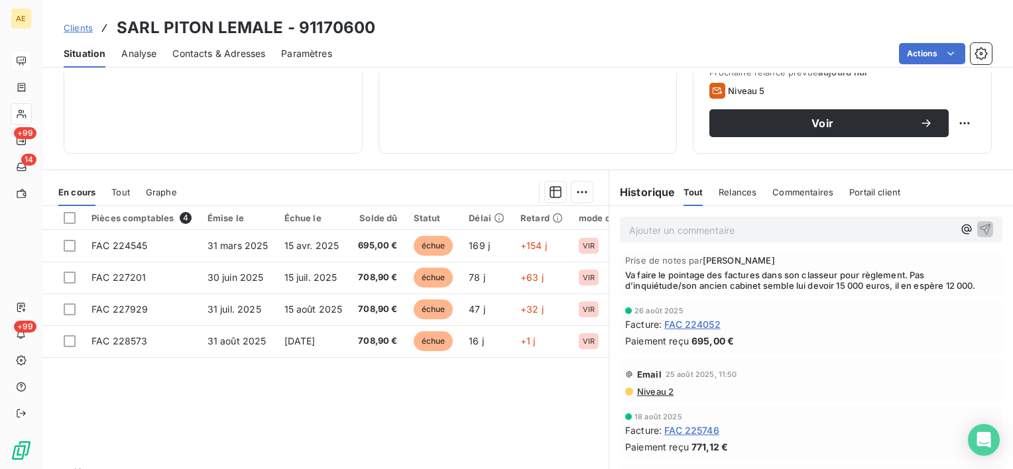
scroll to position [66, 0]
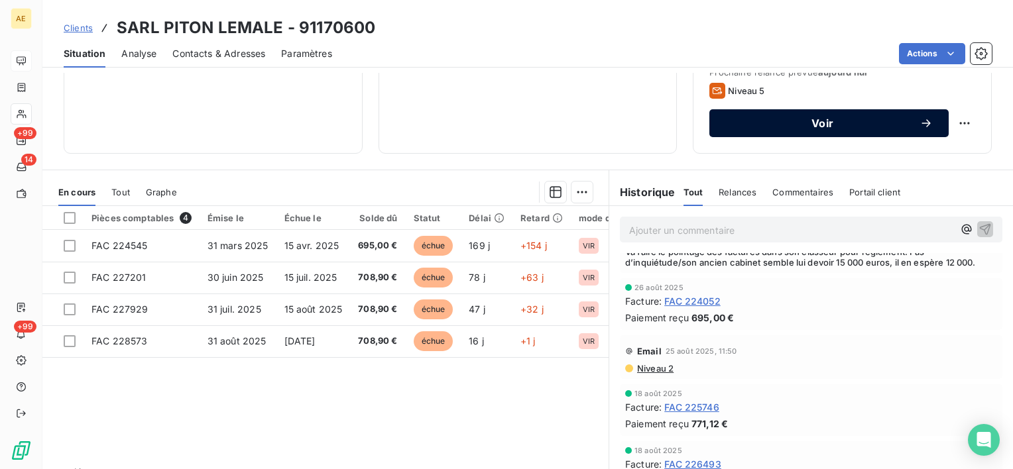
click at [846, 119] on span "Voir" at bounding box center [822, 123] width 194 height 11
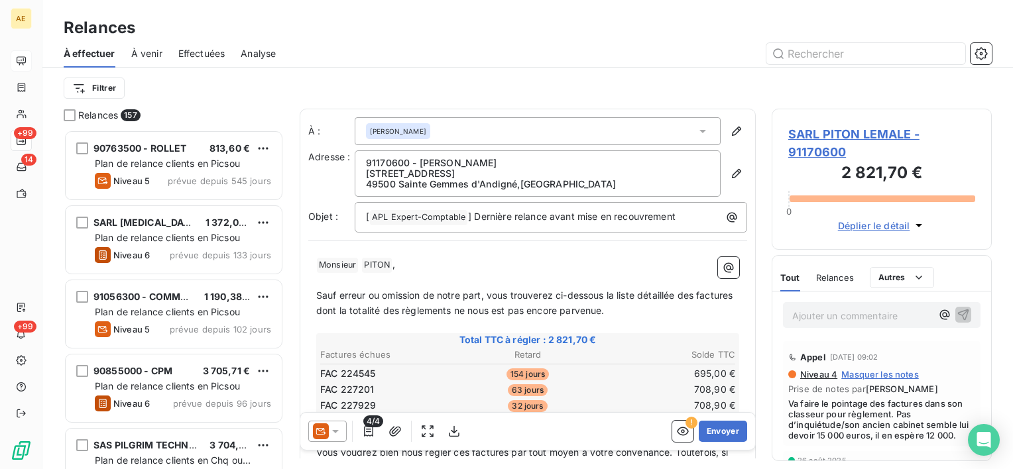
scroll to position [329, 209]
click at [331, 426] on icon at bounding box center [335, 431] width 13 height 13
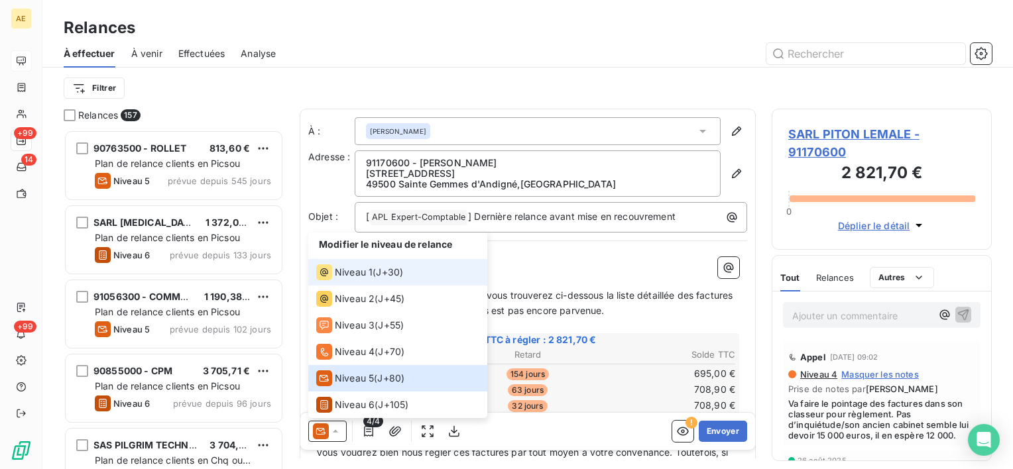
click at [358, 284] on li "Niveau 1 ( J+30 )" at bounding box center [397, 272] width 179 height 27
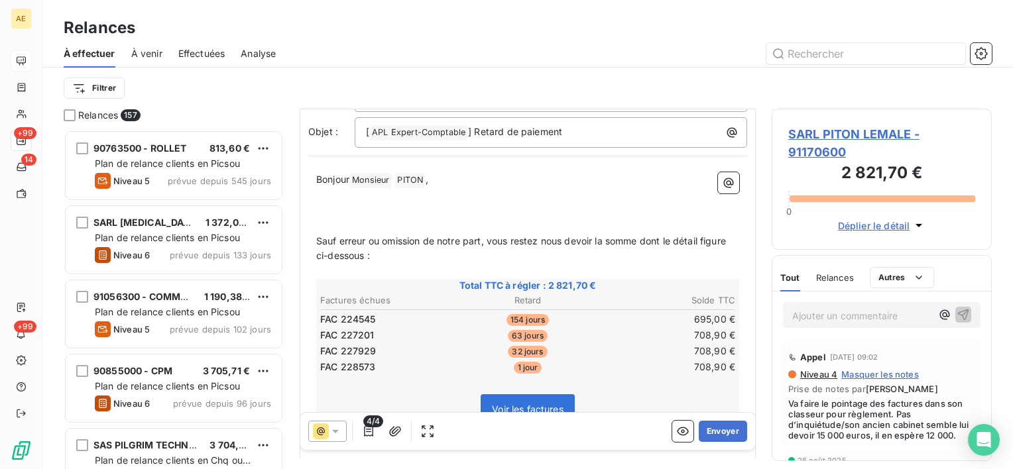
scroll to position [133, 0]
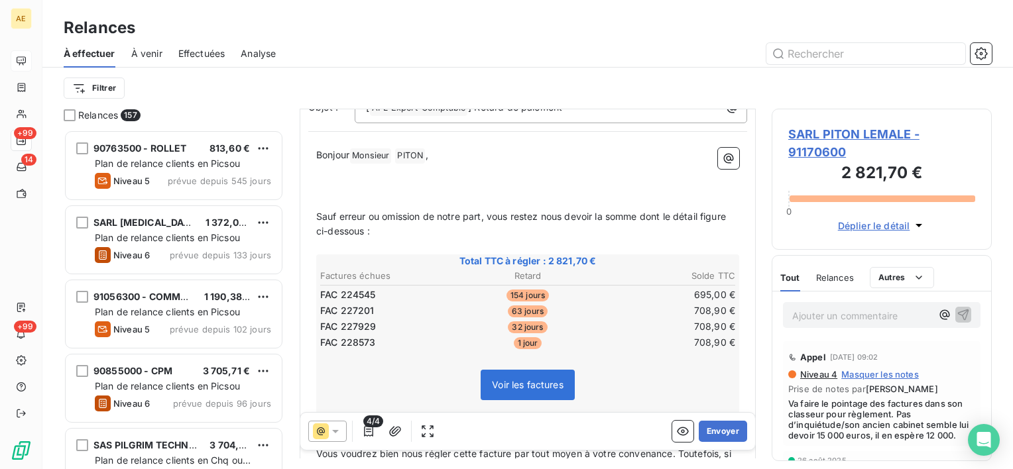
click at [858, 134] on span "SARL PITON LEMALE - 91170600" at bounding box center [881, 143] width 187 height 36
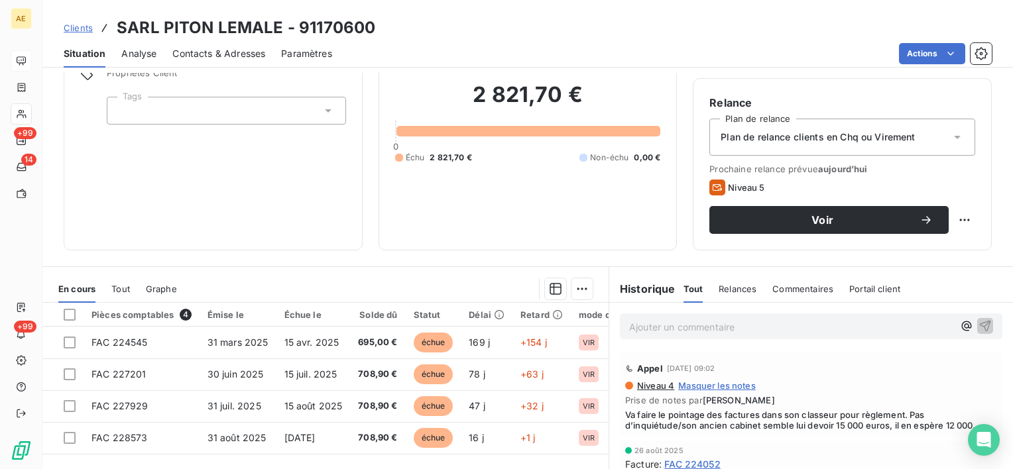
scroll to position [133, 0]
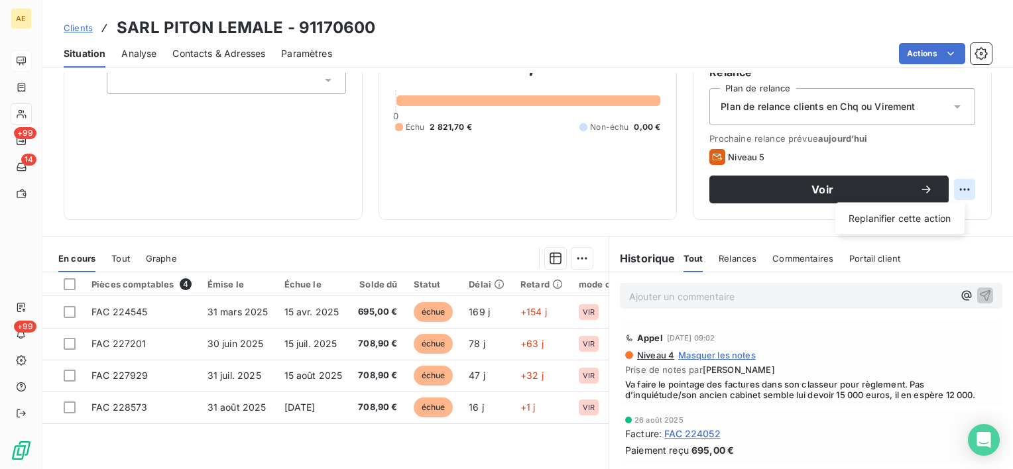
click at [959, 186] on html "AE +99 14 +99 Clients SARL PITON LEMALE - 91170600 Situation Analyse Contacts &…" at bounding box center [506, 234] width 1013 height 469
click at [925, 211] on div "Replanifier cette action" at bounding box center [900, 218] width 119 height 21
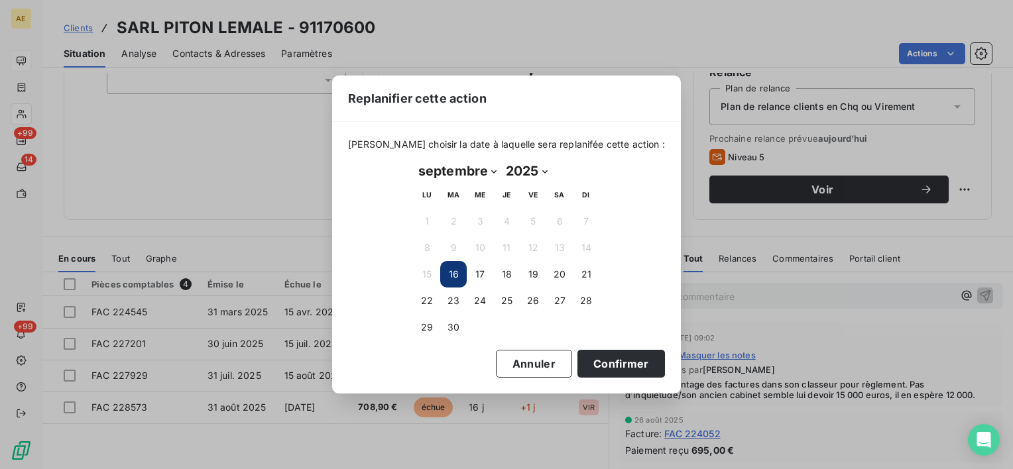
click at [491, 170] on select "janvier février mars avril mai juin juillet août septembre octobre novembre déc…" at bounding box center [458, 170] width 88 height 21
select select "9"
click at [414, 160] on select "janvier février mars avril mai juin juillet août septembre octobre novembre déc…" at bounding box center [458, 170] width 88 height 21
click at [484, 220] on button "1" at bounding box center [480, 221] width 27 height 27
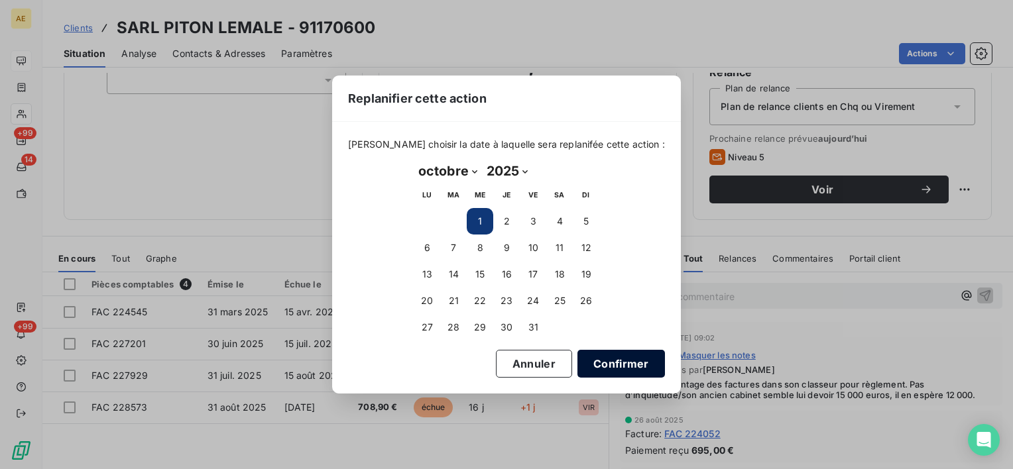
click at [613, 369] on button "Confirmer" at bounding box center [621, 364] width 88 height 28
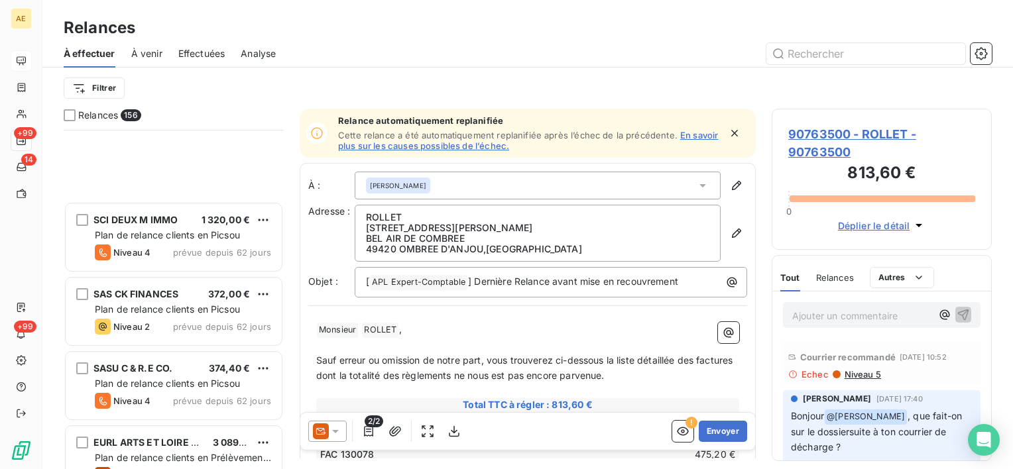
scroll to position [2188, 0]
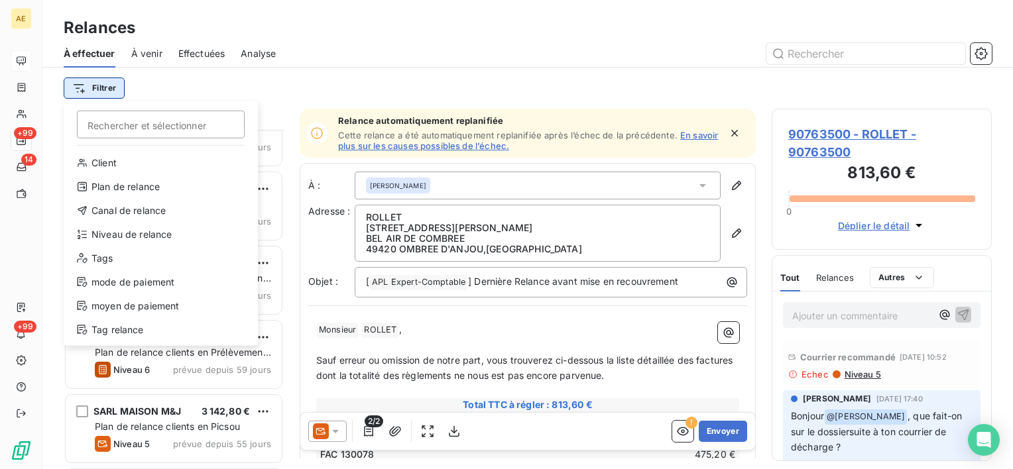
click at [110, 90] on html "AE +99 14 +99 Relances À effectuer À venir Effectuées Analyse Filtrer Recherche…" at bounding box center [506, 234] width 1013 height 469
click at [155, 237] on div "Niveau de relance" at bounding box center [161, 234] width 184 height 21
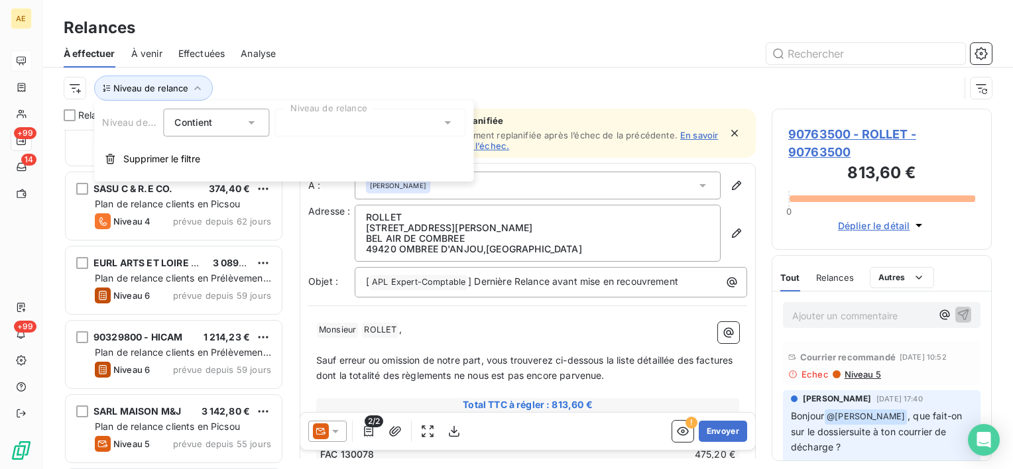
click at [308, 133] on div at bounding box center [369, 123] width 191 height 28
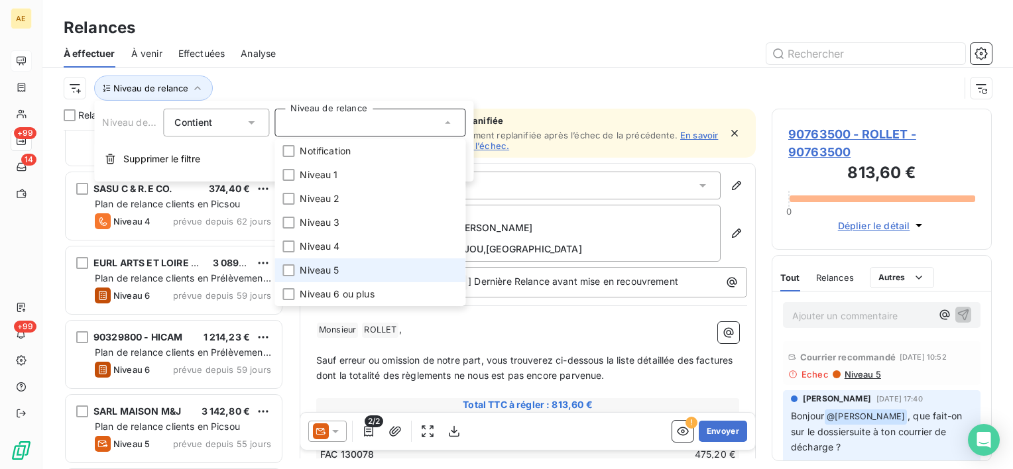
click at [312, 270] on span "Niveau 5" at bounding box center [319, 270] width 39 height 13
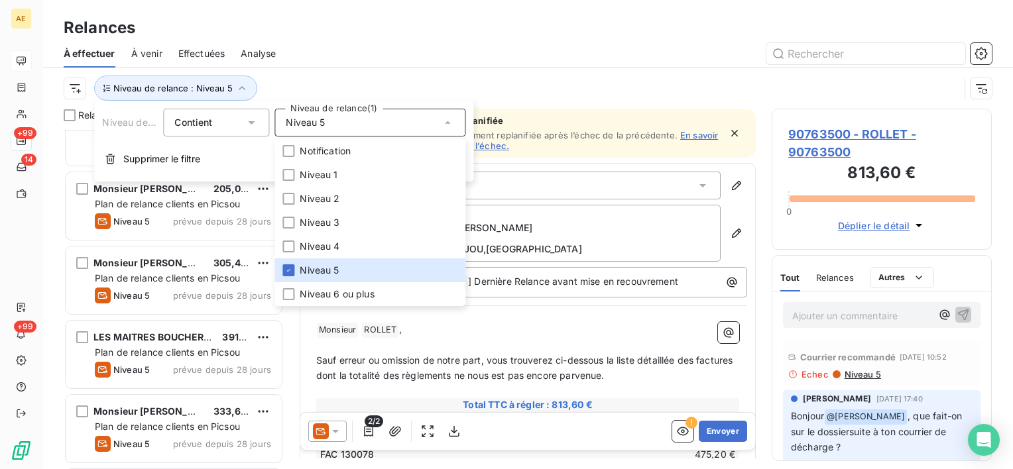
click at [414, 82] on div "Niveau de relance : Niveau 5" at bounding box center [512, 88] width 896 height 25
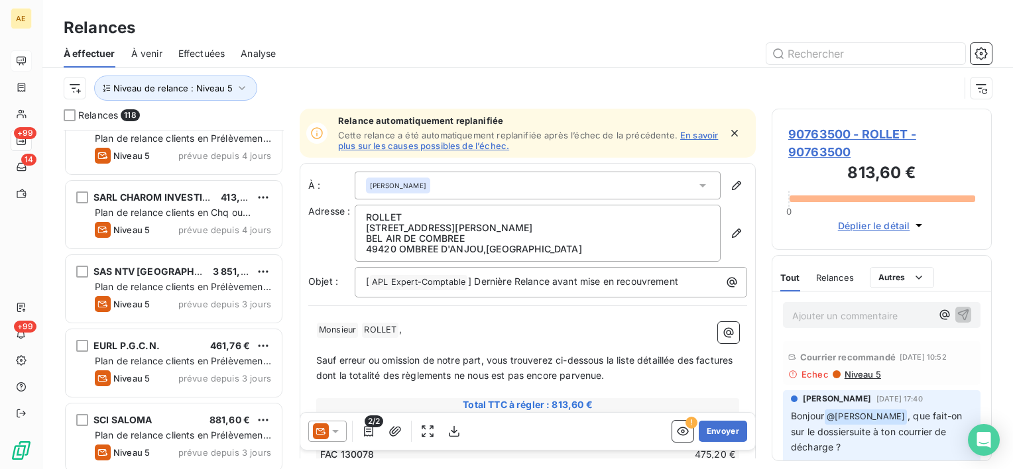
scroll to position [8286, 0]
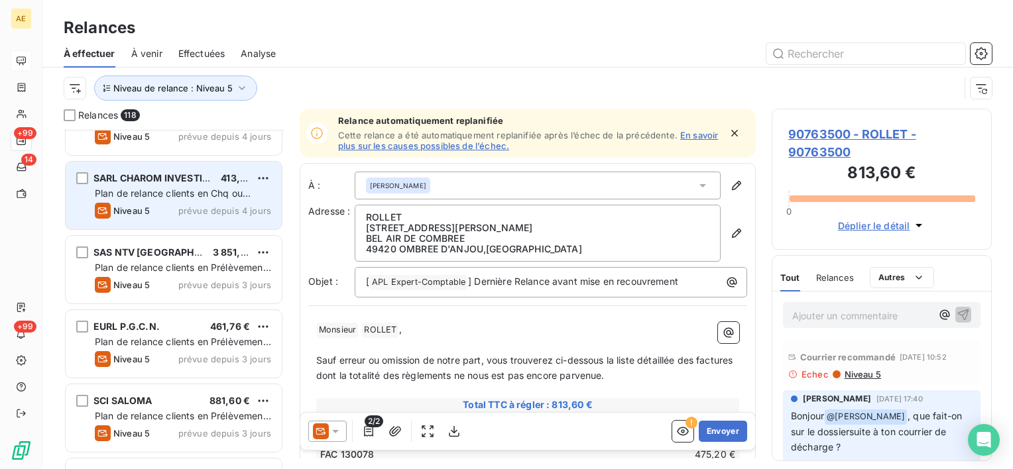
click at [202, 200] on div "SARL CHAROM INVESTISSEMENTS 413,64 € Plan de relance clients en Chq ou Virement…" at bounding box center [174, 196] width 216 height 68
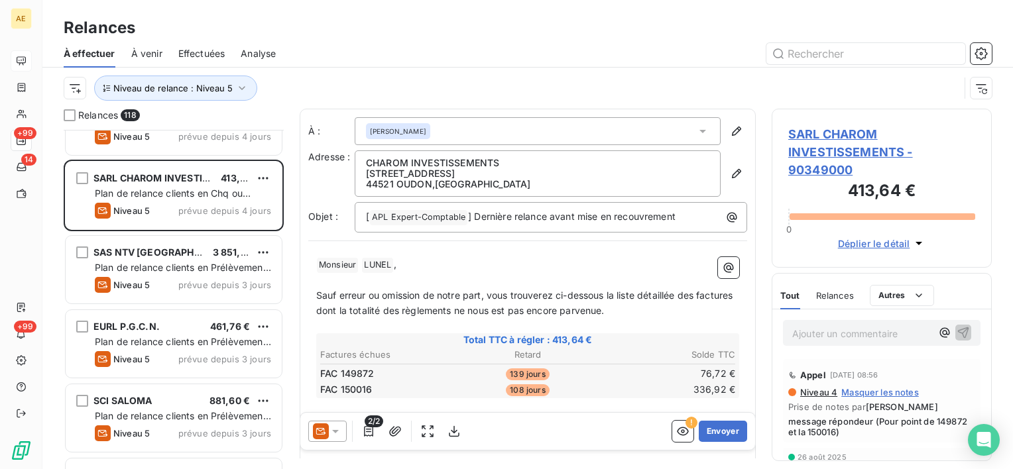
click at [851, 160] on span "SARL CHAROM INVESTISSEMENTS - 90349000" at bounding box center [881, 152] width 187 height 54
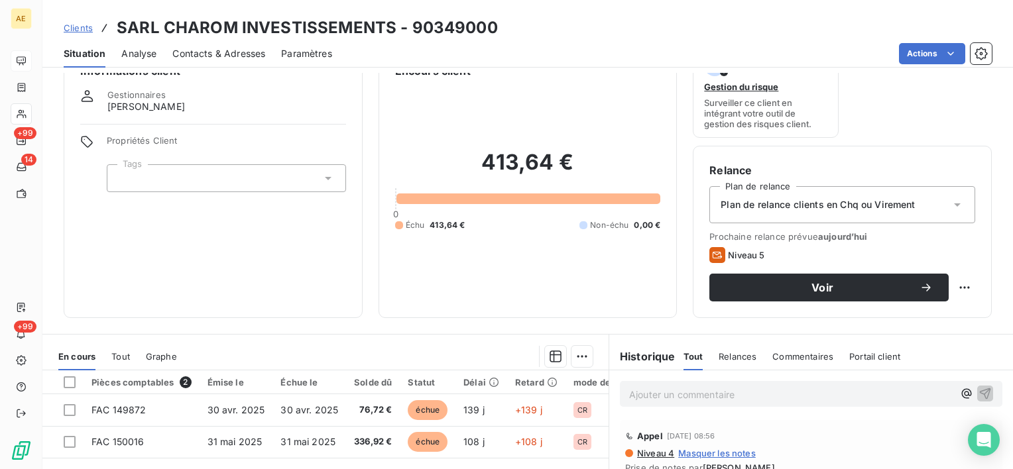
scroll to position [66, 0]
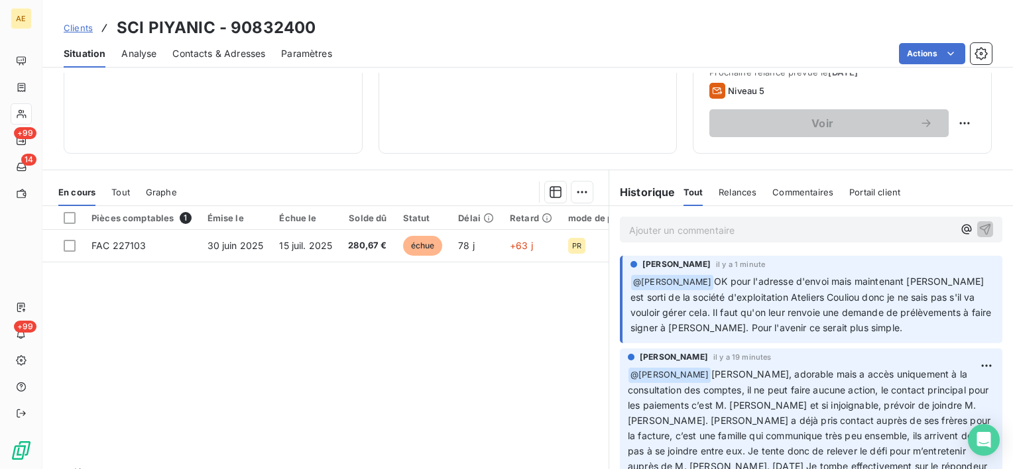
click at [447, 135] on div "280,67 € 0 Échu 280,67 € Non-échu 0,00 €" at bounding box center [528, 25] width 266 height 223
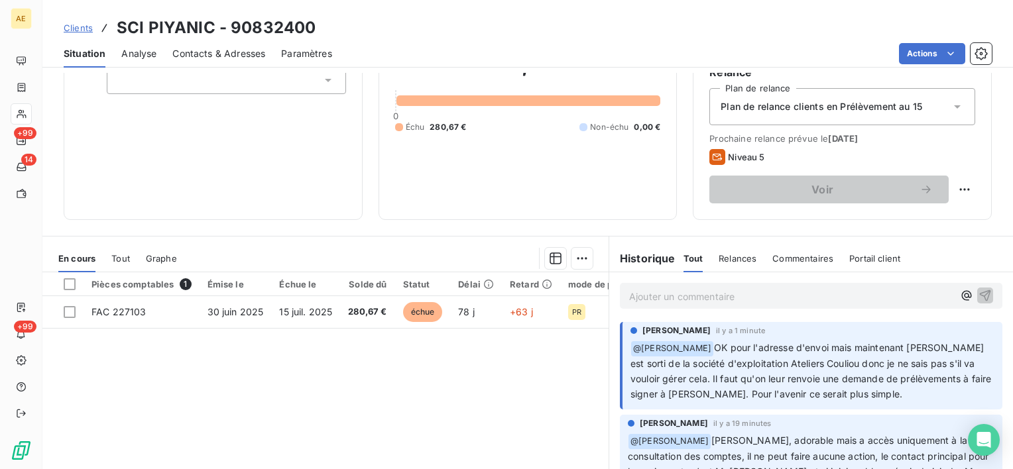
scroll to position [66, 0]
